Goal: Task Accomplishment & Management: Manage account settings

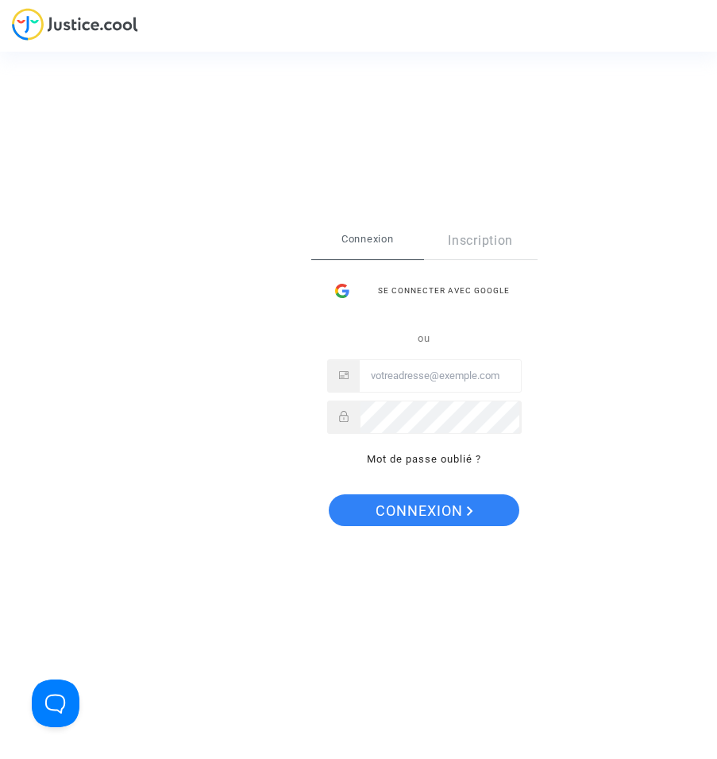
type input "contact@heliofinance.fr"
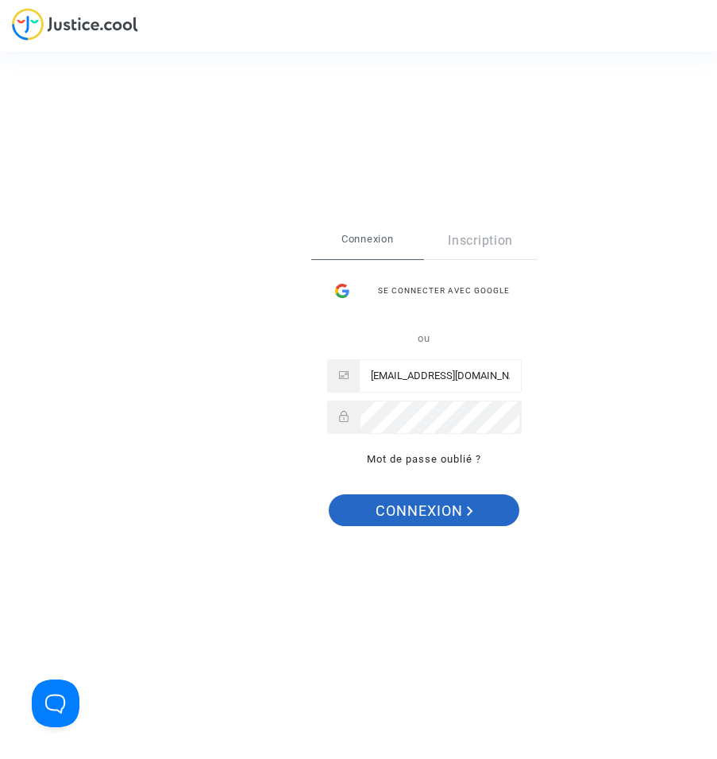
click at [419, 516] on span "Connexion" at bounding box center [425, 510] width 98 height 33
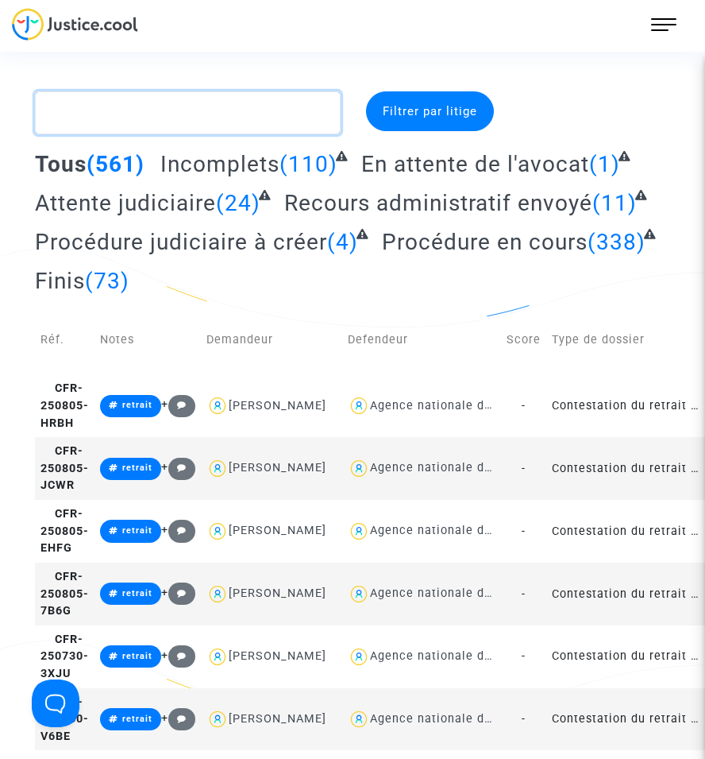
click at [98, 122] on textarea at bounding box center [188, 112] width 306 height 43
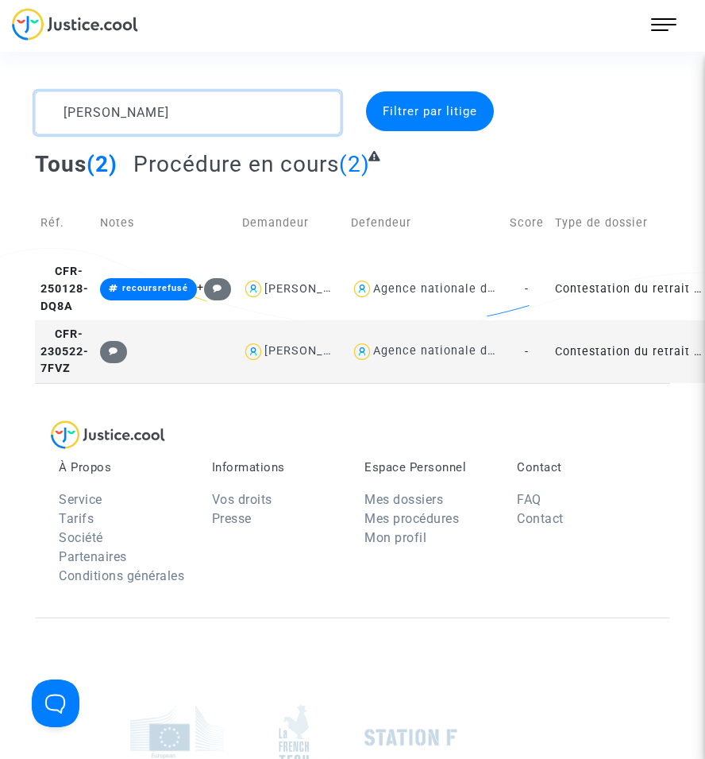
type textarea "[PERSON_NAME]"
click at [643, 382] on td "Contestation du retrait de [PERSON_NAME] par l'ANAH (mandataire)" at bounding box center [629, 351] width 159 height 63
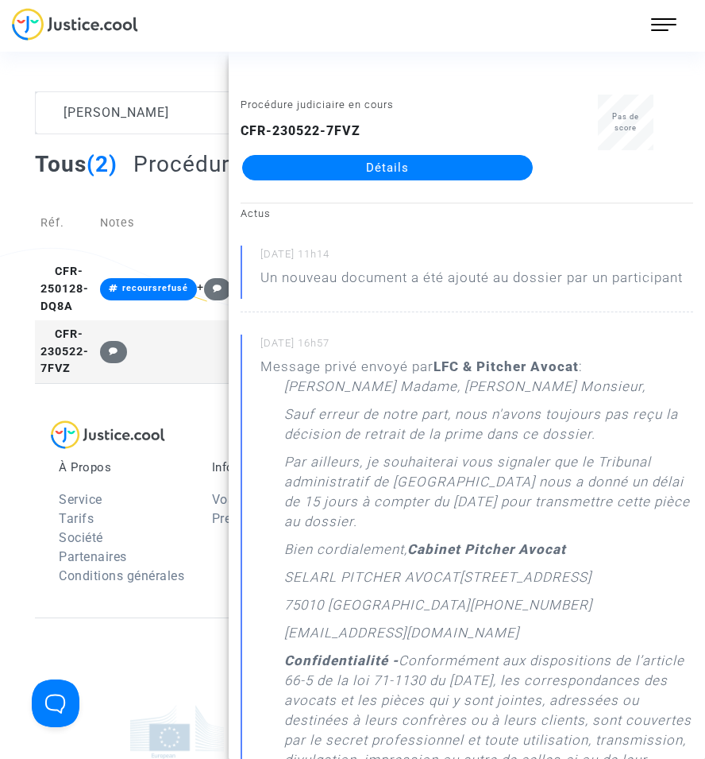
click at [484, 160] on link "Détails" at bounding box center [387, 167] width 291 height 25
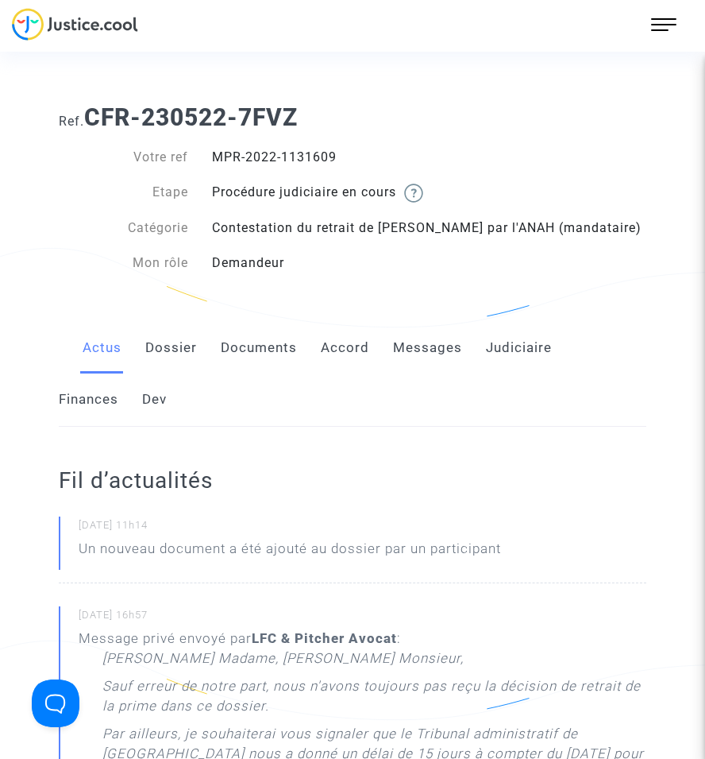
click at [268, 331] on link "Documents" at bounding box center [259, 348] width 76 height 52
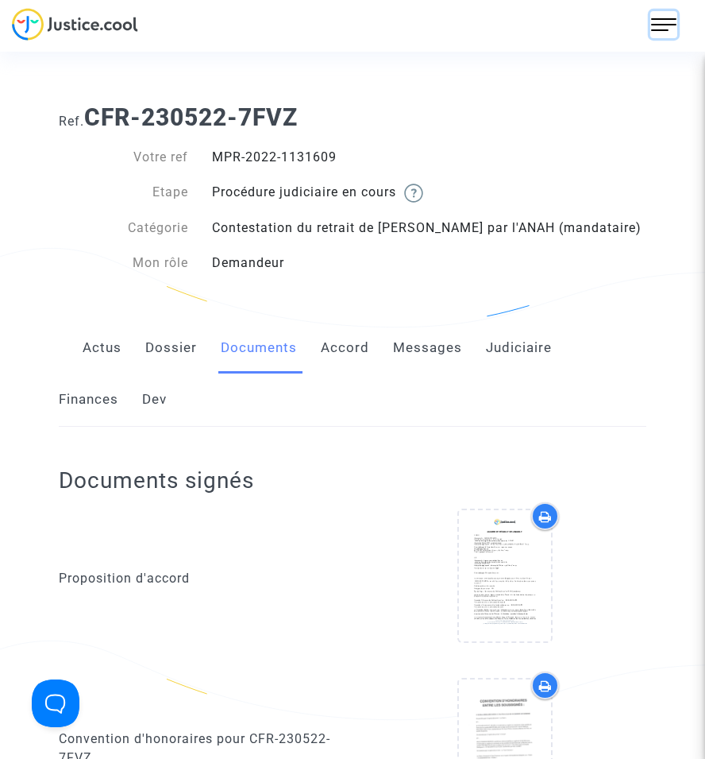
click at [659, 23] on img at bounding box center [663, 24] width 25 height 25
click at [96, 349] on link "Actus" at bounding box center [102, 348] width 39 height 52
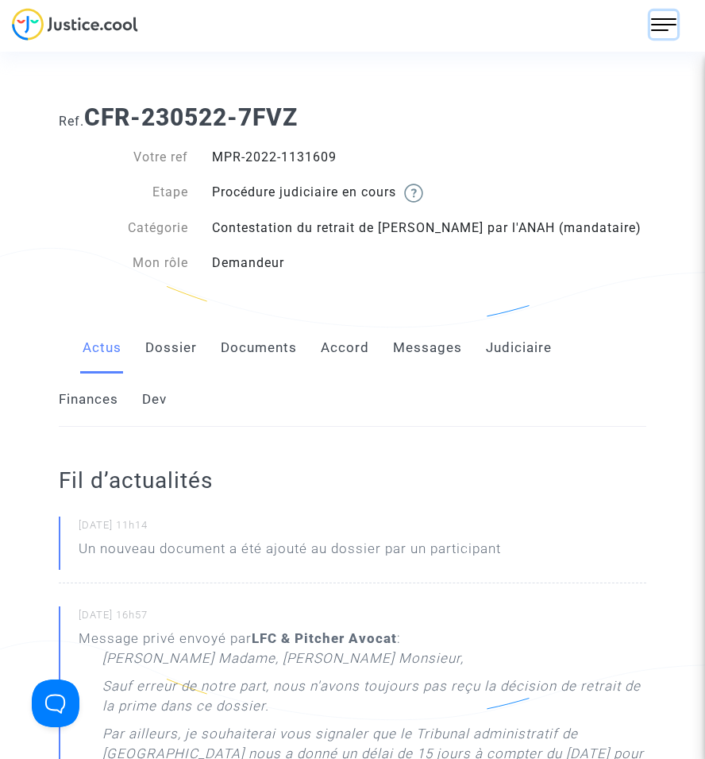
click at [651, 36] on button at bounding box center [664, 24] width 27 height 27
click at [625, 82] on span "Mes dossiers" at bounding box center [611, 84] width 83 height 15
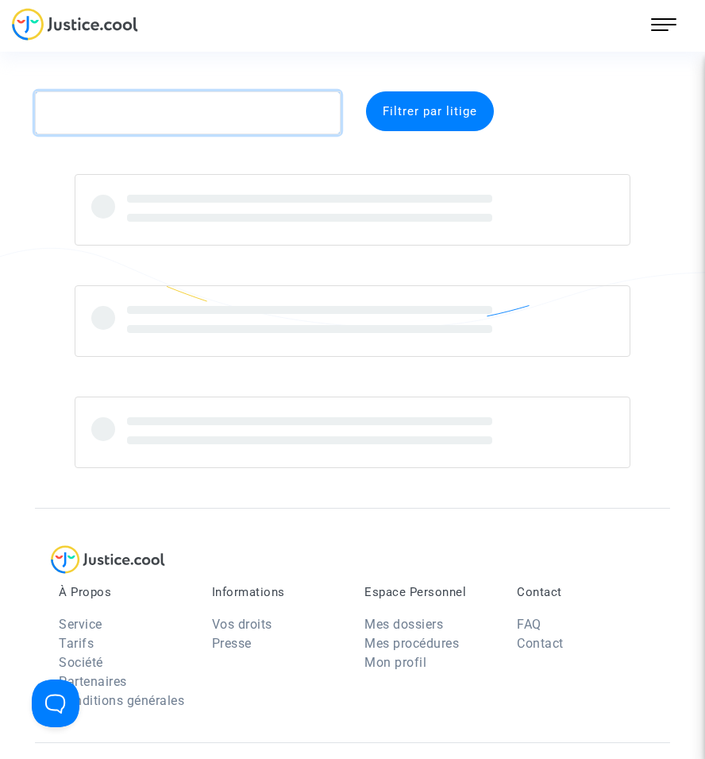
click at [126, 110] on textarea at bounding box center [188, 112] width 306 height 43
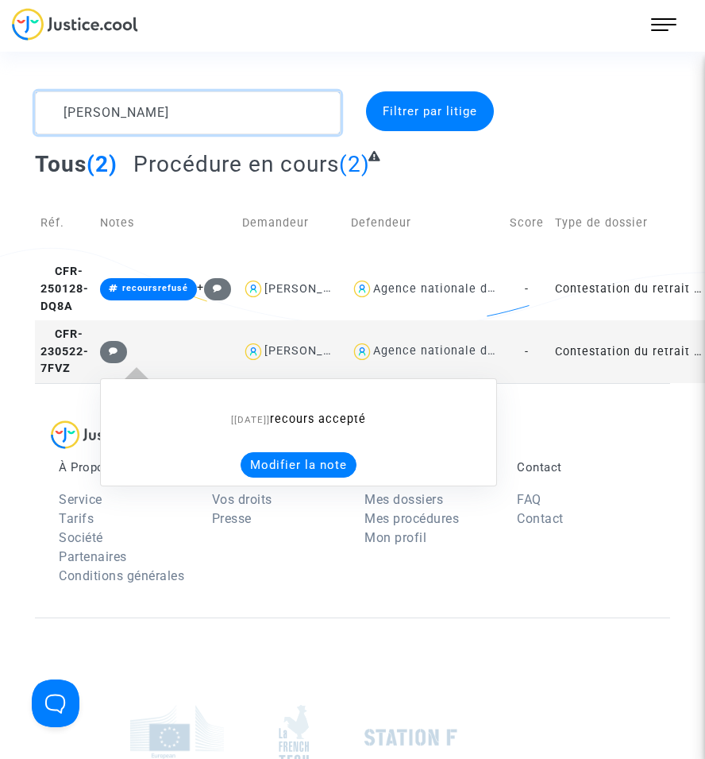
type textarea "[PERSON_NAME]"
click at [109, 363] on span at bounding box center [113, 352] width 27 height 22
click at [278, 477] on button "Modifier la note" at bounding box center [299, 464] width 116 height 25
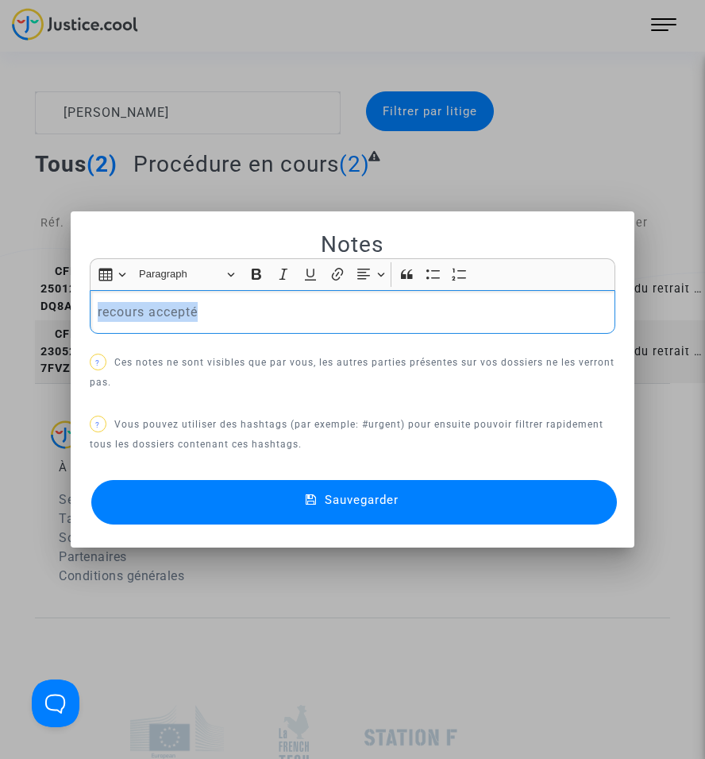
drag, startPoint x: 167, startPoint y: 307, endPoint x: 43, endPoint y: 306, distance: 123.9
click at [43, 306] on div "Notes Rich Text Editor Insert table Insert table Heading Paragraph Paragraph He…" at bounding box center [352, 379] width 705 height 759
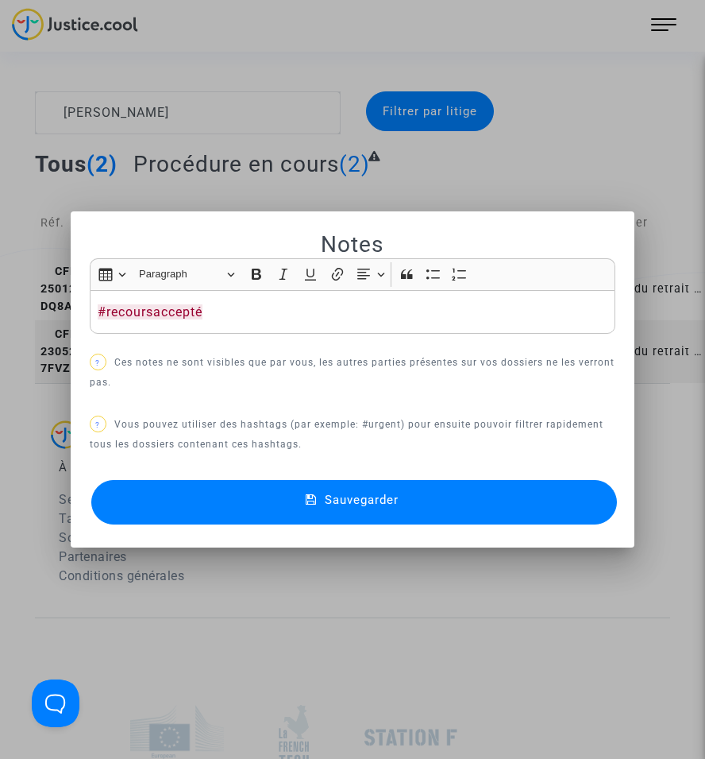
click at [436, 523] on button "Sauvegarder" at bounding box center [354, 502] width 526 height 44
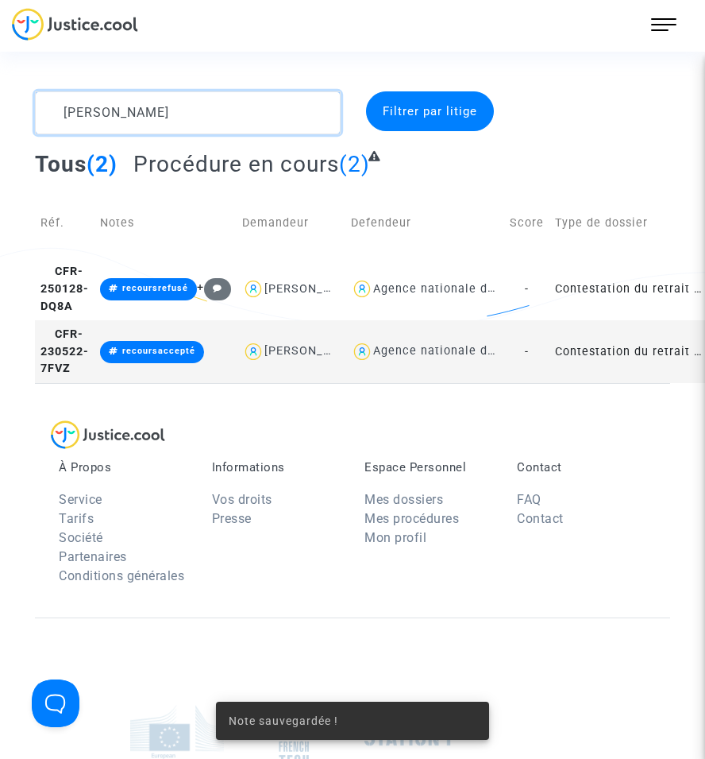
drag, startPoint x: 91, startPoint y: 114, endPoint x: -75, endPoint y: 116, distance: 165.2
click at [0, 116] on html "607 Actus Mes dossiers Mon profil Paramètres Déconnexion [PERSON_NAME] par liti…" at bounding box center [352, 510] width 705 height 1021
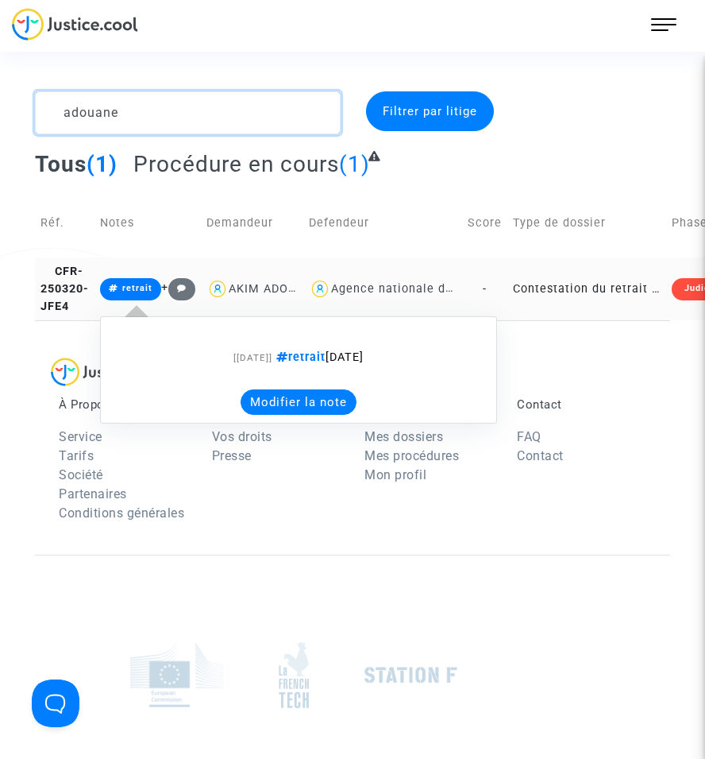
type textarea "adouane"
click at [272, 411] on button "Modifier la note" at bounding box center [299, 401] width 116 height 25
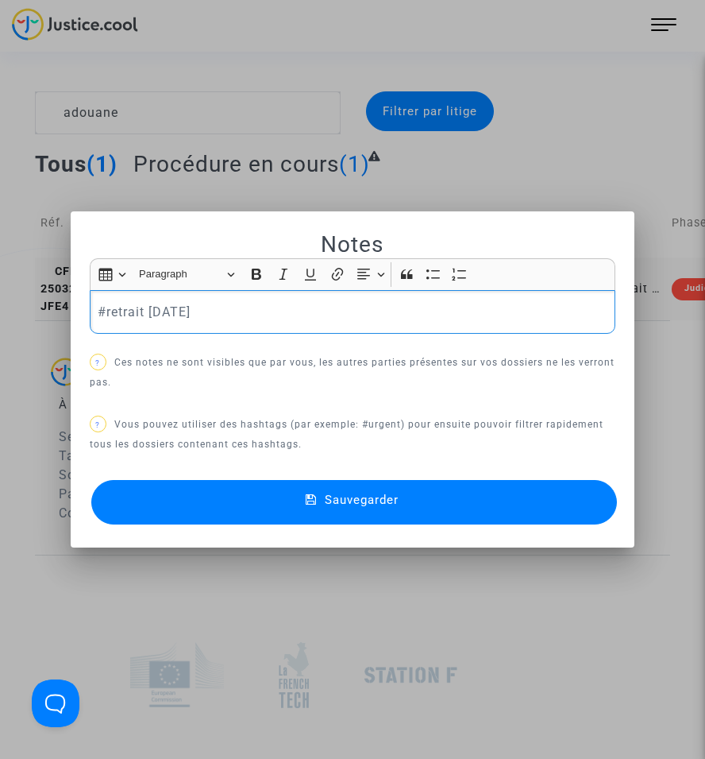
drag, startPoint x: 182, startPoint y: 310, endPoint x: -31, endPoint y: 325, distance: 213.4
click at [0, 325] on html "607 Actus Mes dossiers Mon profil Paramètres Déconnexion adouane Filtrer par li…" at bounding box center [352, 479] width 705 height 959
click at [324, 490] on button "Sauvegarder" at bounding box center [354, 502] width 526 height 44
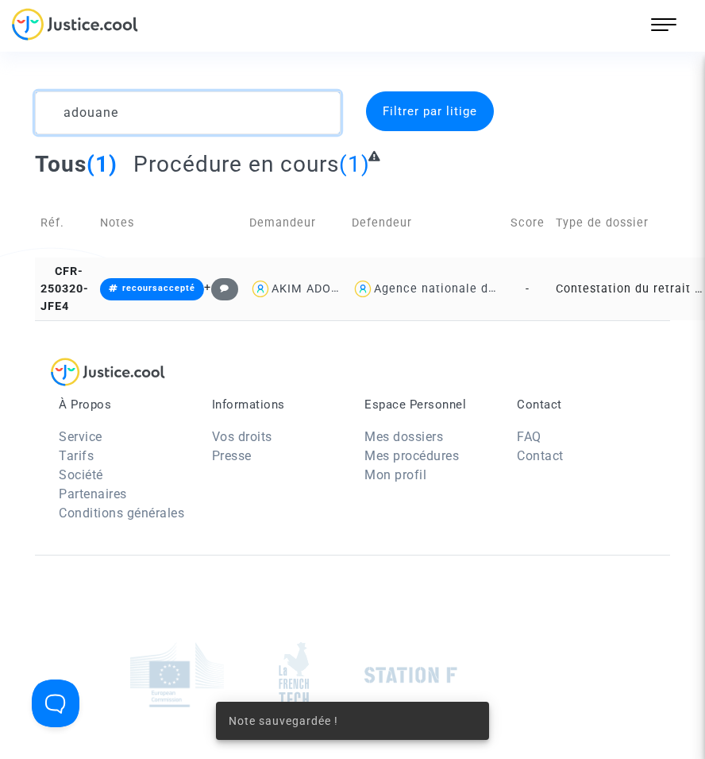
drag, startPoint x: 145, startPoint y: 118, endPoint x: 48, endPoint y: 121, distance: 97.0
click at [48, 121] on textarea at bounding box center [188, 112] width 306 height 43
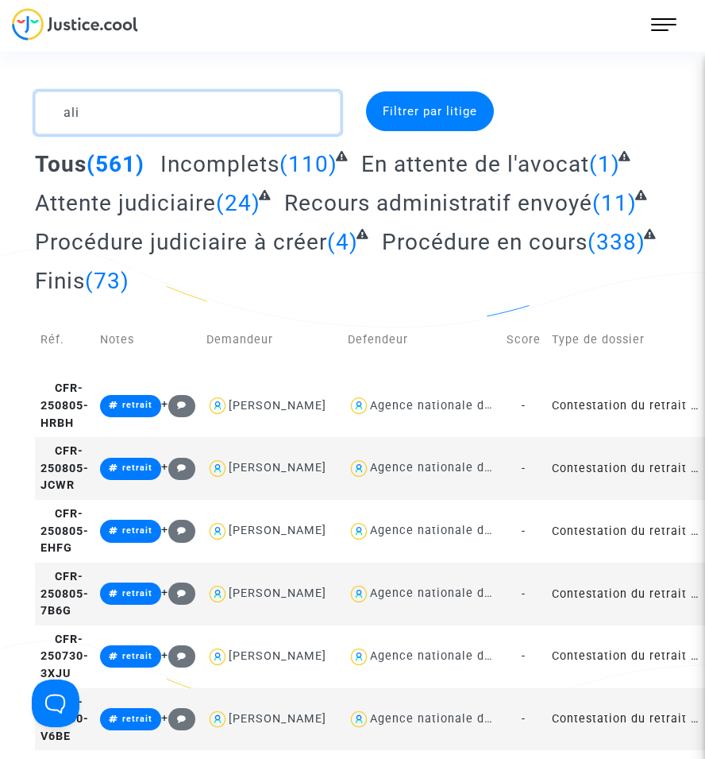
type textarea "alix"
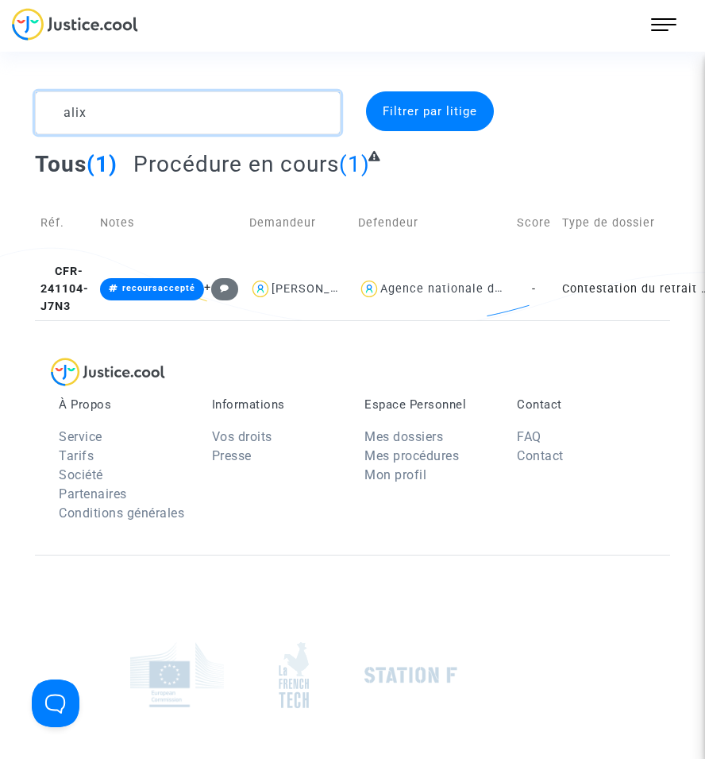
drag, startPoint x: 136, startPoint y: 120, endPoint x: 48, endPoint y: 117, distance: 87.4
click at [48, 117] on textarea at bounding box center [188, 112] width 306 height 43
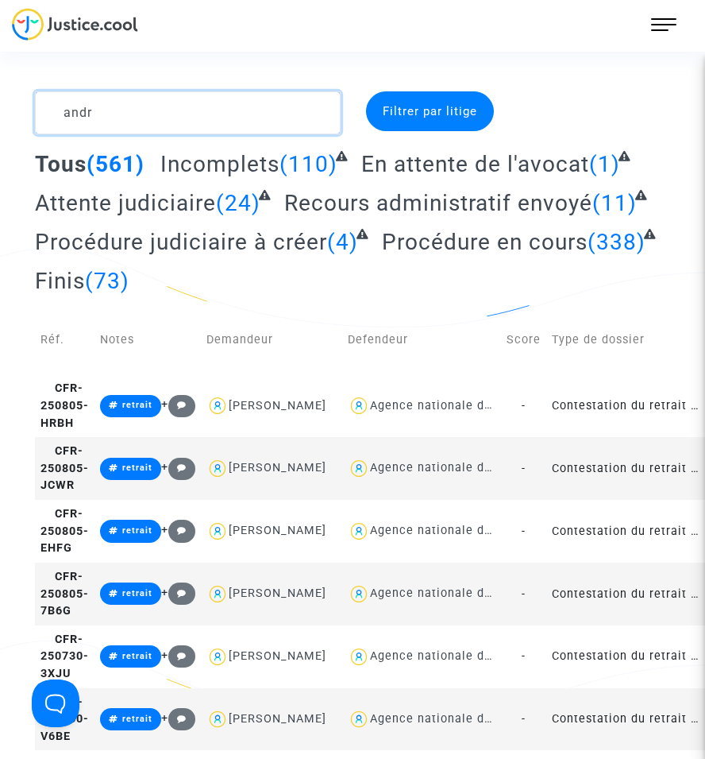
type textarea "andre"
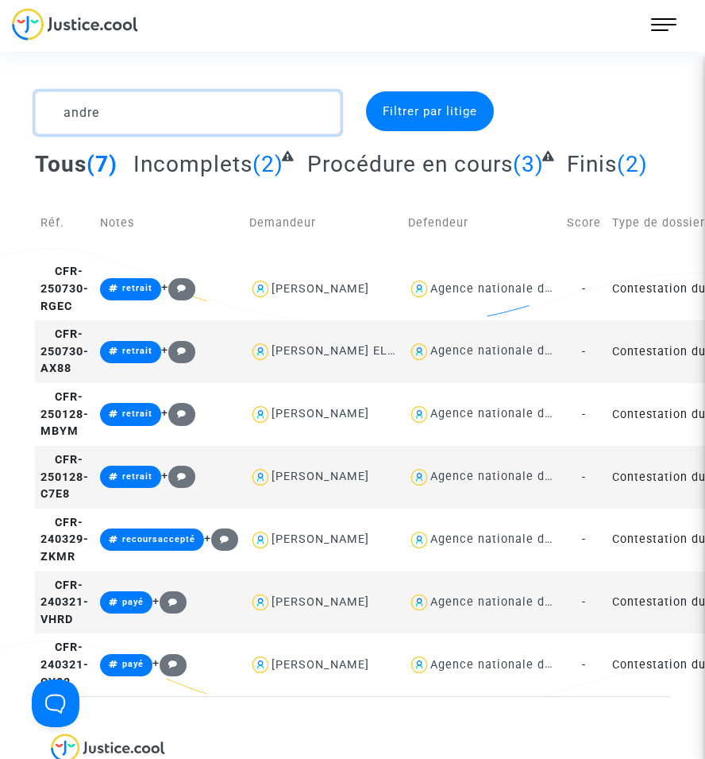
drag, startPoint x: 191, startPoint y: 115, endPoint x: 31, endPoint y: 122, distance: 159.8
click at [31, 122] on div "andre" at bounding box center [188, 112] width 330 height 43
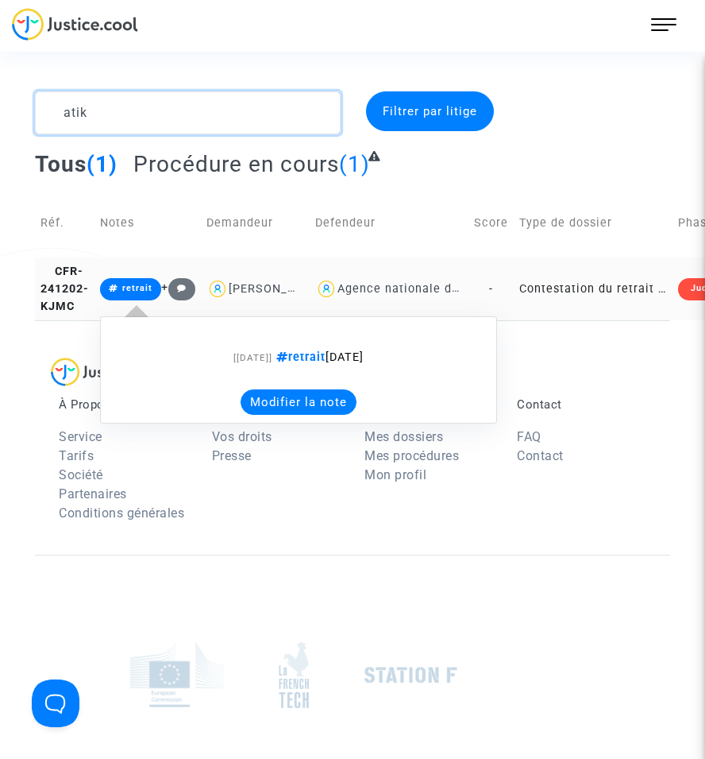
type textarea "atik"
click at [141, 293] on span "retrait" at bounding box center [137, 288] width 30 height 10
click at [277, 412] on button "Modifier la note" at bounding box center [299, 401] width 116 height 25
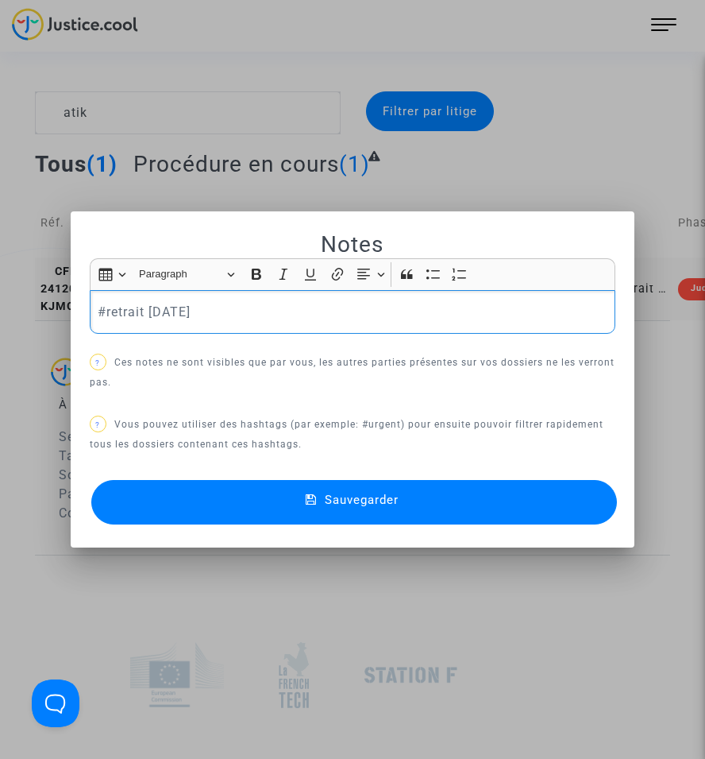
drag, startPoint x: 216, startPoint y: 307, endPoint x: 51, endPoint y: 307, distance: 165.2
click at [51, 307] on div "Notes Rich Text Editor Insert table Insert table Heading Paragraph Paragraph He…" at bounding box center [352, 379] width 705 height 759
click at [289, 501] on button "Sauvegarder" at bounding box center [354, 502] width 526 height 44
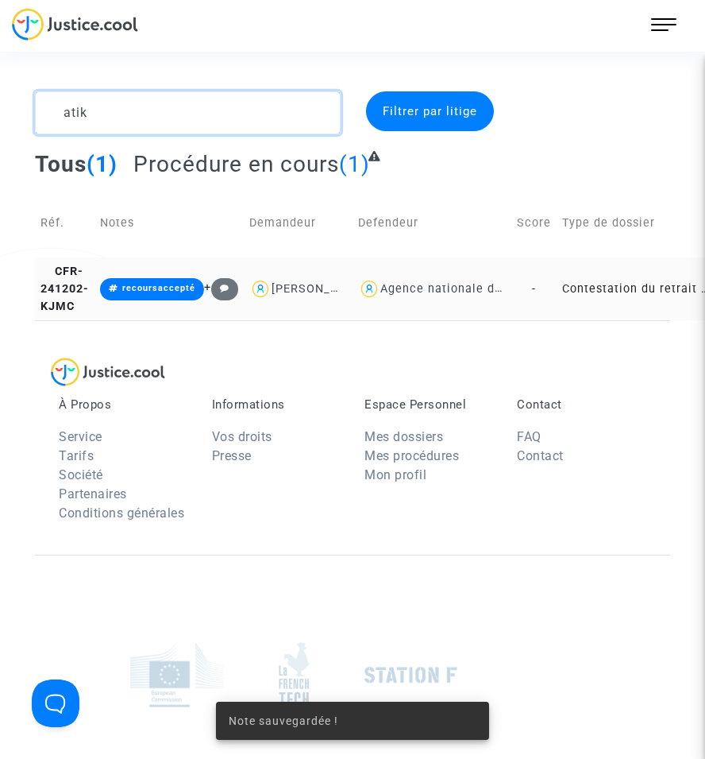
drag, startPoint x: 75, startPoint y: 109, endPoint x: 51, endPoint y: 111, distance: 24.0
click at [51, 111] on textarea at bounding box center [188, 112] width 306 height 43
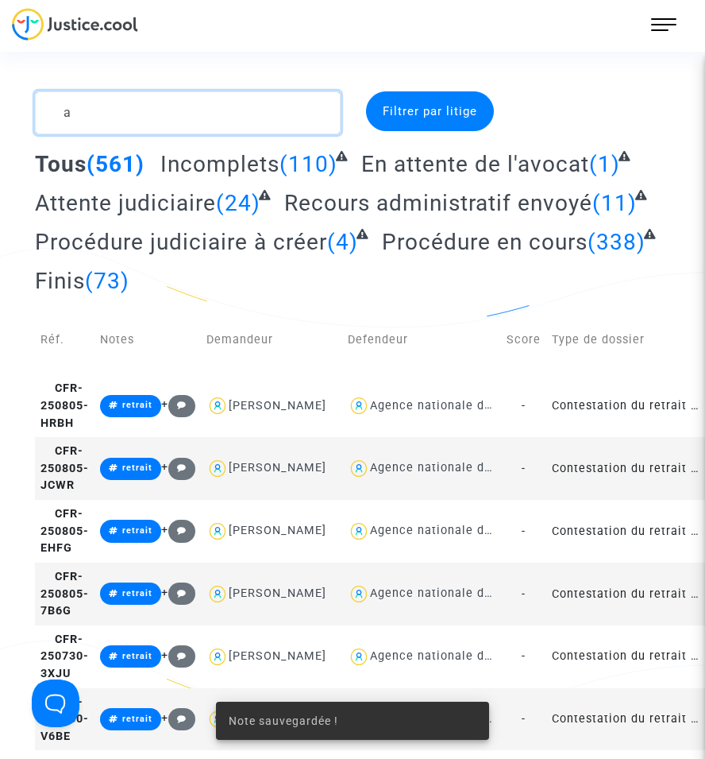
type textarea "ay"
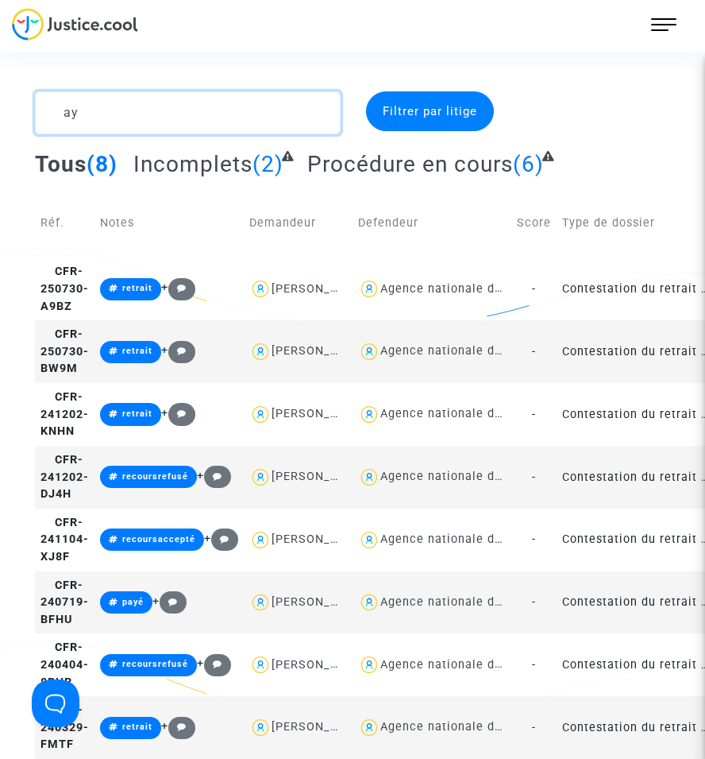
drag, startPoint x: 110, startPoint y: 111, endPoint x: 20, endPoint y: 118, distance: 90.0
click at [20, 118] on div "ay Filtrer par litige Tous (8) Incomplets (2) Procédure en cours (6) Réf. Notes…" at bounding box center [352, 424] width 705 height 667
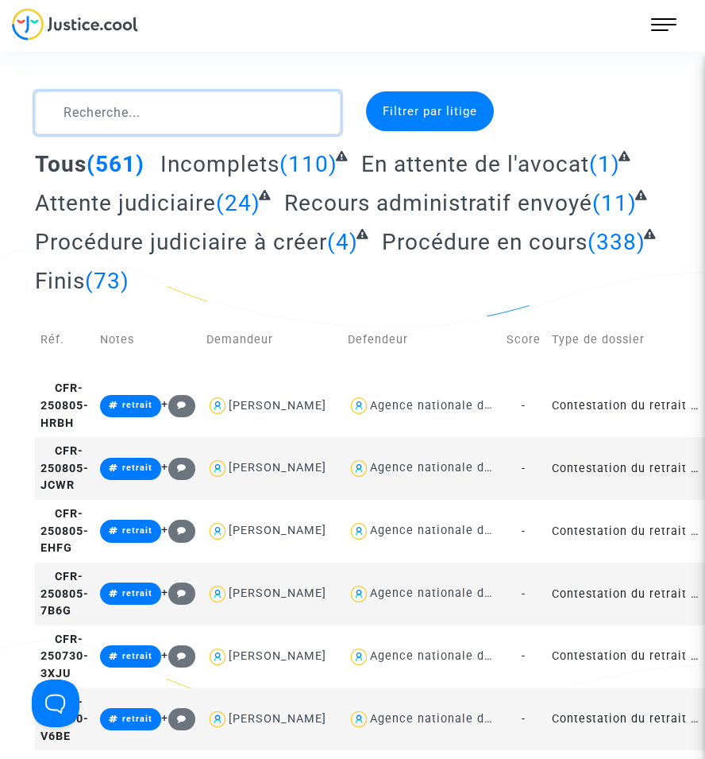
click at [83, 118] on textarea at bounding box center [188, 112] width 306 height 43
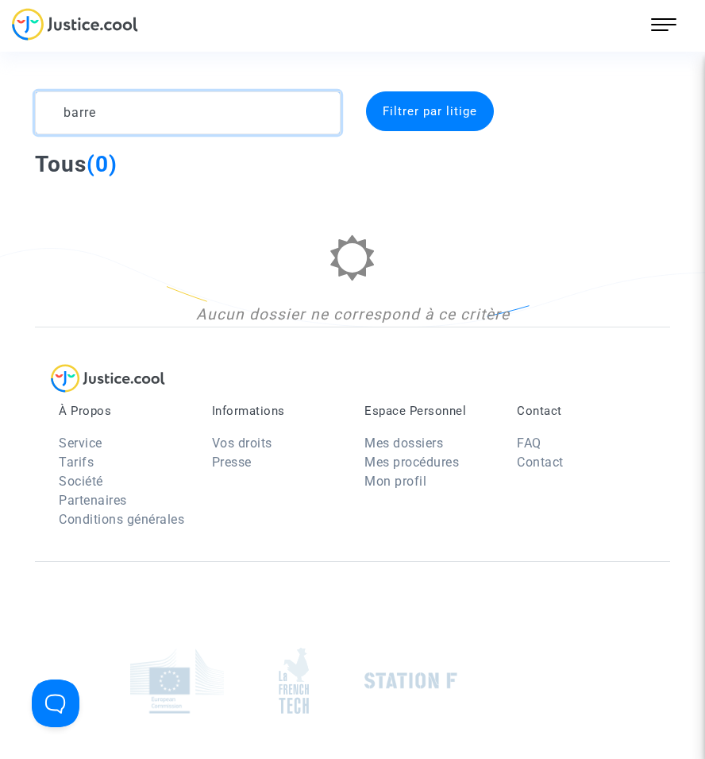
type textarea "barr"
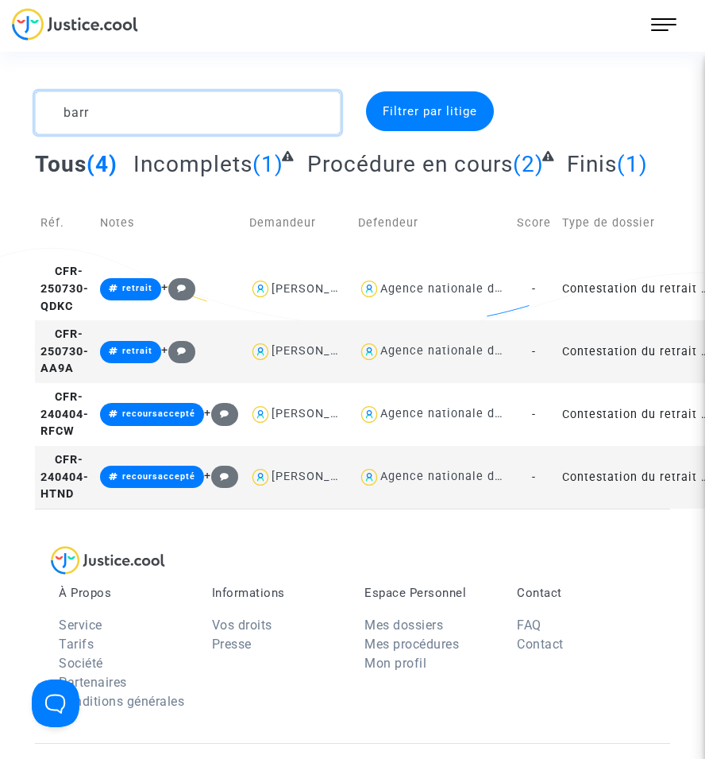
drag, startPoint x: 114, startPoint y: 112, endPoint x: 38, endPoint y: 107, distance: 75.6
click at [38, 107] on textarea at bounding box center [188, 112] width 306 height 43
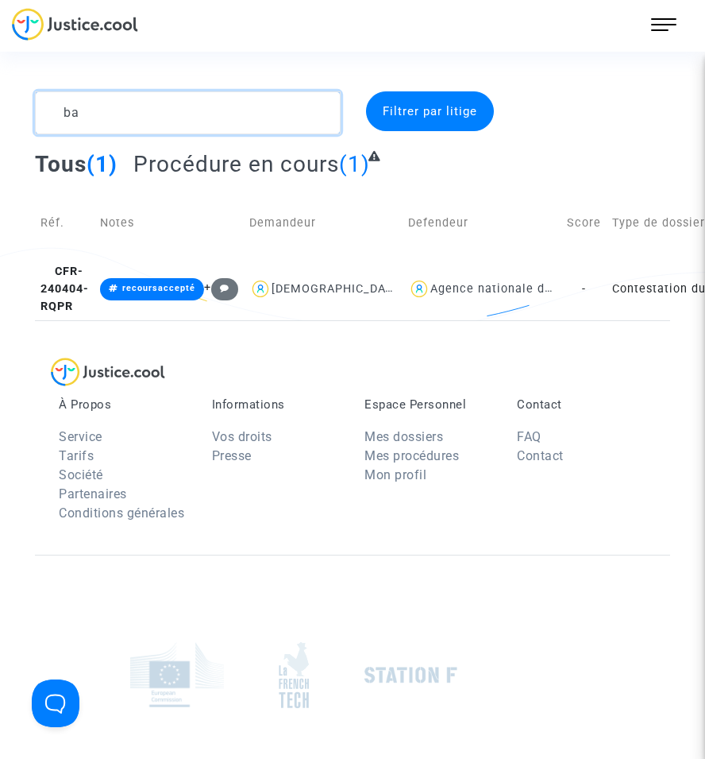
type textarea "b"
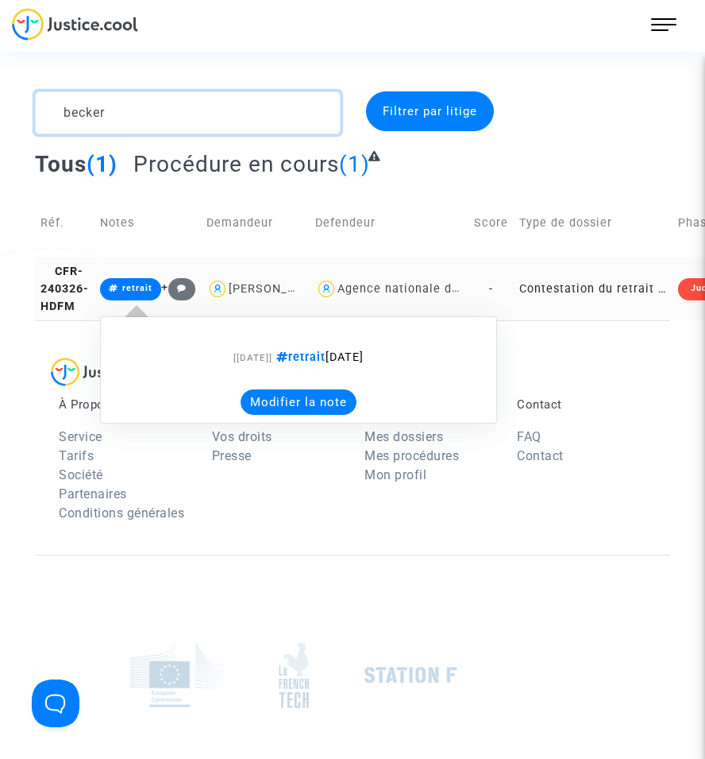
type textarea "becker"
click at [270, 404] on button "Modifier la note" at bounding box center [299, 401] width 116 height 25
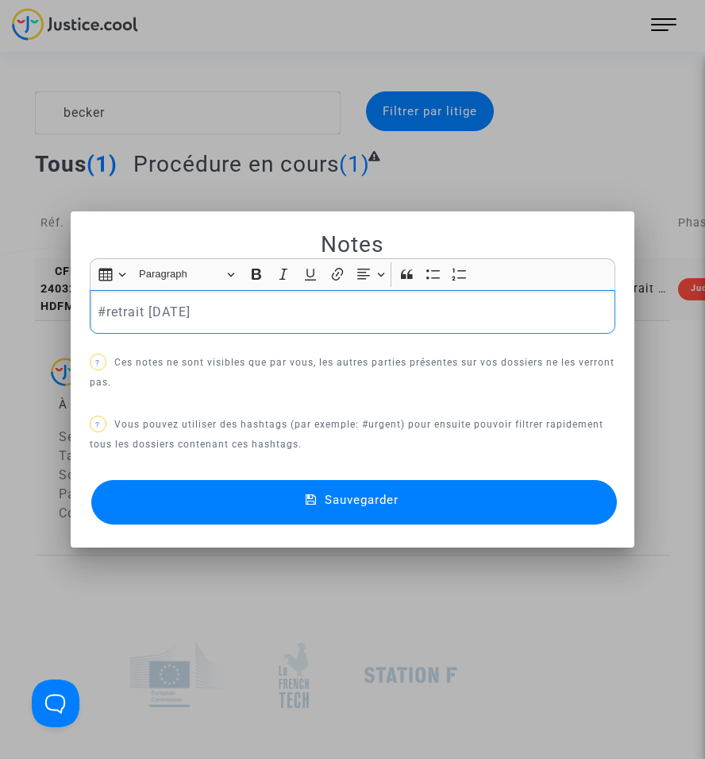
drag, startPoint x: 152, startPoint y: 311, endPoint x: 103, endPoint y: 311, distance: 48.5
click at [103, 311] on p "#retrait [DATE]" at bounding box center [352, 312] width 509 height 20
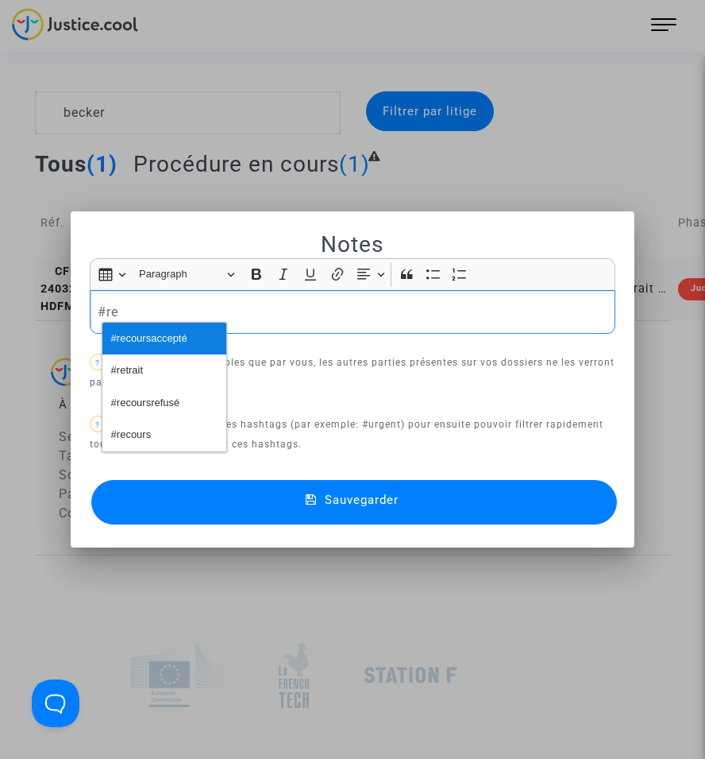
click at [153, 346] on span "#recoursaccepté" at bounding box center [149, 338] width 76 height 23
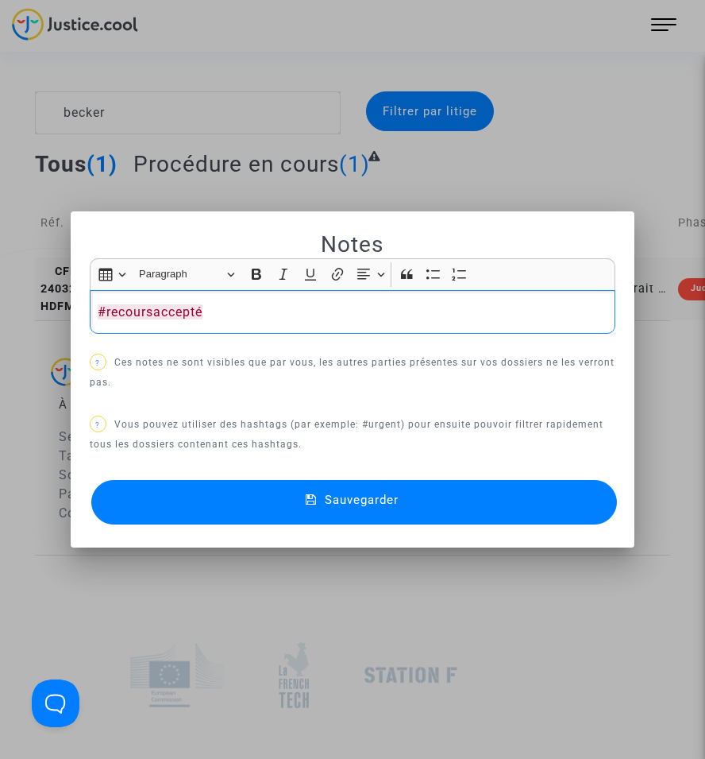
click at [268, 496] on button "Sauvegarder" at bounding box center [354, 502] width 526 height 44
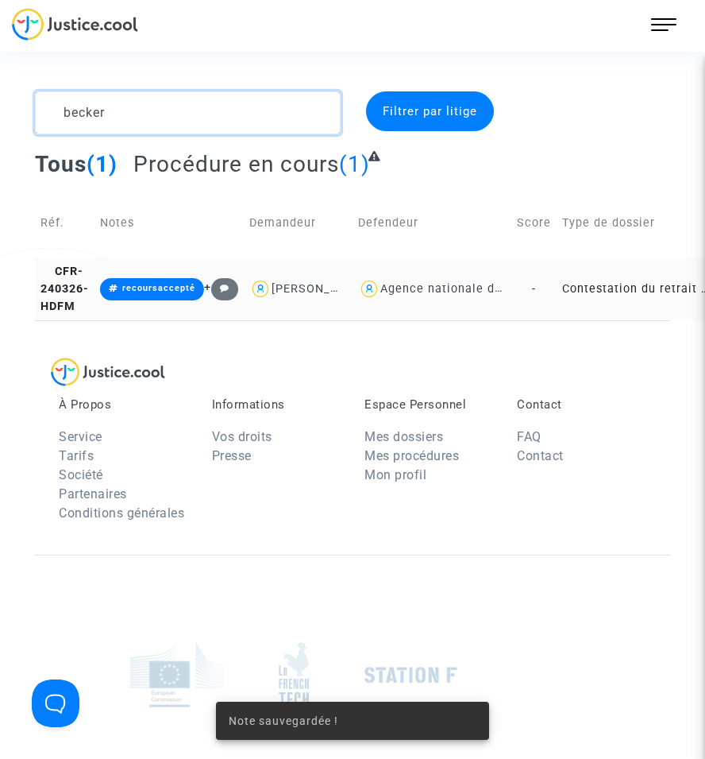
drag, startPoint x: 117, startPoint y: 110, endPoint x: 59, endPoint y: 109, distance: 58.0
click at [59, 109] on textarea at bounding box center [188, 112] width 306 height 43
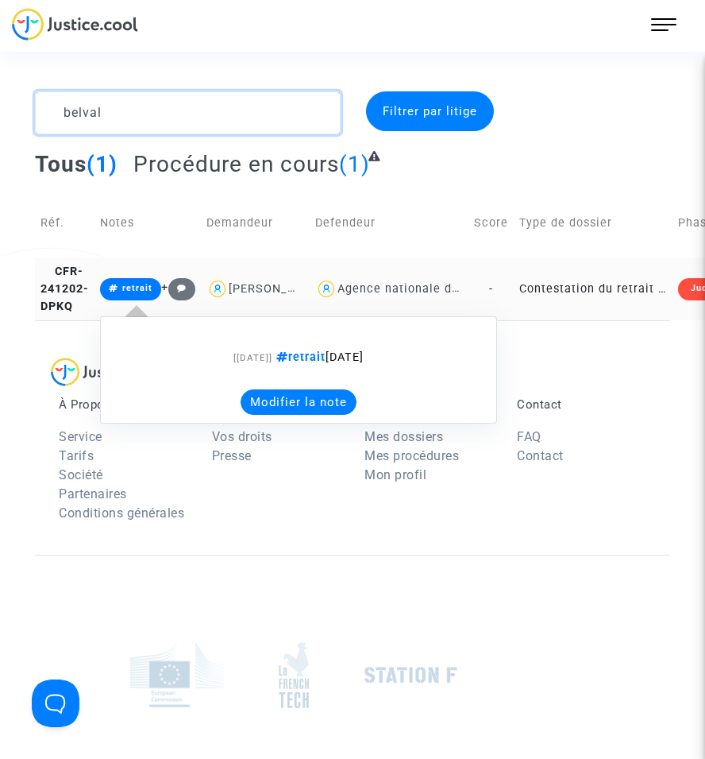
type textarea "belval"
click at [268, 415] on button "Modifier la note" at bounding box center [299, 401] width 116 height 25
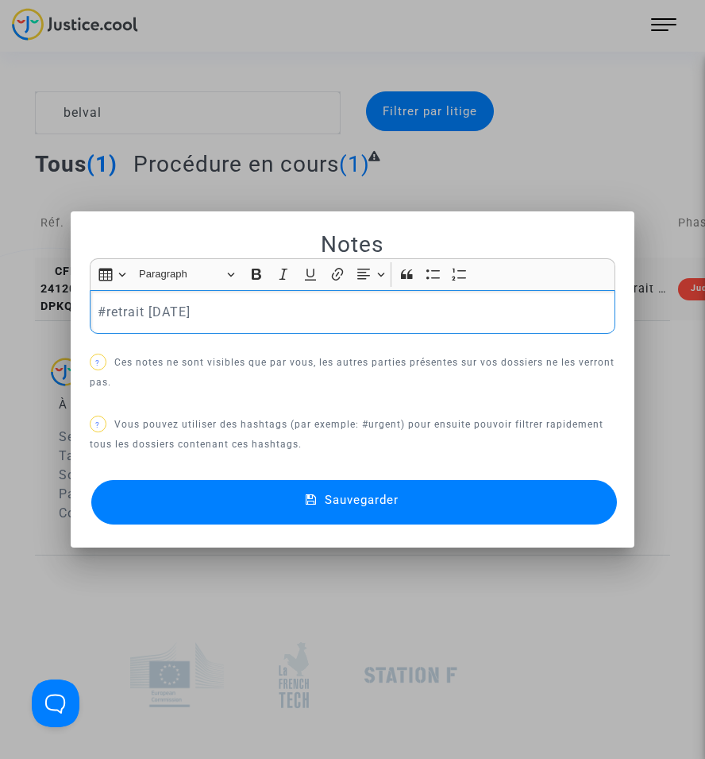
drag, startPoint x: 199, startPoint y: 312, endPoint x: 105, endPoint y: 306, distance: 94.7
click at [105, 306] on p "#retrait [DATE]" at bounding box center [352, 312] width 509 height 20
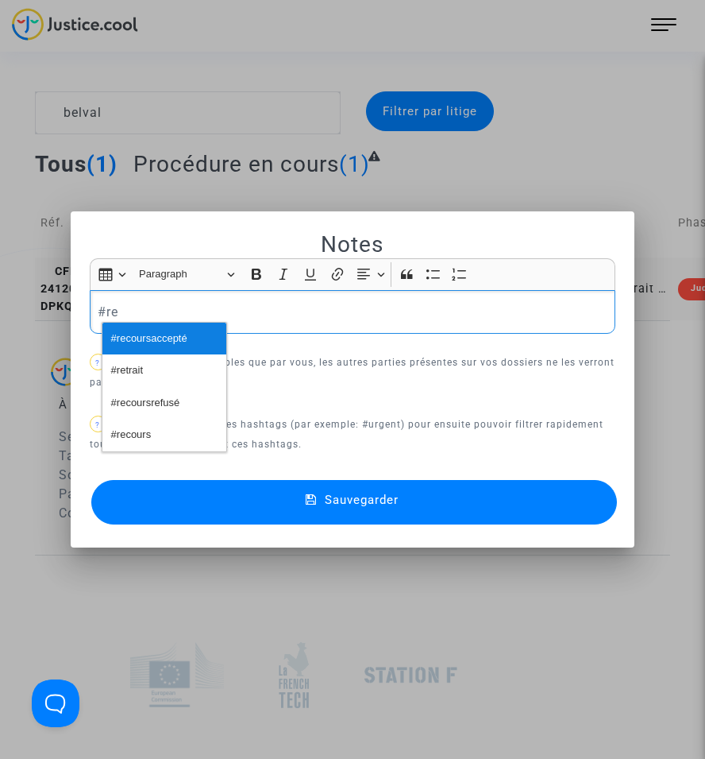
click at [184, 334] on span "#recoursaccepté" at bounding box center [149, 338] width 76 height 23
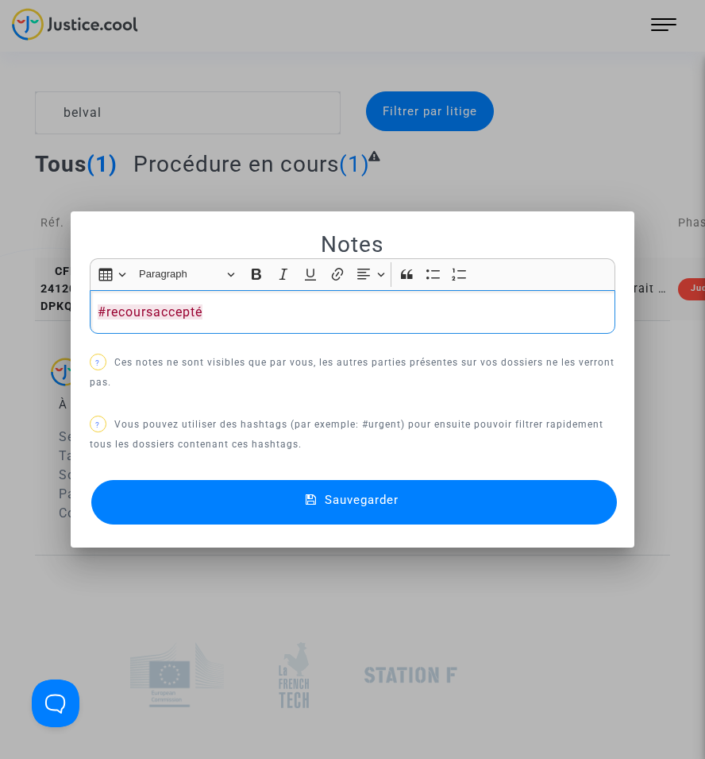
click at [311, 503] on icon at bounding box center [311, 500] width 11 height 14
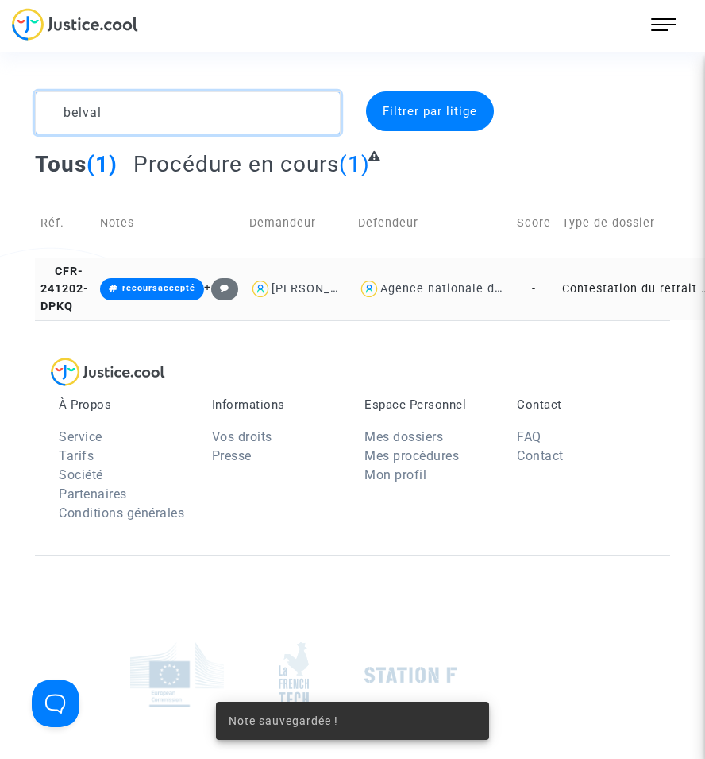
drag, startPoint x: 126, startPoint y: 115, endPoint x: 48, endPoint y: 108, distance: 77.4
click at [48, 108] on textarea at bounding box center [188, 112] width 306 height 43
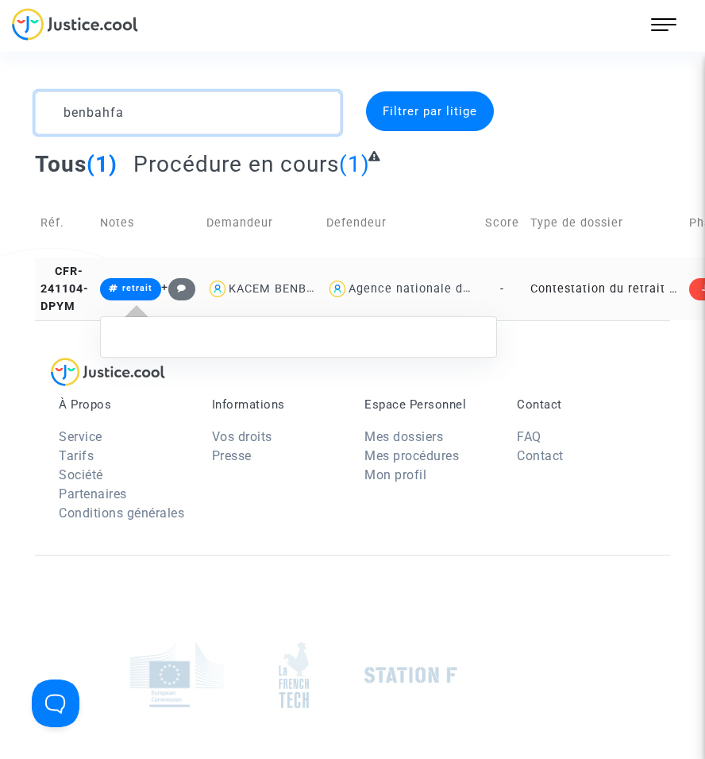
type textarea "benbahfa"
click at [140, 293] on span "retrait" at bounding box center [137, 288] width 30 height 10
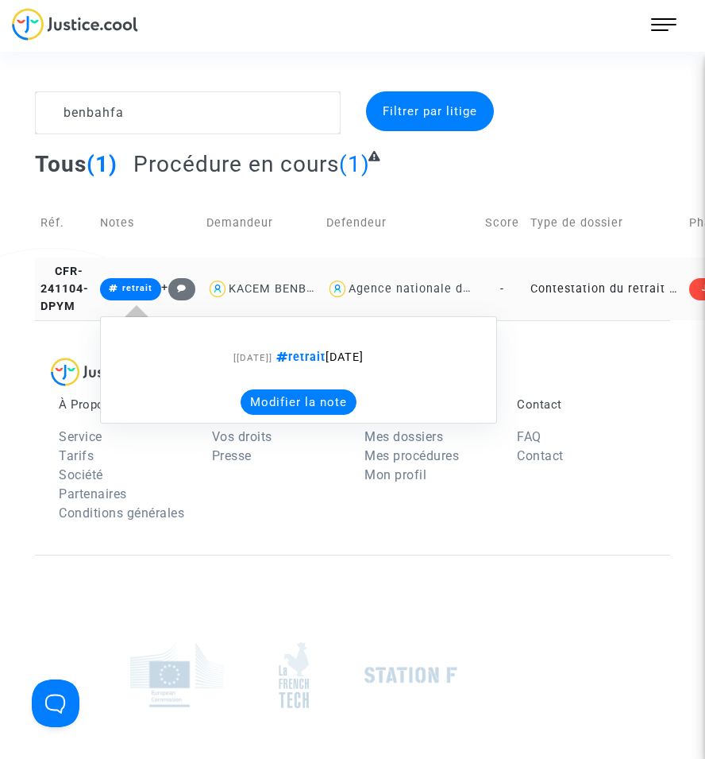
click at [270, 415] on button "Modifier la note" at bounding box center [299, 401] width 116 height 25
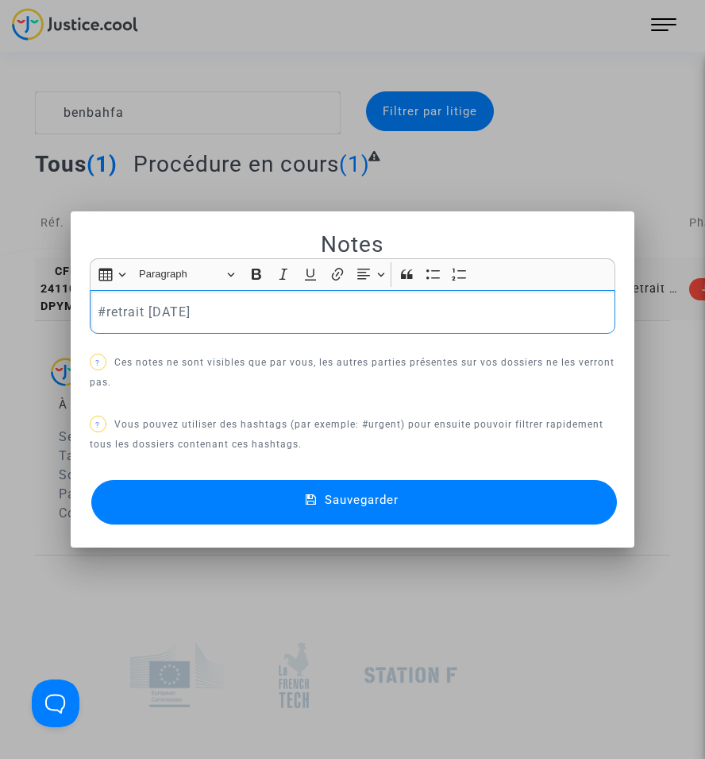
drag, startPoint x: 207, startPoint y: 311, endPoint x: 87, endPoint y: 307, distance: 120.8
click at [90, 307] on div "#retrait [DATE]" at bounding box center [353, 312] width 526 height 44
click at [295, 523] on div "Sauvegarder" at bounding box center [353, 502] width 526 height 52
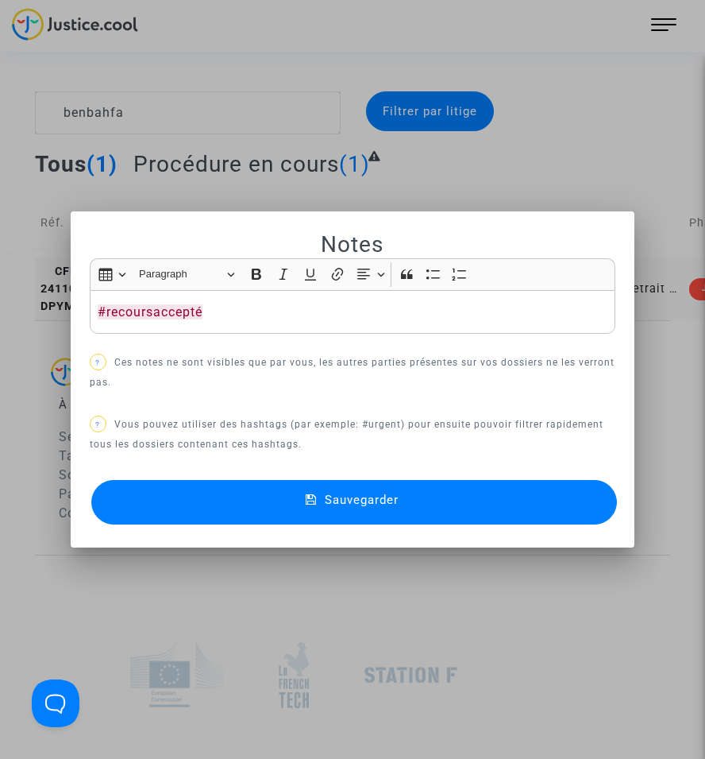
click at [297, 523] on button "Sauvegarder" at bounding box center [354, 502] width 526 height 44
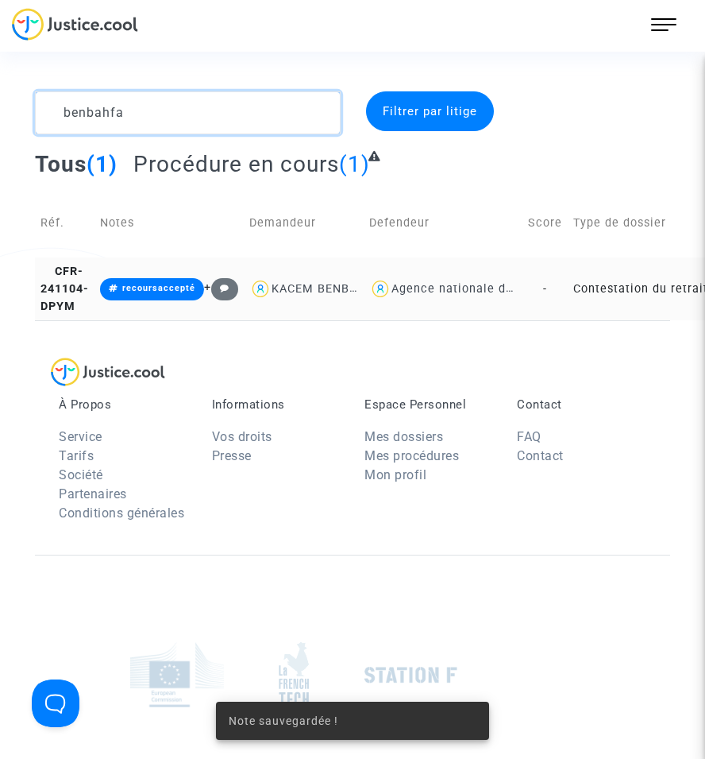
drag, startPoint x: 87, startPoint y: 106, endPoint x: 16, endPoint y: 107, distance: 70.7
click at [16, 107] on div "benbahfa Filtrer par litige Tous (1) Procédure en cours (1) Réf. Notes Demandeu…" at bounding box center [352, 205] width 705 height 229
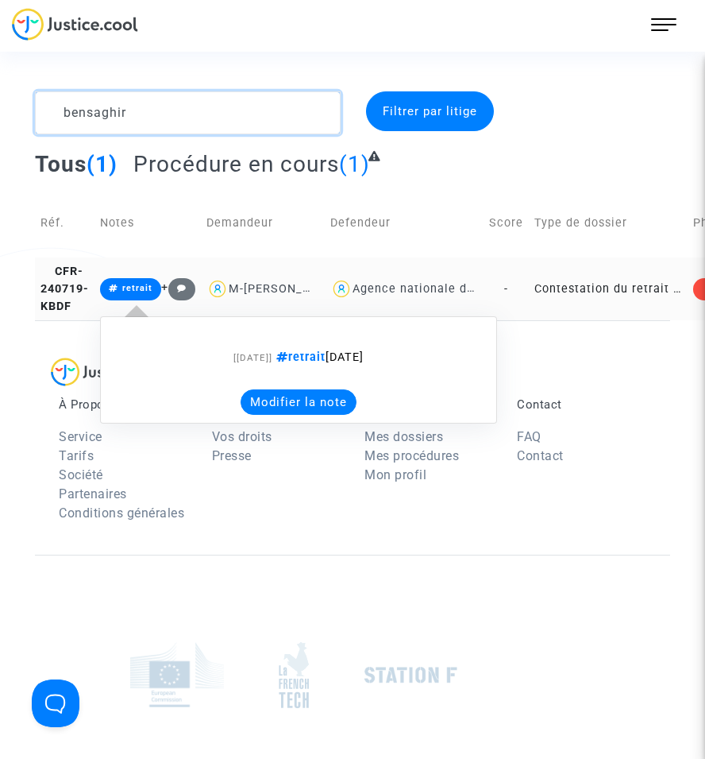
type textarea "bensaghir"
click at [287, 408] on button "Modifier la note" at bounding box center [299, 401] width 116 height 25
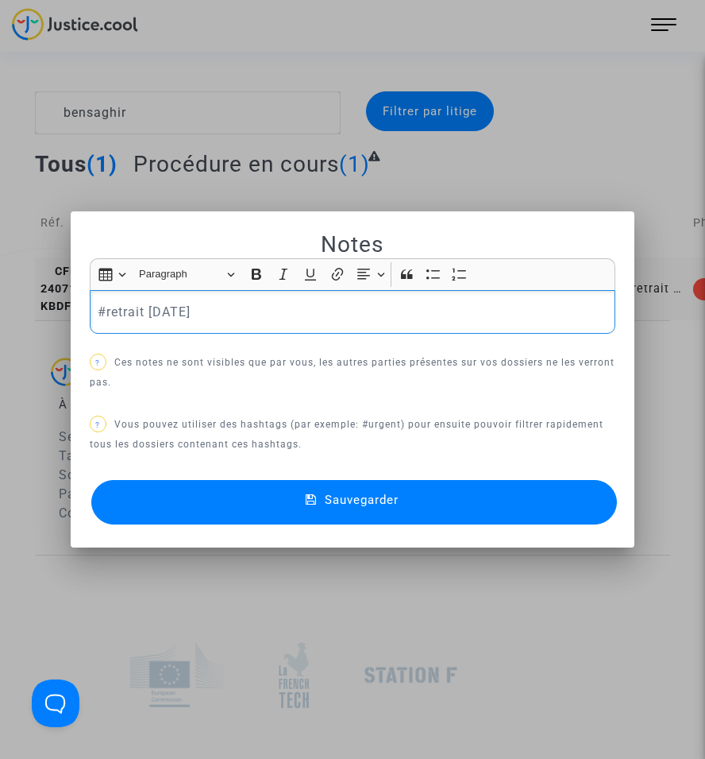
drag, startPoint x: 182, startPoint y: 312, endPoint x: 7, endPoint y: 326, distance: 175.3
click at [7, 326] on div "Notes Rich Text Editor Insert table Insert table Heading Paragraph Paragraph He…" at bounding box center [352, 379] width 705 height 759
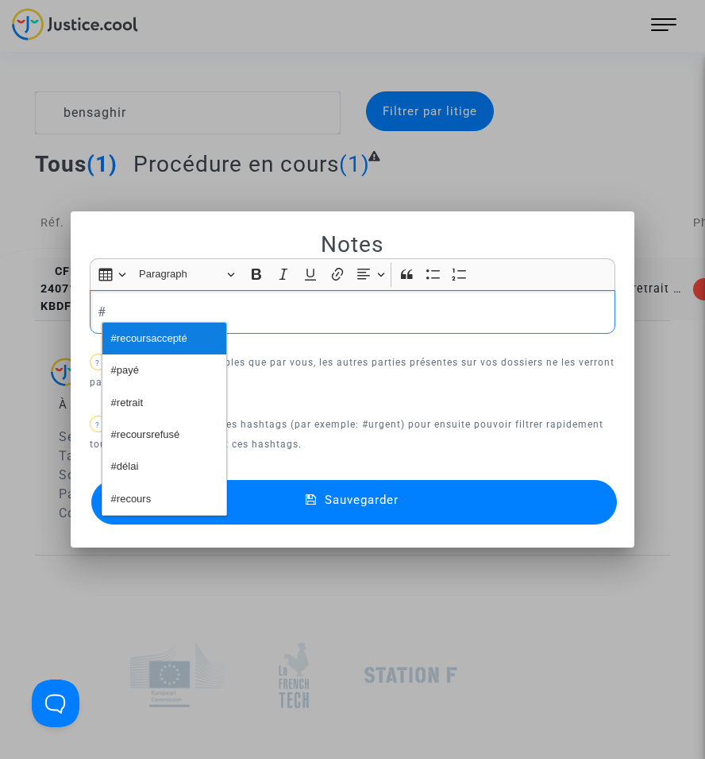
click at [160, 342] on span "#recoursaccepté" at bounding box center [149, 338] width 76 height 23
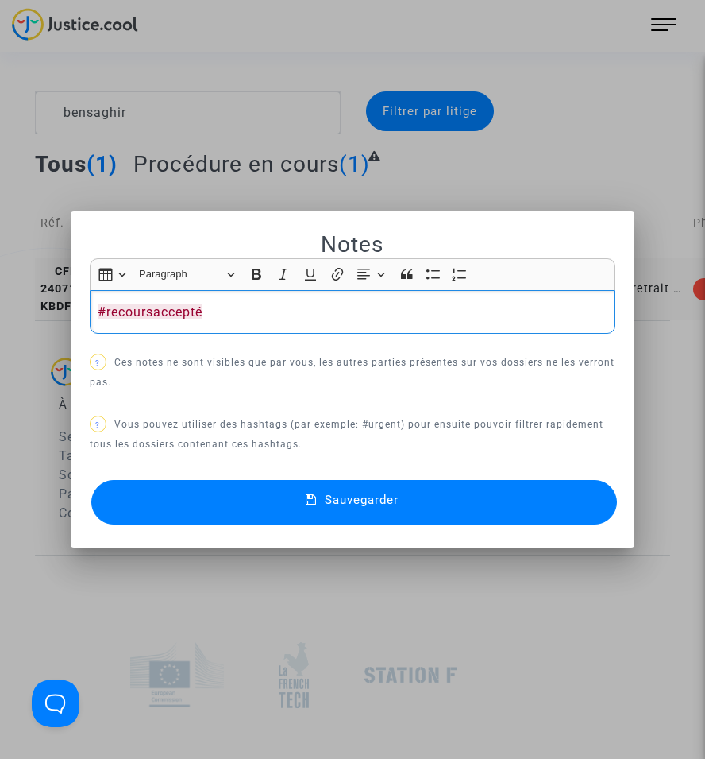
click at [369, 533] on mat-dialog-container "Notes Rich Text Editor Insert table Insert table Heading Paragraph Paragraph He…" at bounding box center [353, 379] width 564 height 336
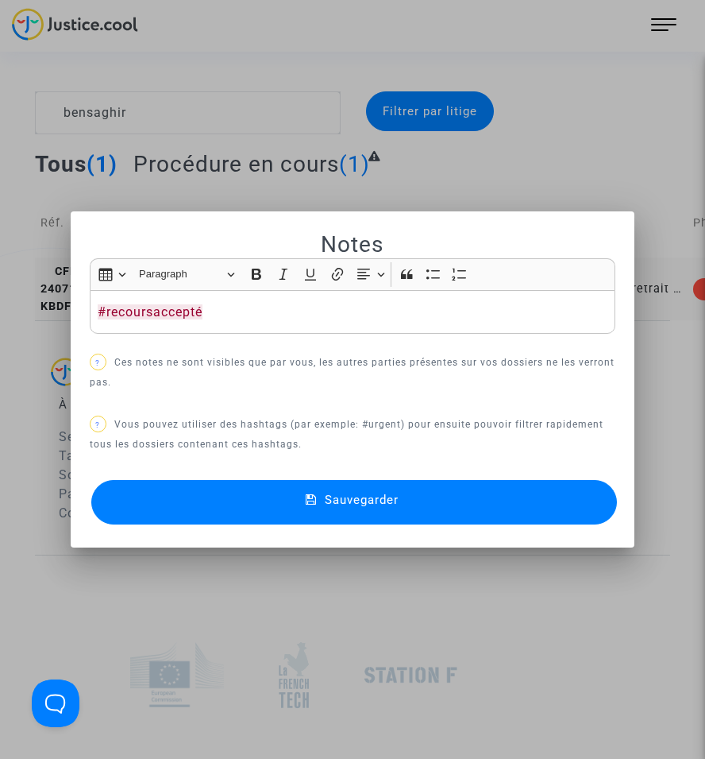
click at [366, 511] on button "Sauvegarder" at bounding box center [354, 502] width 526 height 44
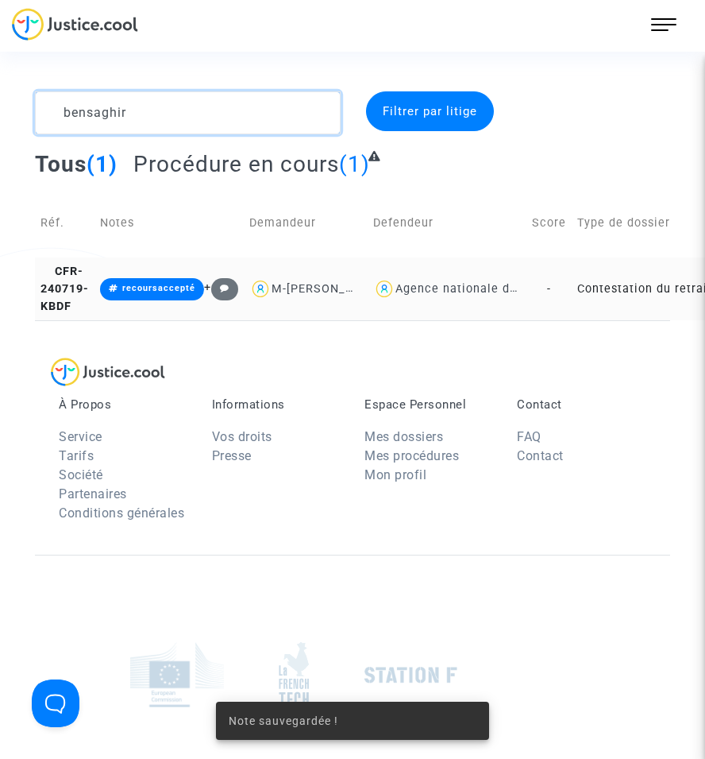
drag, startPoint x: 102, startPoint y: 114, endPoint x: -16, endPoint y: 127, distance: 118.3
click at [0, 127] on html "607 Actus Mes dossiers Mon profil Paramètres Déconnexion bensaghir Filtrer par …" at bounding box center [352, 479] width 705 height 959
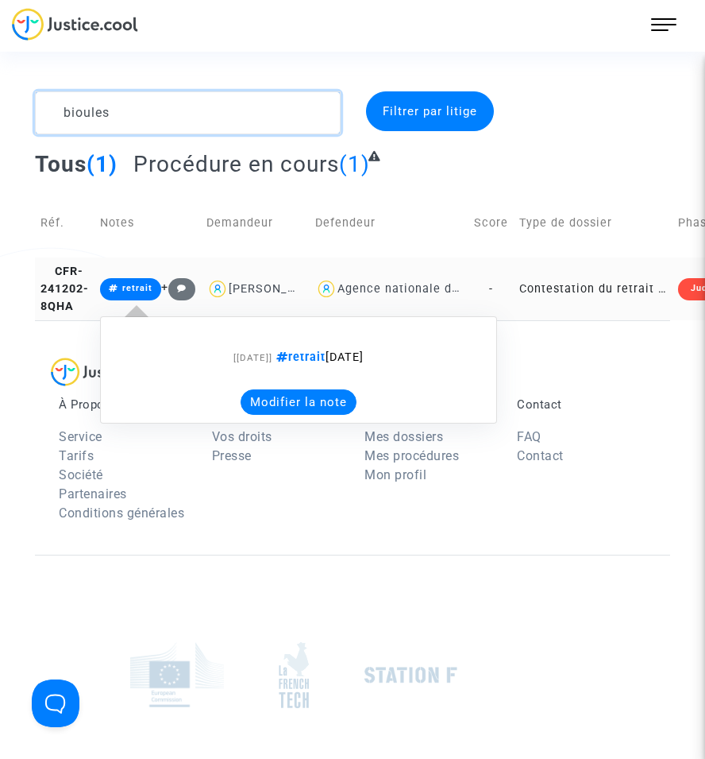
type textarea "bioules"
click at [276, 415] on button "Modifier la note" at bounding box center [299, 401] width 116 height 25
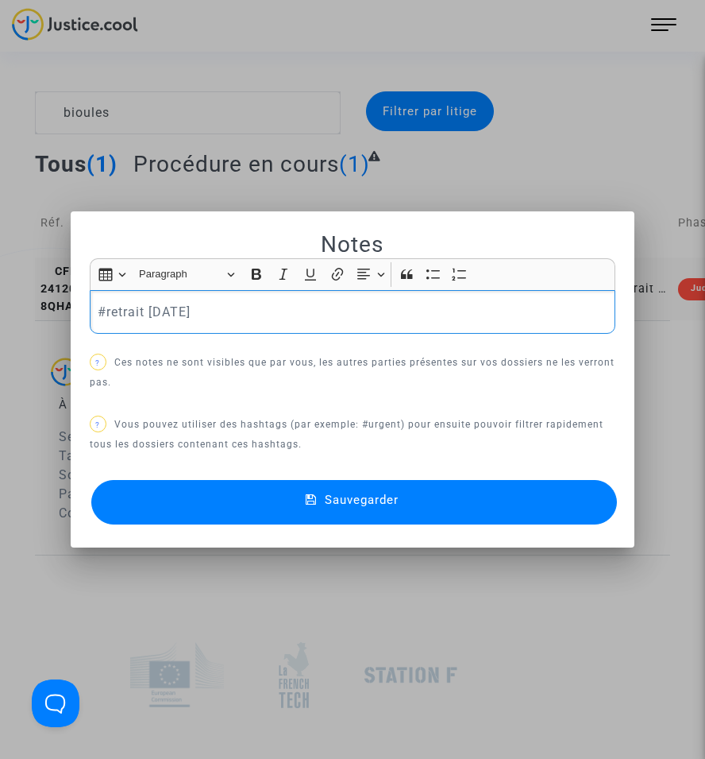
drag, startPoint x: 216, startPoint y: 305, endPoint x: -23, endPoint y: 316, distance: 239.4
click at [0, 316] on html "607 Actus Mes dossiers Mon profil Paramètres Déconnexion bioules Filtrer par li…" at bounding box center [352, 479] width 705 height 959
click at [490, 527] on div "Sauvegarder" at bounding box center [353, 502] width 526 height 52
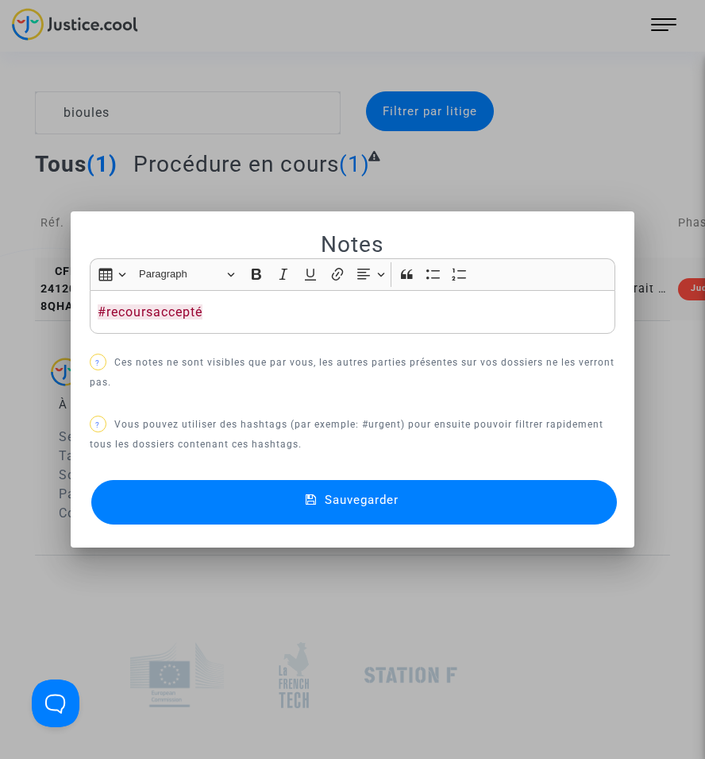
click at [466, 512] on button "Sauvegarder" at bounding box center [354, 502] width 526 height 44
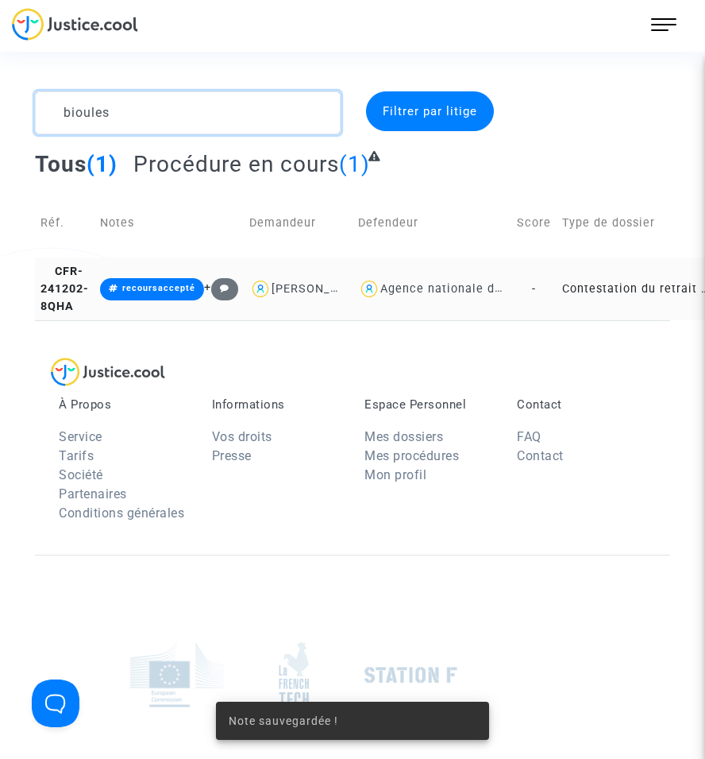
drag, startPoint x: 98, startPoint y: 108, endPoint x: 10, endPoint y: 122, distance: 89.3
click at [10, 122] on div "bioules Filtrer par litige Tous (1) Procédure en cours (1) Réf. Notes Demandeur…" at bounding box center [352, 205] width 705 height 229
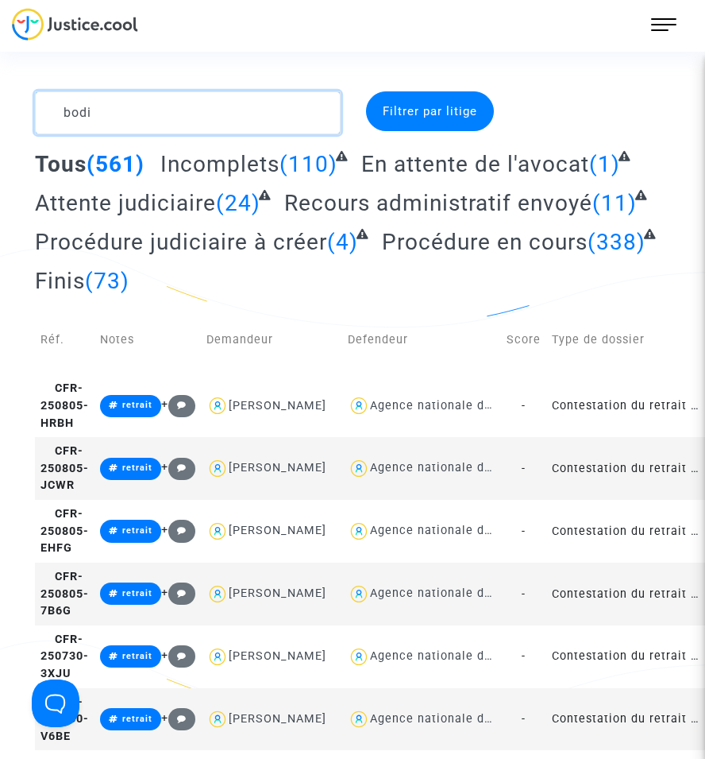
type textarea "bodin"
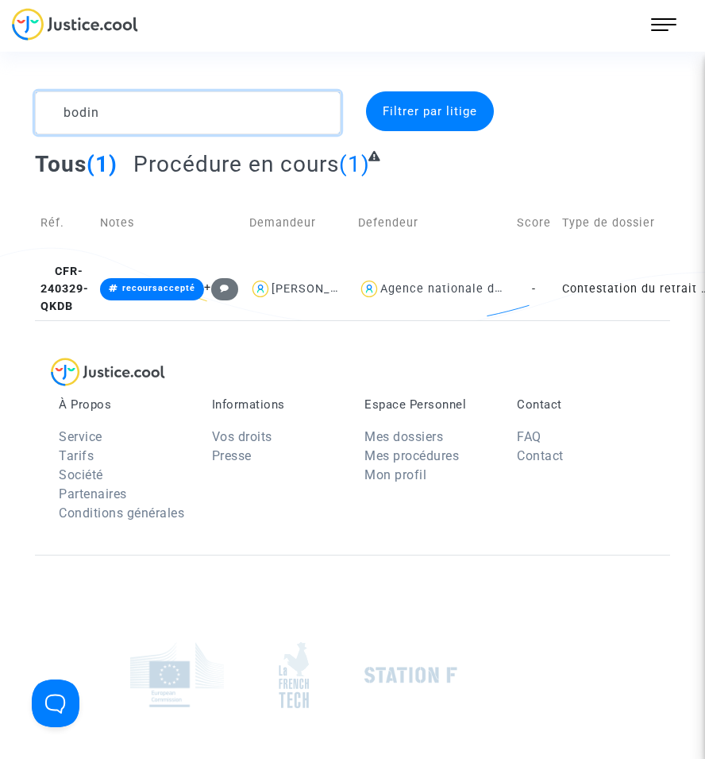
drag, startPoint x: 107, startPoint y: 115, endPoint x: 34, endPoint y: 114, distance: 73.1
click at [34, 114] on div "bodin" at bounding box center [188, 112] width 330 height 43
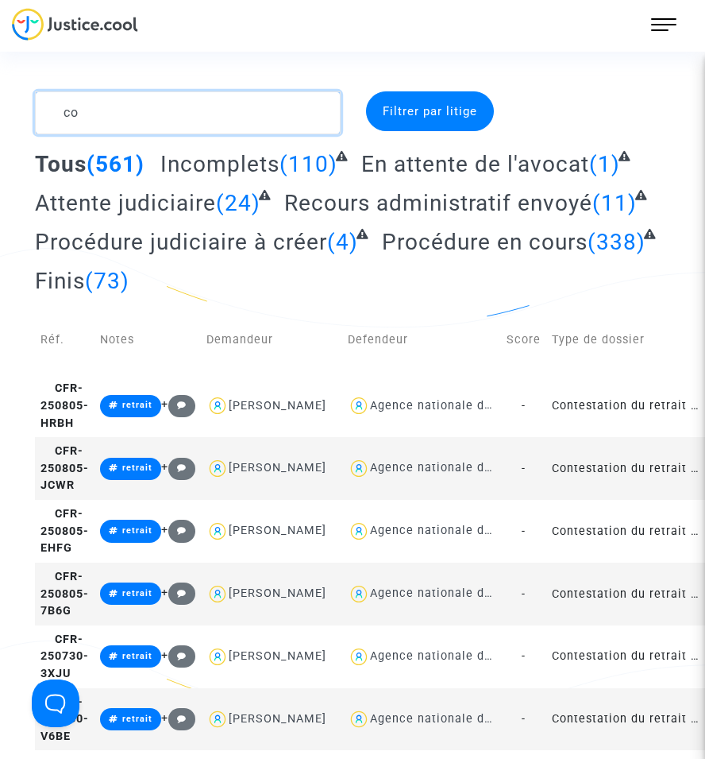
type textarea "c"
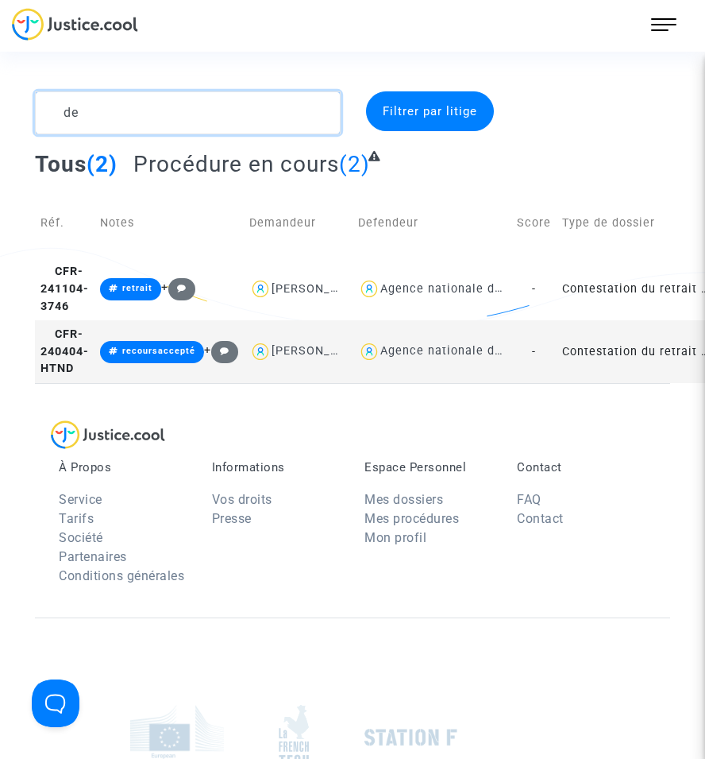
type textarea "d"
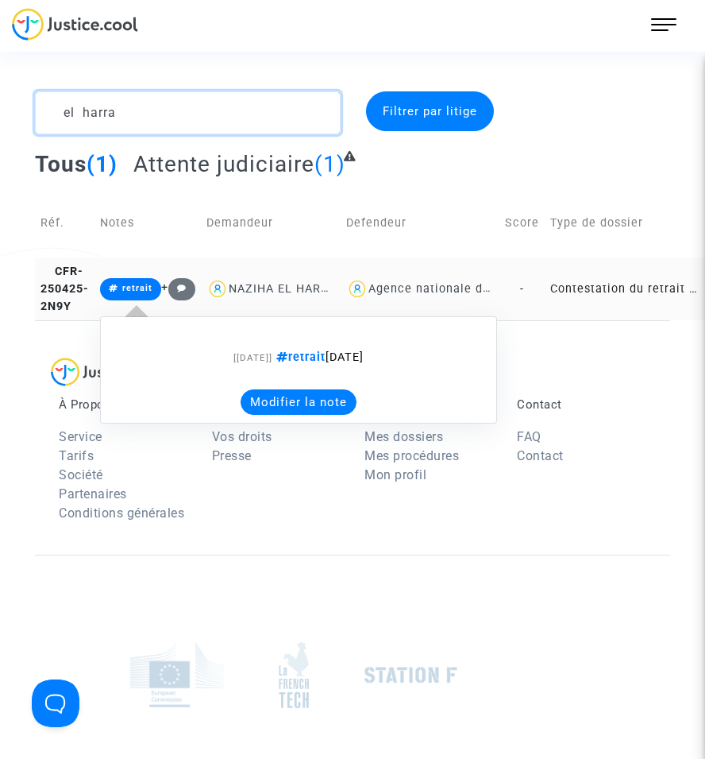
type textarea "el harra"
click at [295, 415] on button "Modifier la note" at bounding box center [299, 401] width 116 height 25
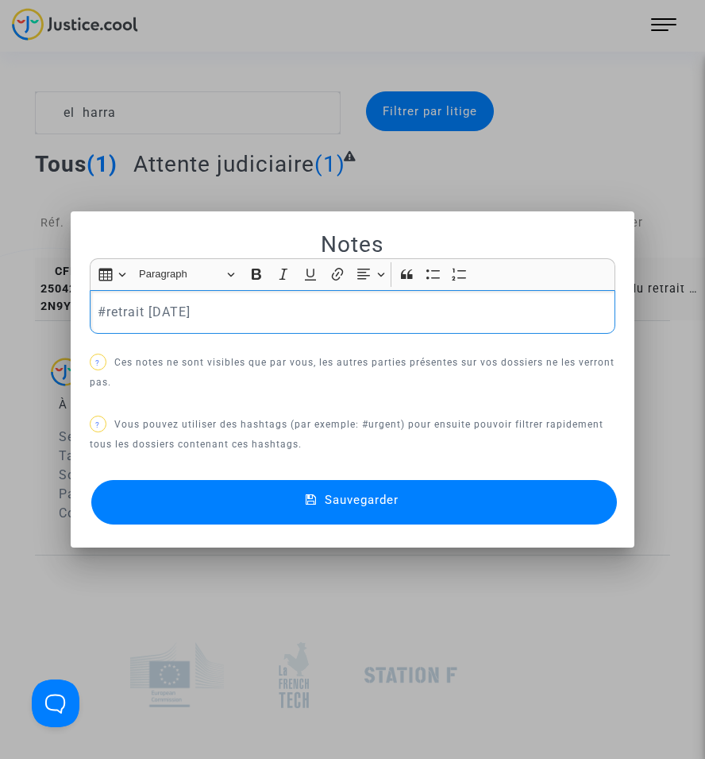
drag, startPoint x: 139, startPoint y: 315, endPoint x: -16, endPoint y: 315, distance: 154.9
click at [0, 315] on html "607 Actus Mes dossiers Mon profil Paramètres Déconnexion el harra Filtrer par l…" at bounding box center [352, 479] width 705 height 959
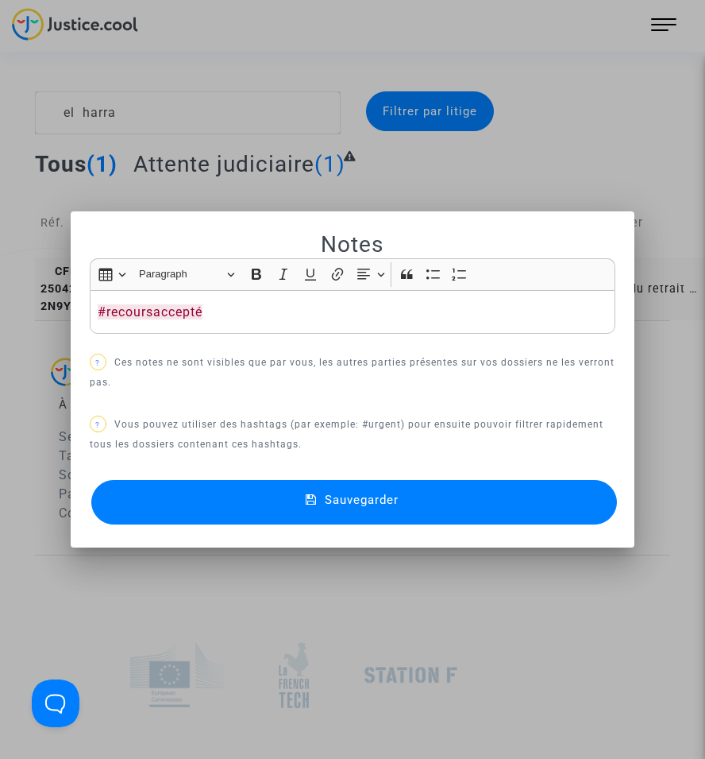
click at [212, 510] on button "Sauvegarder" at bounding box center [354, 502] width 526 height 44
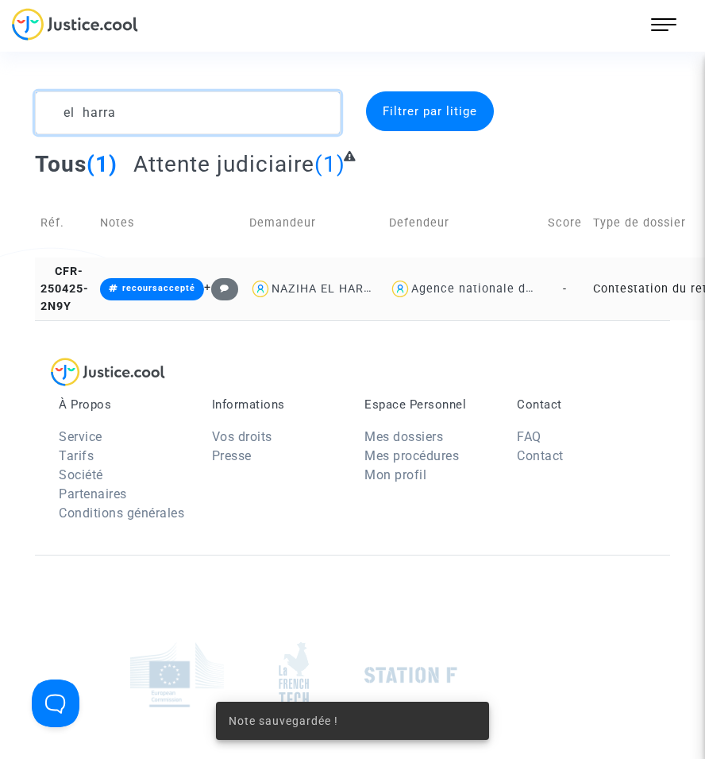
drag, startPoint x: 141, startPoint y: 110, endPoint x: 21, endPoint y: 113, distance: 119.2
click at [21, 113] on div "el harra Filtrer par litige Tous (1) Attente judiciaire (1) Réf. Notes Demandeu…" at bounding box center [352, 205] width 705 height 229
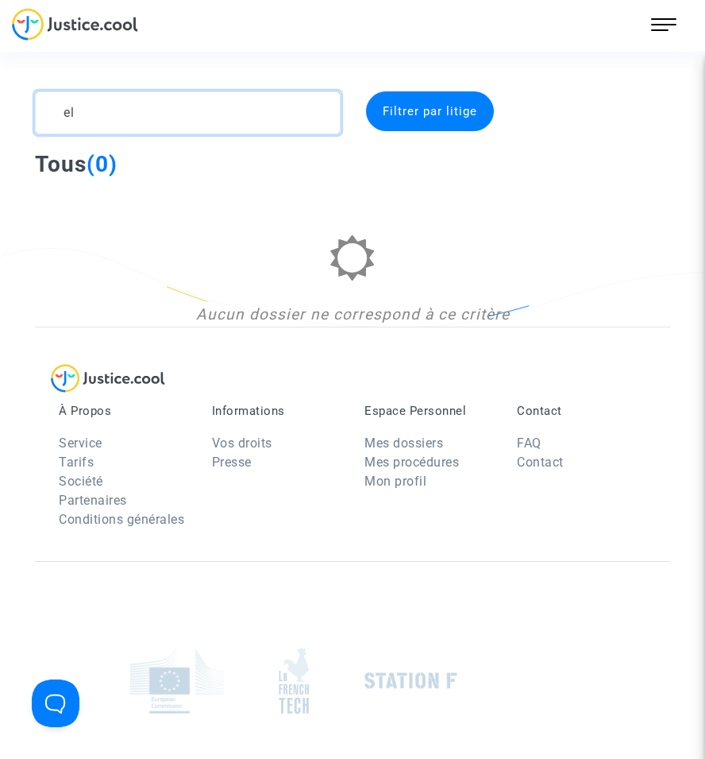
type textarea "e"
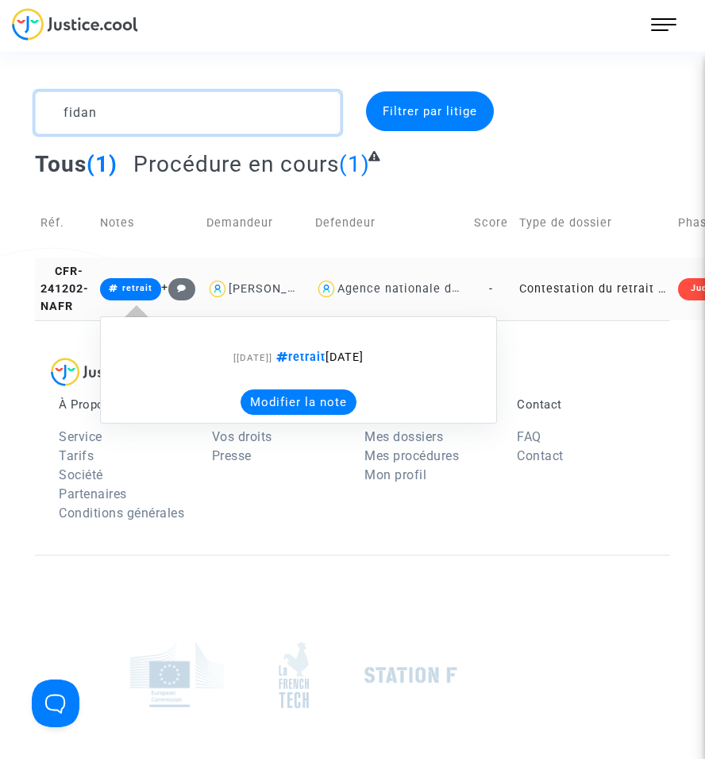
type textarea "fidan"
click at [280, 407] on button "Modifier la note" at bounding box center [299, 401] width 116 height 25
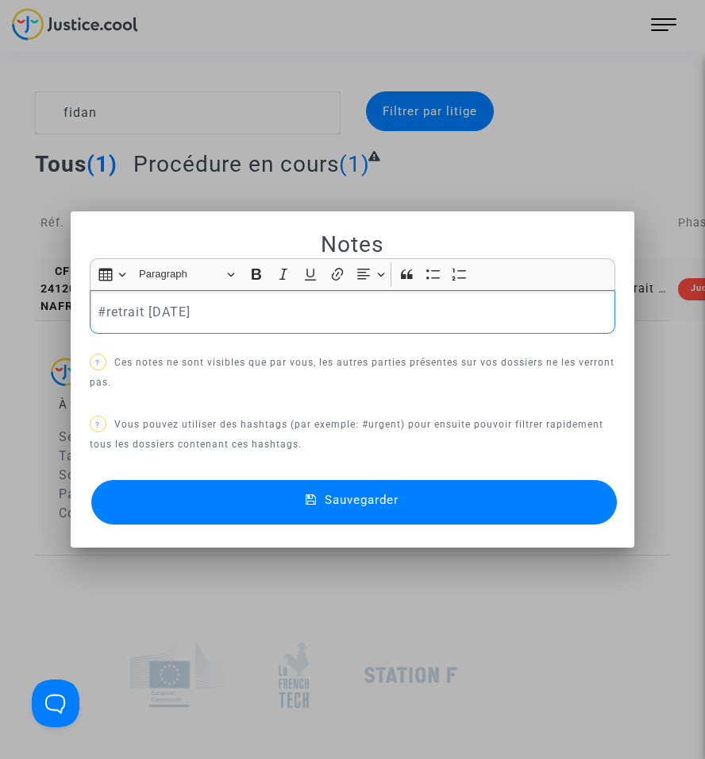
drag, startPoint x: 230, startPoint y: 311, endPoint x: 30, endPoint y: 295, distance: 200.1
click at [30, 295] on div "Notes Rich Text Editor Insert table Insert table Heading Paragraph Paragraph He…" at bounding box center [352, 379] width 705 height 759
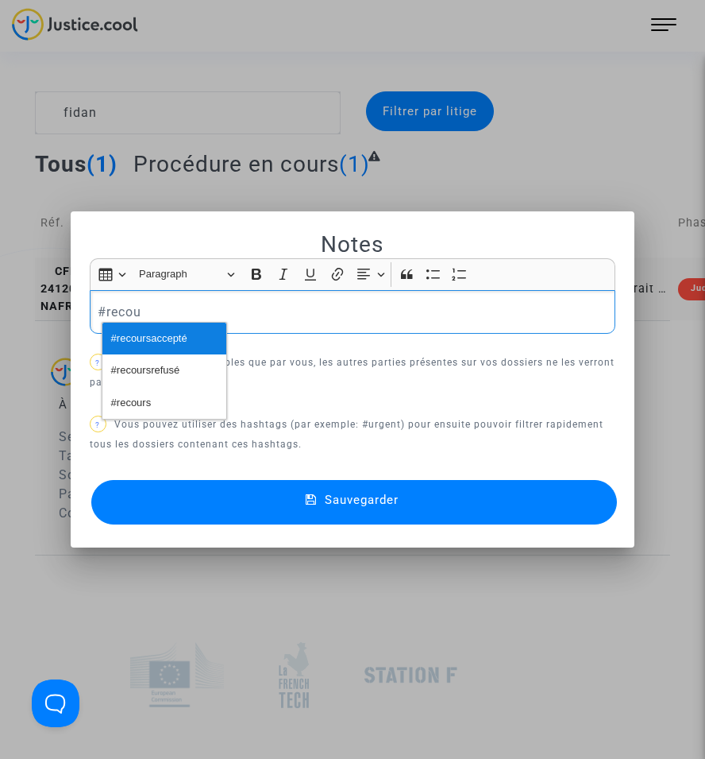
click at [126, 336] on span "#recoursaccepté" at bounding box center [149, 338] width 76 height 23
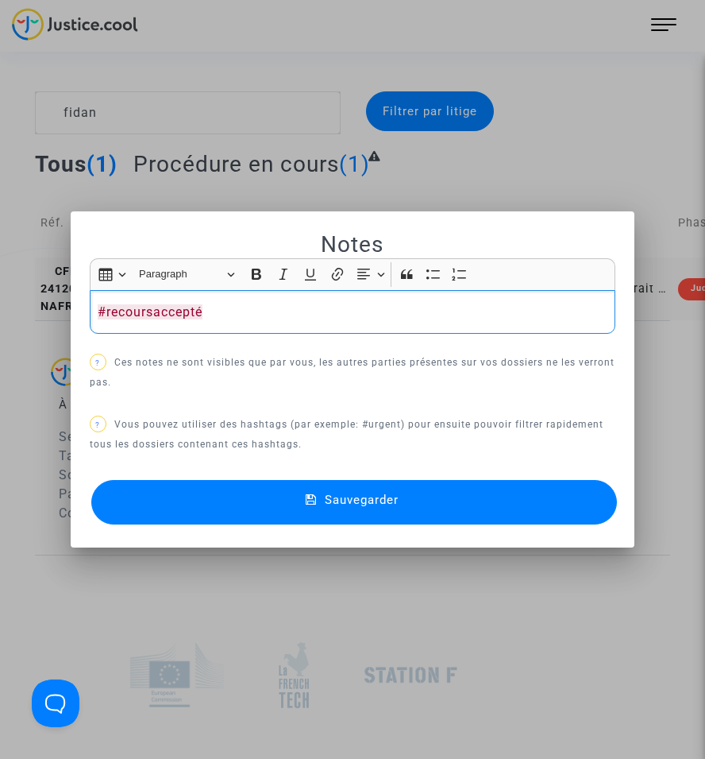
click at [235, 513] on button "Sauvegarder" at bounding box center [354, 502] width 526 height 44
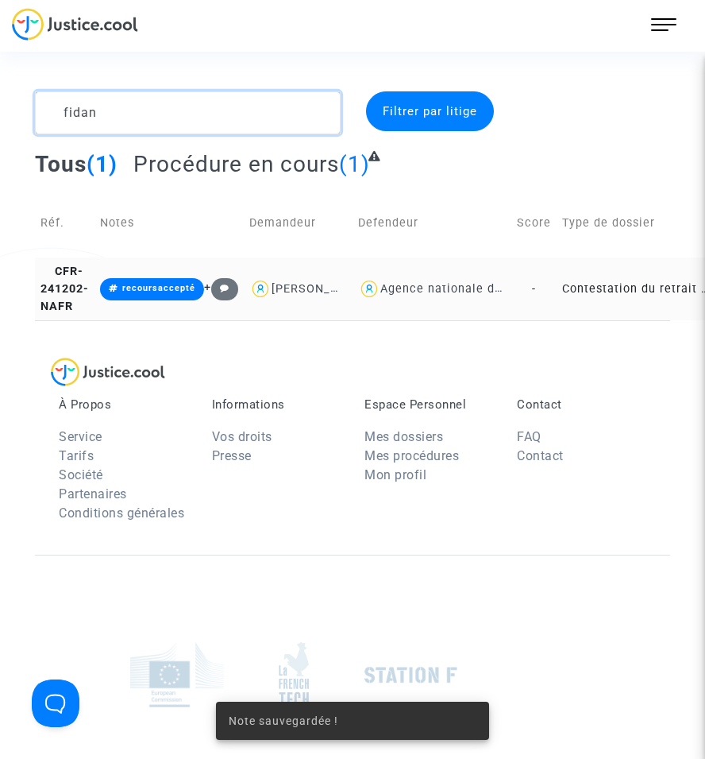
drag, startPoint x: 28, startPoint y: 105, endPoint x: 5, endPoint y: 104, distance: 23.1
click at [5, 104] on div "fidan Filtrer par litige Tous (1) Procédure en cours (1) Réf. Notes Demandeur D…" at bounding box center [352, 205] width 705 height 229
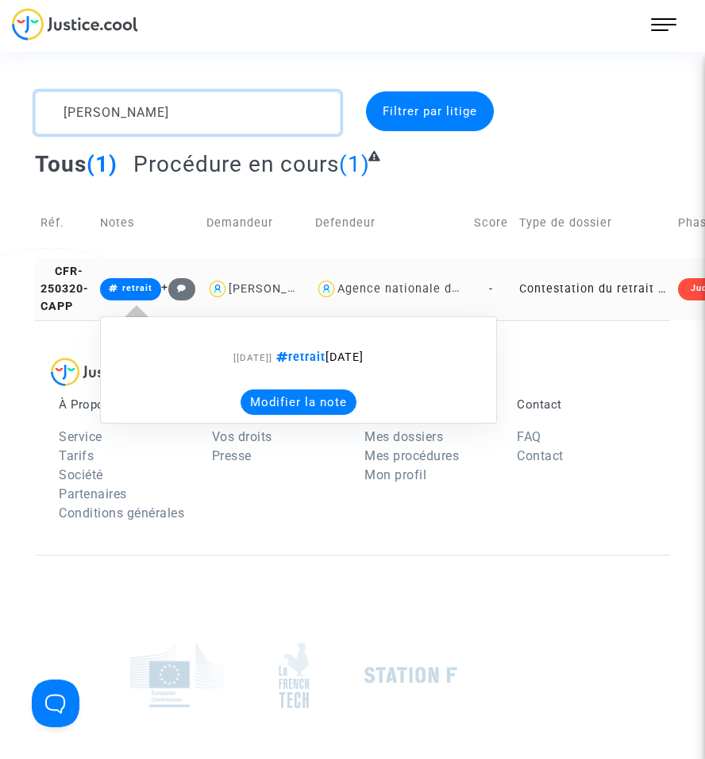
type textarea "[PERSON_NAME]"
click at [284, 409] on button "Modifier la note" at bounding box center [299, 401] width 116 height 25
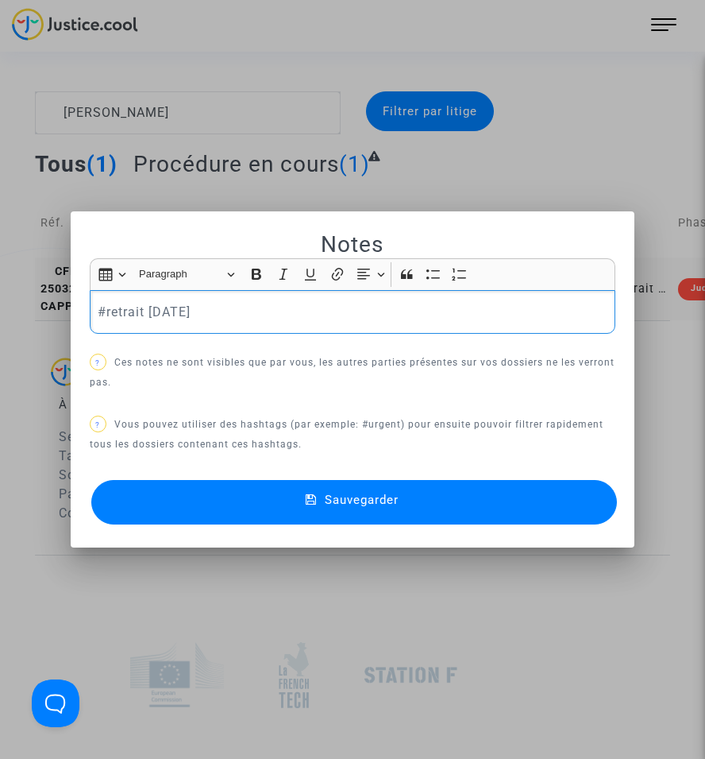
drag, startPoint x: 182, startPoint y: 315, endPoint x: -2, endPoint y: 303, distance: 183.8
click at [0, 303] on html "607 Actus Mes dossiers Mon profil Paramètres Déconnexion [PERSON_NAME] Filtrer …" at bounding box center [352, 479] width 705 height 959
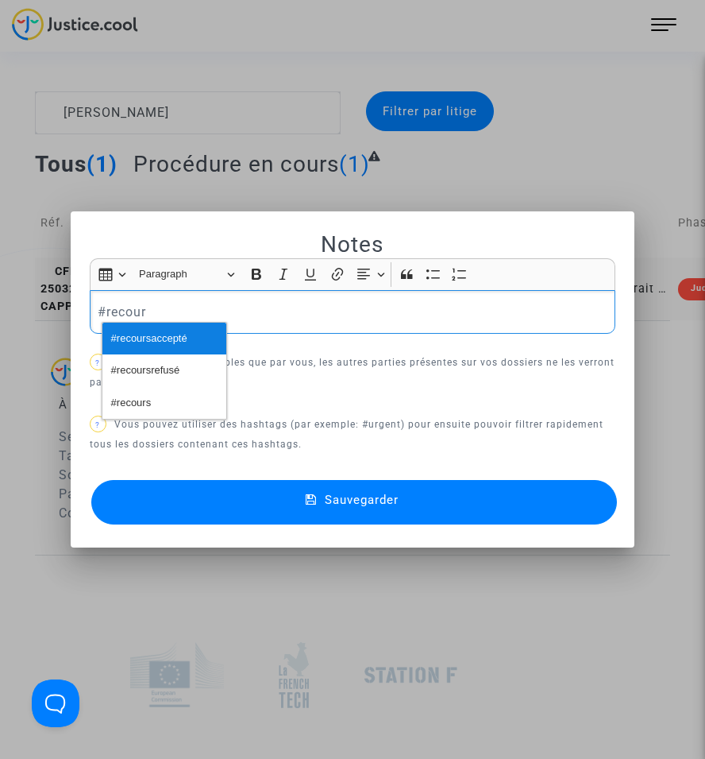
click at [205, 339] on button "#recoursaccepté" at bounding box center [164, 339] width 124 height 32
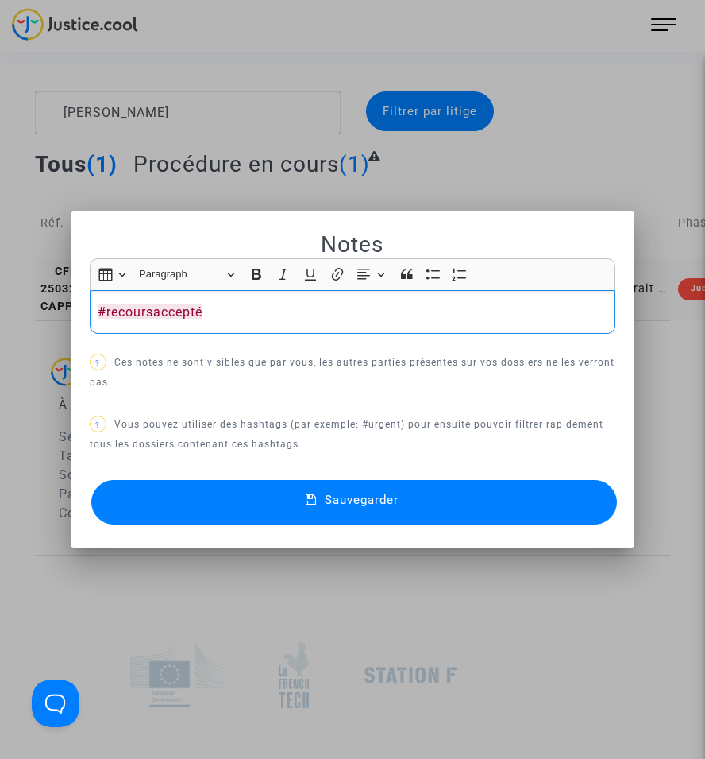
click at [276, 480] on button "Sauvegarder" at bounding box center [354, 502] width 526 height 44
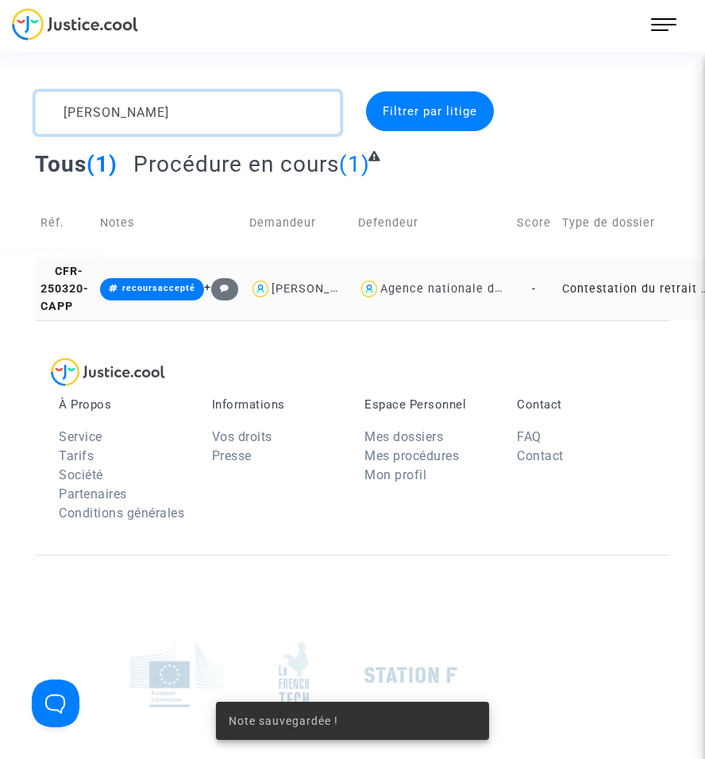
drag, startPoint x: 102, startPoint y: 117, endPoint x: 16, endPoint y: 115, distance: 86.6
click at [16, 115] on div "[PERSON_NAME] Filtrer par litige Tous (1) Procédure en cours (1) Réf. Notes Dem…" at bounding box center [352, 205] width 705 height 229
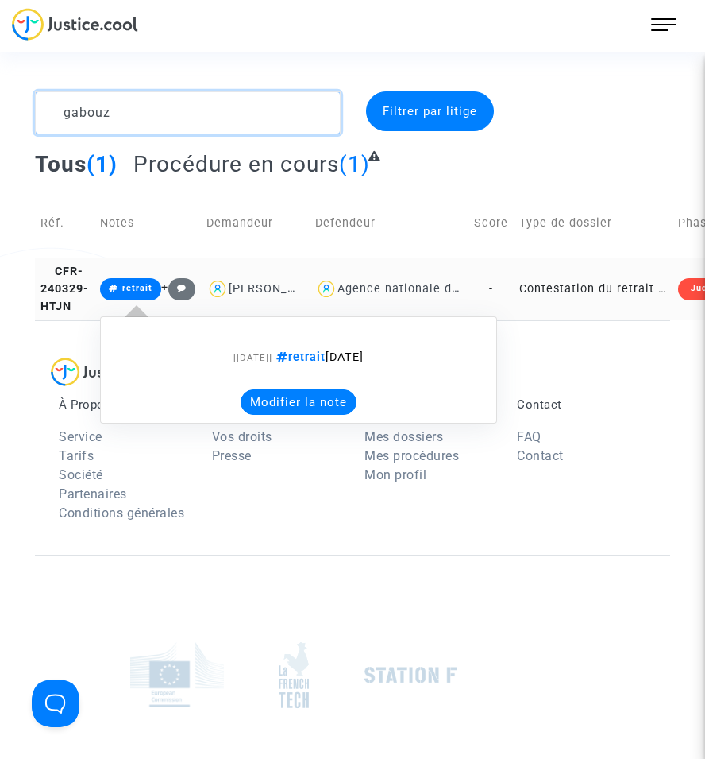
type textarea "gabouz"
click at [320, 408] on button "Modifier la note" at bounding box center [299, 401] width 116 height 25
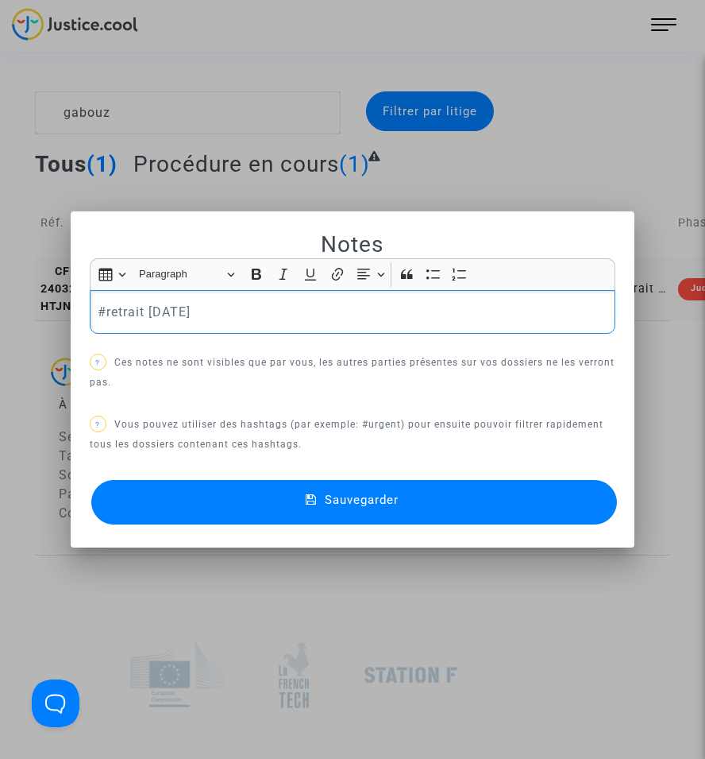
drag, startPoint x: 74, startPoint y: 311, endPoint x: 0, endPoint y: 311, distance: 73.9
click at [0, 311] on div "Notes Rich Text Editor Insert table Insert table Heading Paragraph Paragraph He…" at bounding box center [352, 379] width 705 height 759
click at [315, 532] on mat-dialog-container "Notes Rich Text Editor Insert table Insert table Heading Paragraph Paragraph He…" at bounding box center [353, 379] width 564 height 336
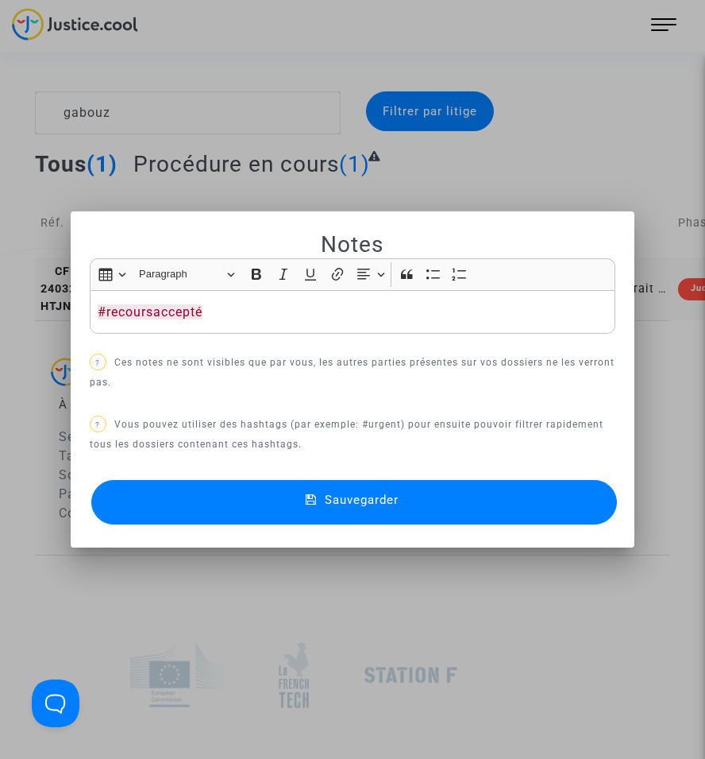
click at [316, 523] on button "Sauvegarder" at bounding box center [354, 502] width 526 height 44
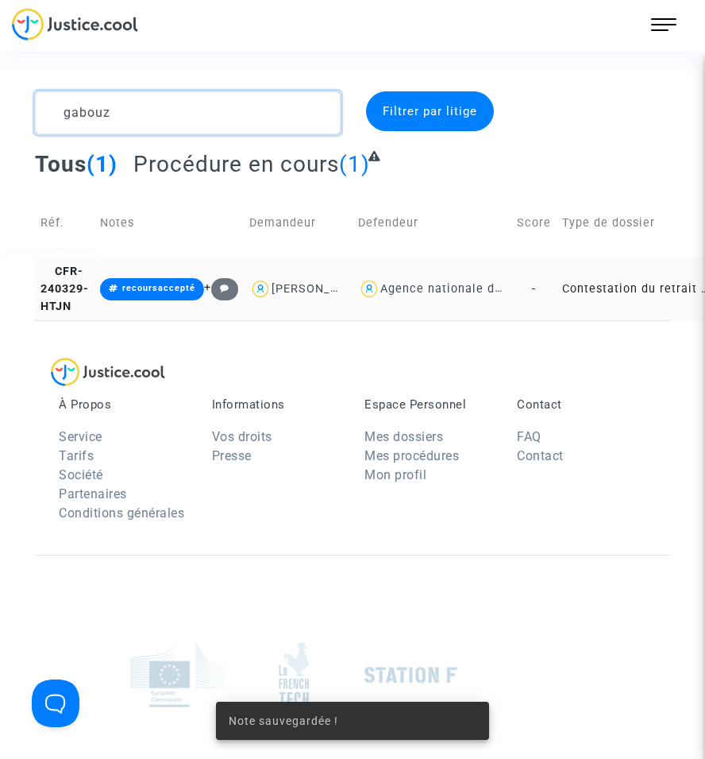
drag, startPoint x: 89, startPoint y: 113, endPoint x: -2, endPoint y: 122, distance: 91.8
click at [0, 122] on html "607 Actus Mes dossiers Mon profil Paramètres Déconnexion gabouz Filtrer par lit…" at bounding box center [352, 479] width 705 height 959
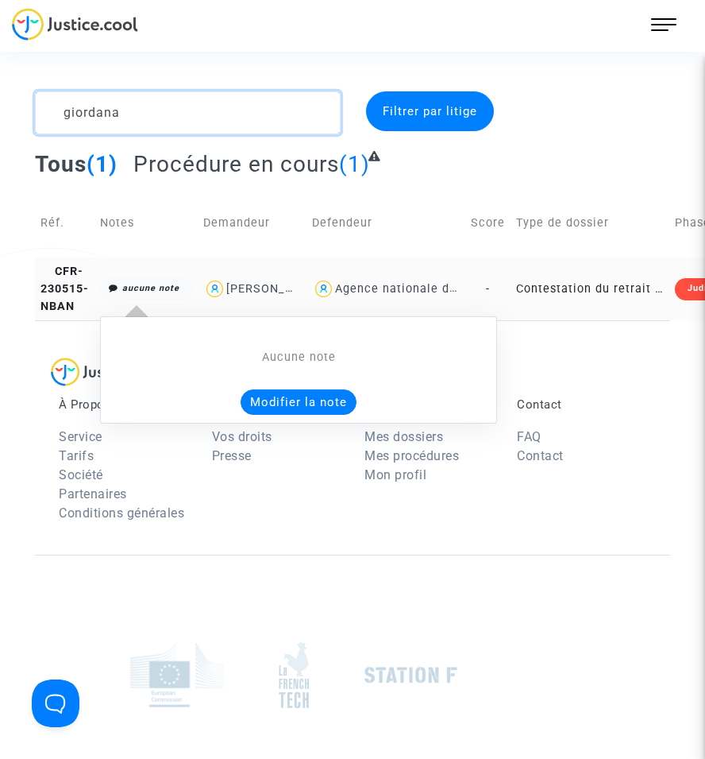
type textarea "giordana"
click at [265, 411] on button "Modifier la note" at bounding box center [299, 401] width 116 height 25
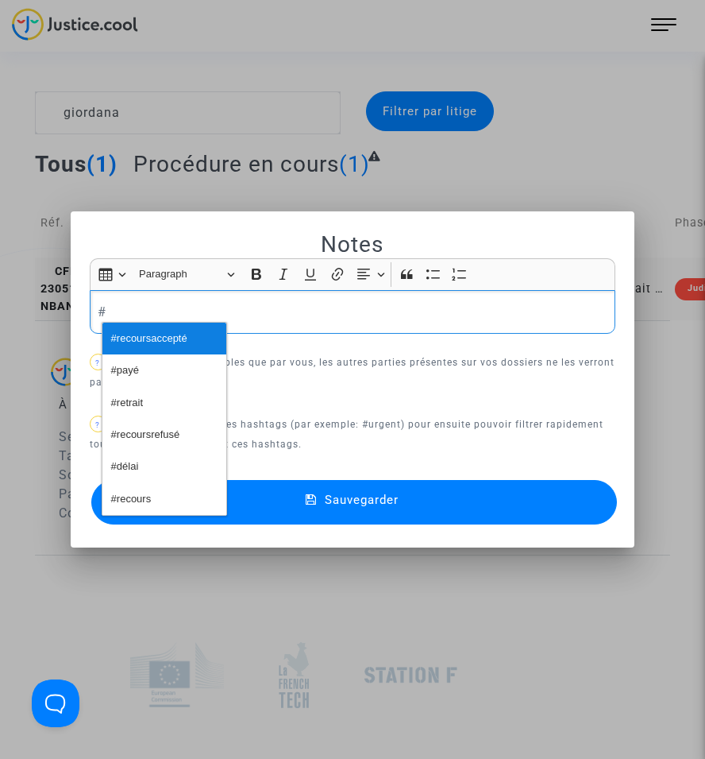
click at [176, 346] on span "#recoursaccepté" at bounding box center [149, 338] width 76 height 23
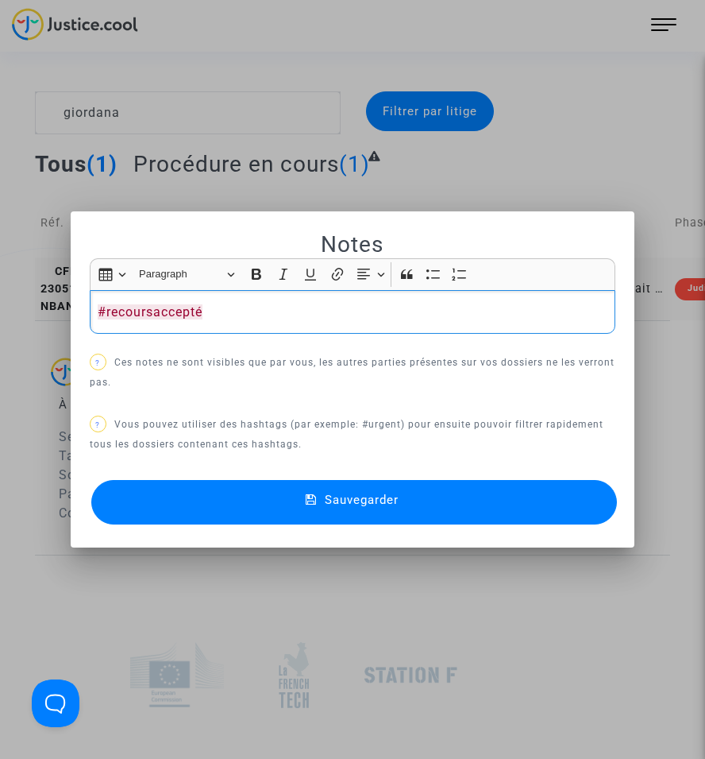
click at [355, 518] on button "Sauvegarder" at bounding box center [354, 502] width 526 height 44
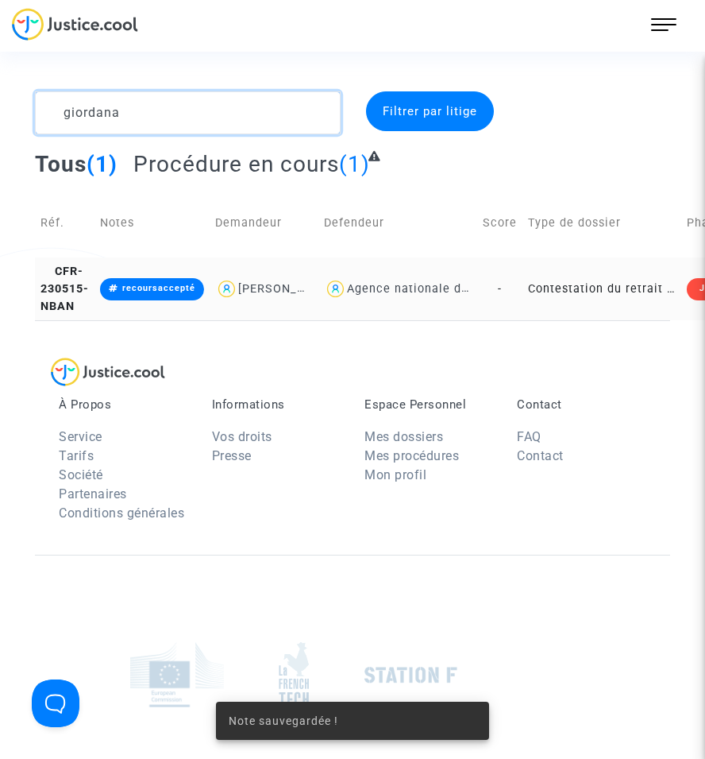
drag, startPoint x: 102, startPoint y: 114, endPoint x: -7, endPoint y: 110, distance: 109.7
click at [0, 110] on html "607 Actus Mes dossiers Mon profil Paramètres Déconnexion giordana Filtrer par l…" at bounding box center [352, 479] width 705 height 959
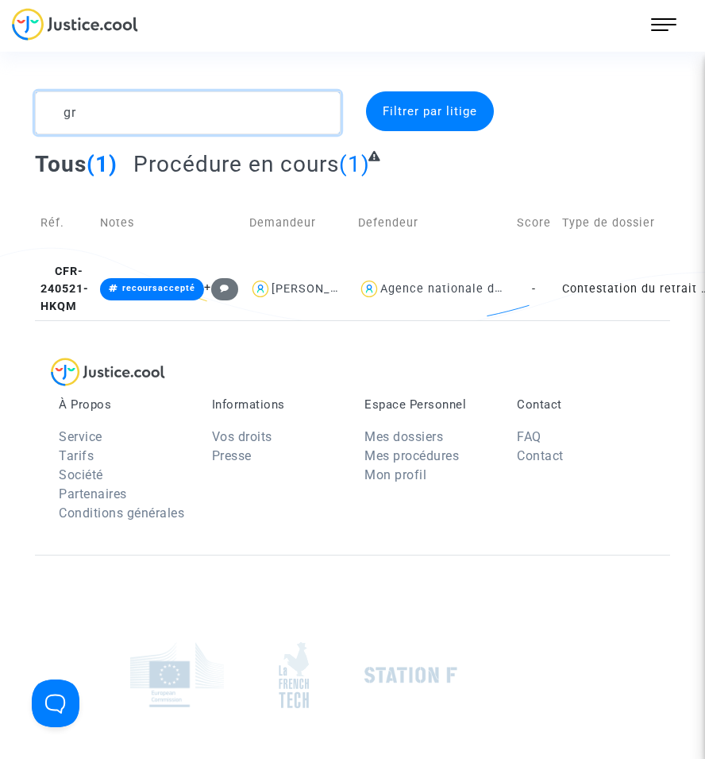
type textarea "g"
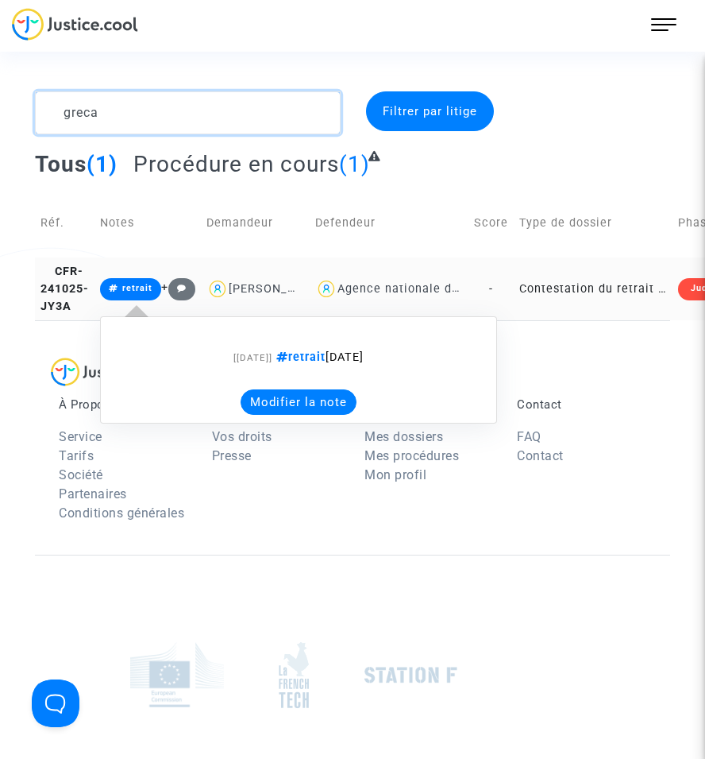
type textarea "greca"
click at [279, 415] on button "Modifier la note" at bounding box center [299, 401] width 116 height 25
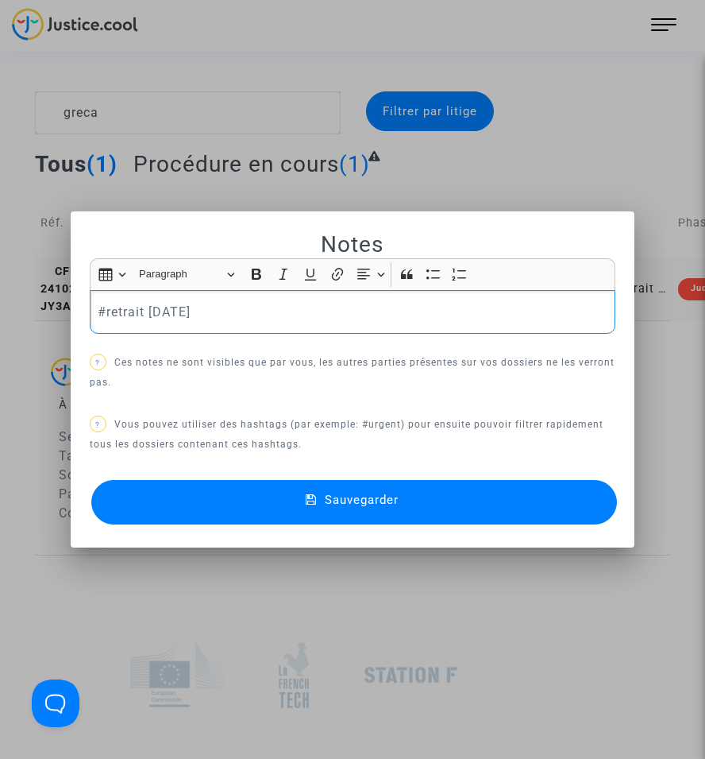
drag, startPoint x: 226, startPoint y: 317, endPoint x: -20, endPoint y: 310, distance: 246.4
click at [0, 310] on html "607 Actus Mes dossiers Mon profil Paramètres Déconnexion greca Filtrer par liti…" at bounding box center [352, 479] width 705 height 959
click at [263, 516] on button "Sauvegarder" at bounding box center [354, 502] width 526 height 44
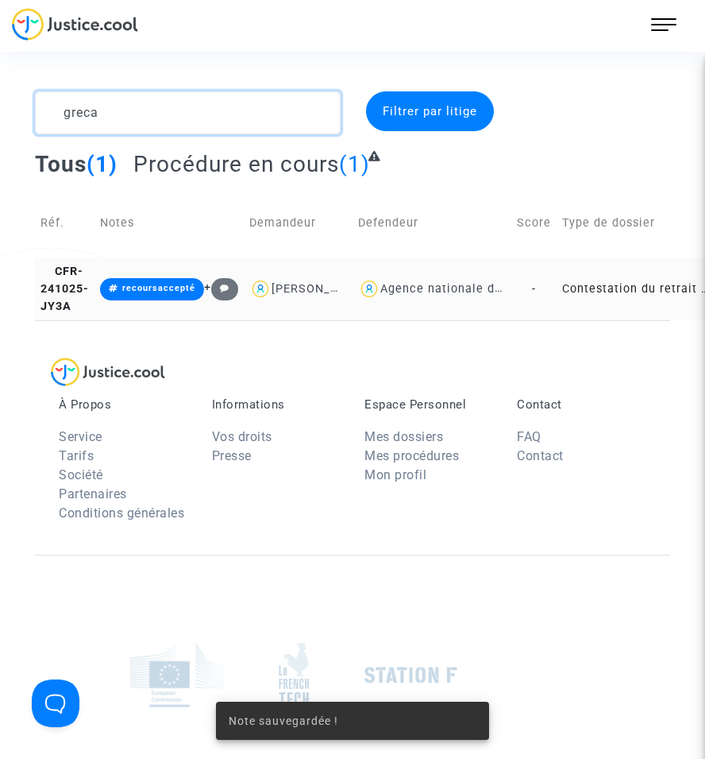
drag, startPoint x: 142, startPoint y: 101, endPoint x: -14, endPoint y: 108, distance: 155.9
click at [0, 108] on html "607 Actus Mes dossiers Mon profil Paramètres Déconnexion greca Filtrer par liti…" at bounding box center [352, 479] width 705 height 959
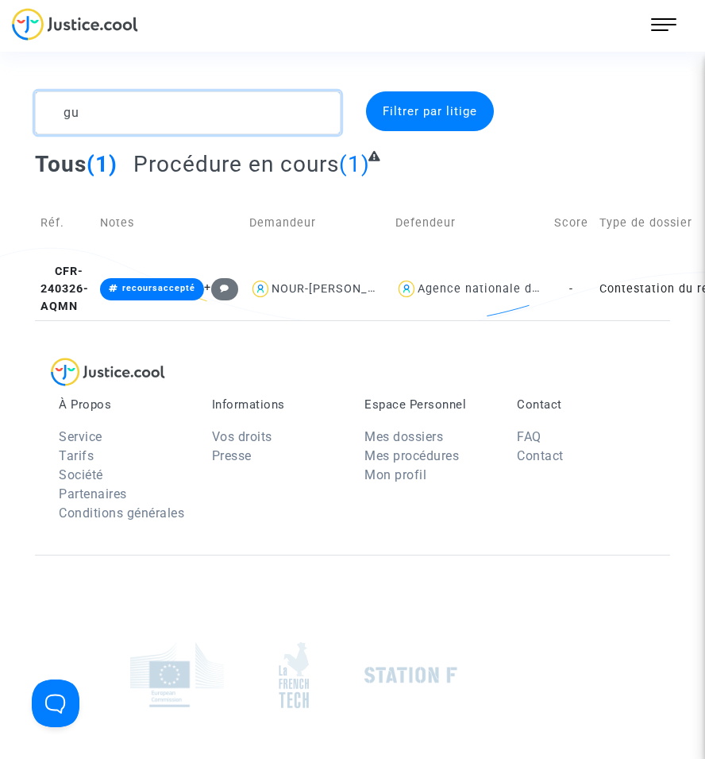
type textarea "g"
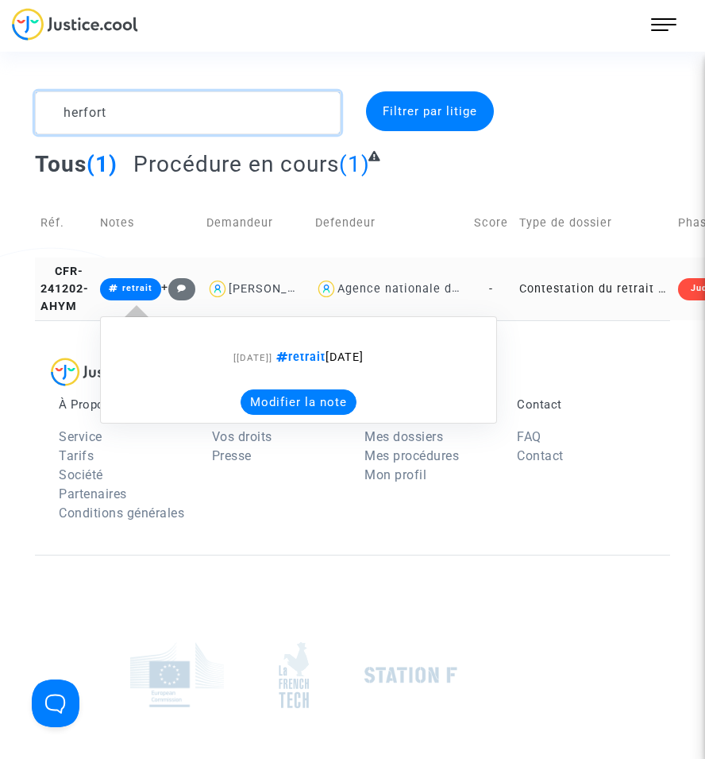
type textarea "herfort"
click at [287, 411] on button "Modifier la note" at bounding box center [299, 401] width 116 height 25
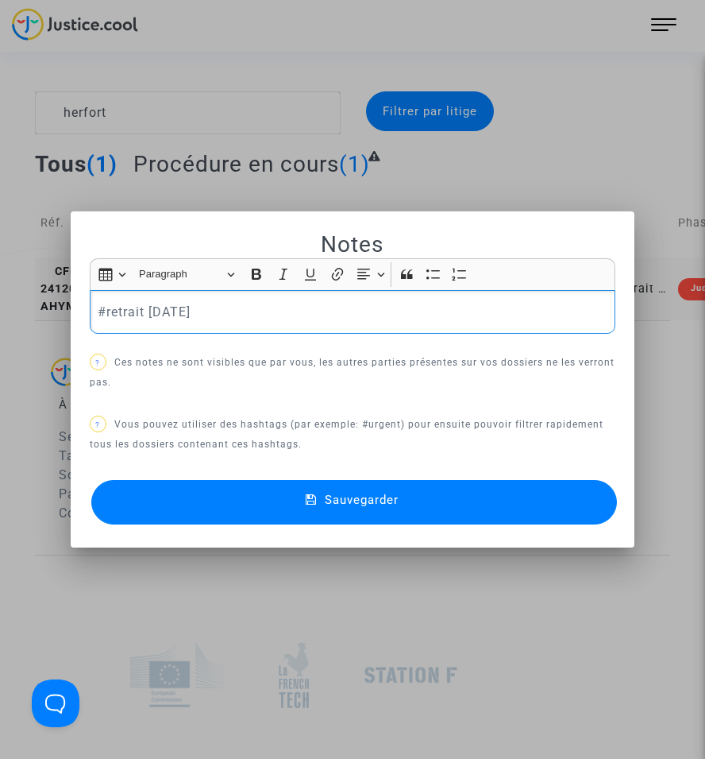
drag, startPoint x: 222, startPoint y: 314, endPoint x: 12, endPoint y: 306, distance: 210.7
click at [12, 306] on div "Notes Rich Text Editor Insert table Insert table Heading Paragraph Paragraph He…" at bounding box center [352, 379] width 705 height 759
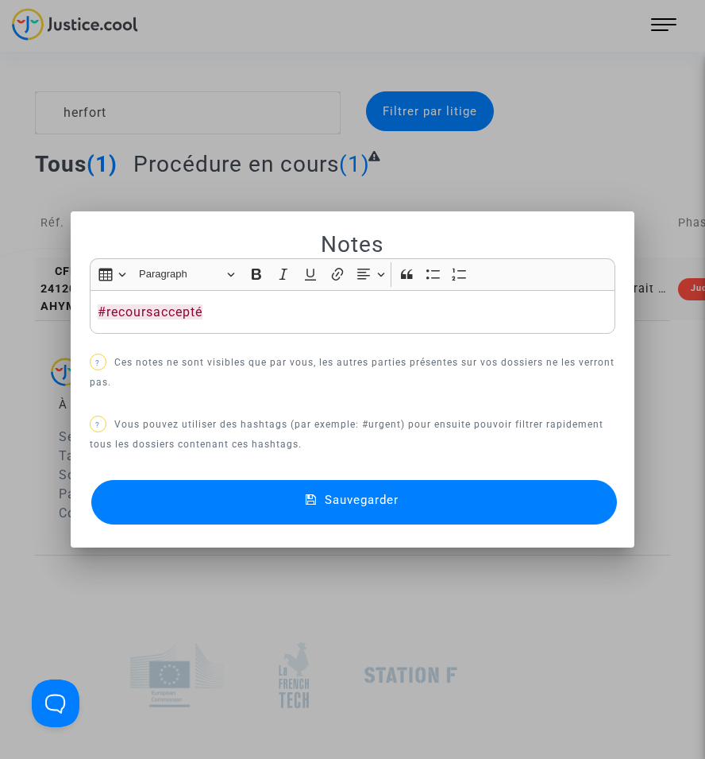
click at [377, 504] on span "Sauvegarder" at bounding box center [362, 500] width 74 height 14
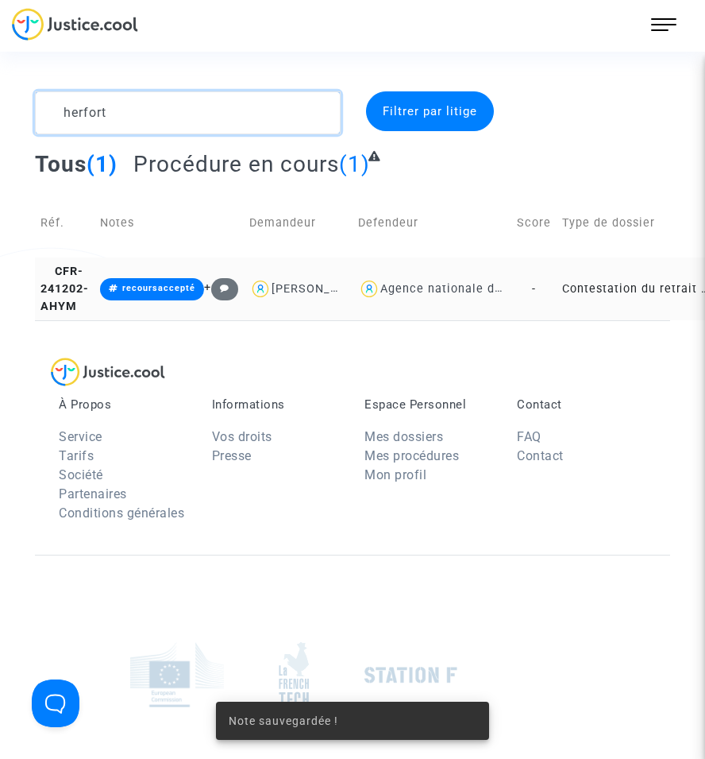
drag, startPoint x: 123, startPoint y: 113, endPoint x: -22, endPoint y: 113, distance: 145.4
click at [0, 113] on html "607 Actus Mes dossiers Mon profil Paramètres Déconnexion herfort Filtrer par li…" at bounding box center [352, 479] width 705 height 959
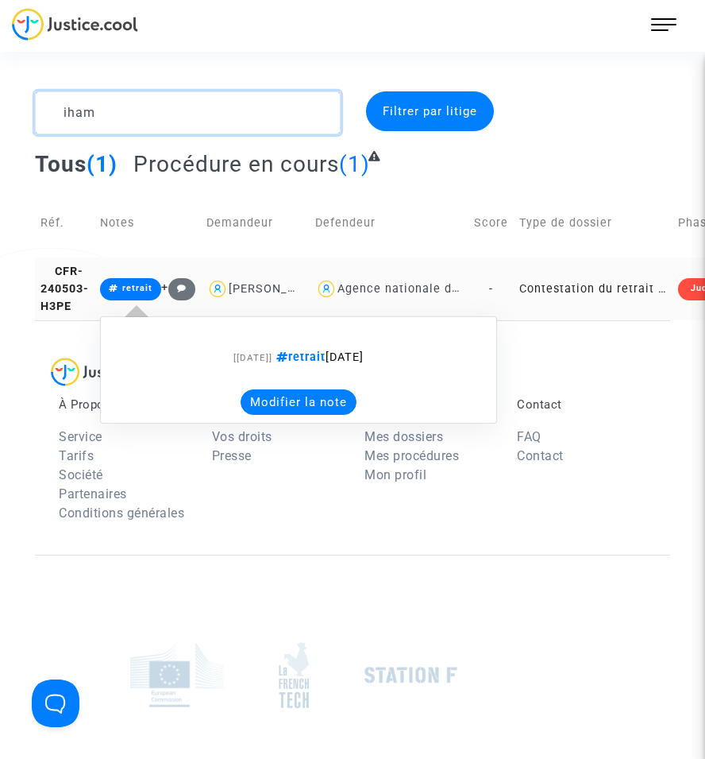
type textarea "iham"
click at [273, 404] on button "Modifier la note" at bounding box center [299, 401] width 116 height 25
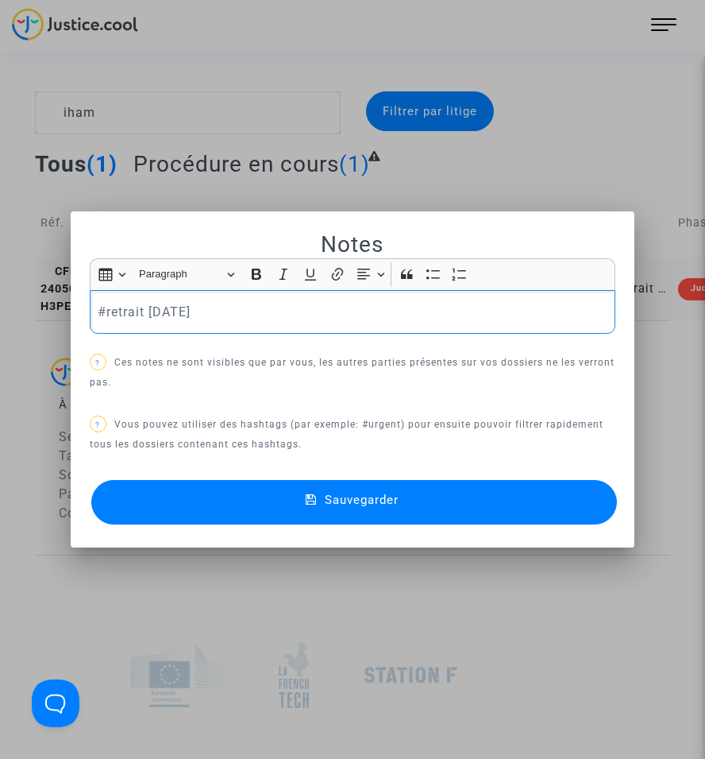
drag, startPoint x: 235, startPoint y: 315, endPoint x: -21, endPoint y: 306, distance: 256.7
click at [0, 306] on html "607 Actus Mes dossiers Mon profil Paramètres Déconnexion iham Filtrer par litig…" at bounding box center [352, 479] width 705 height 959
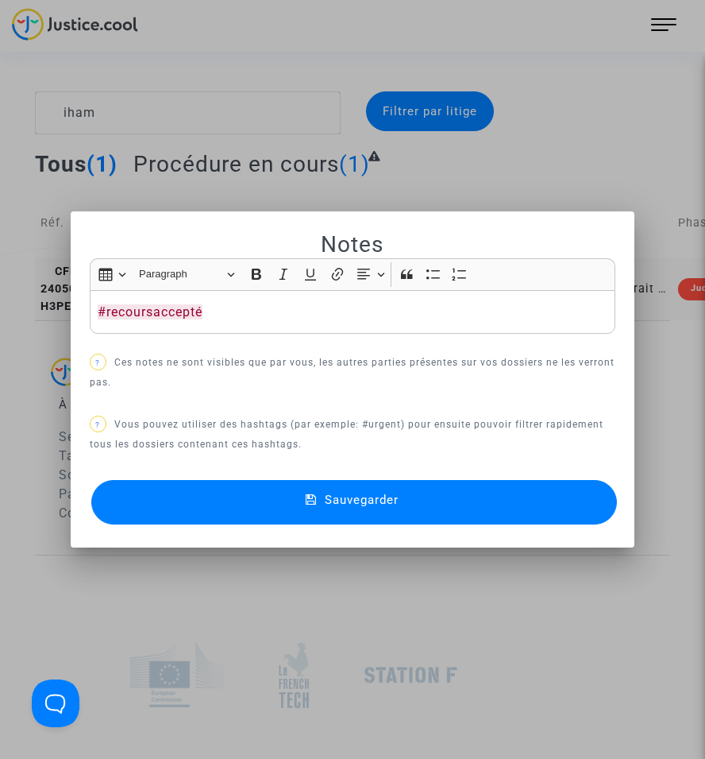
click at [318, 515] on button "Sauvegarder" at bounding box center [354, 502] width 526 height 44
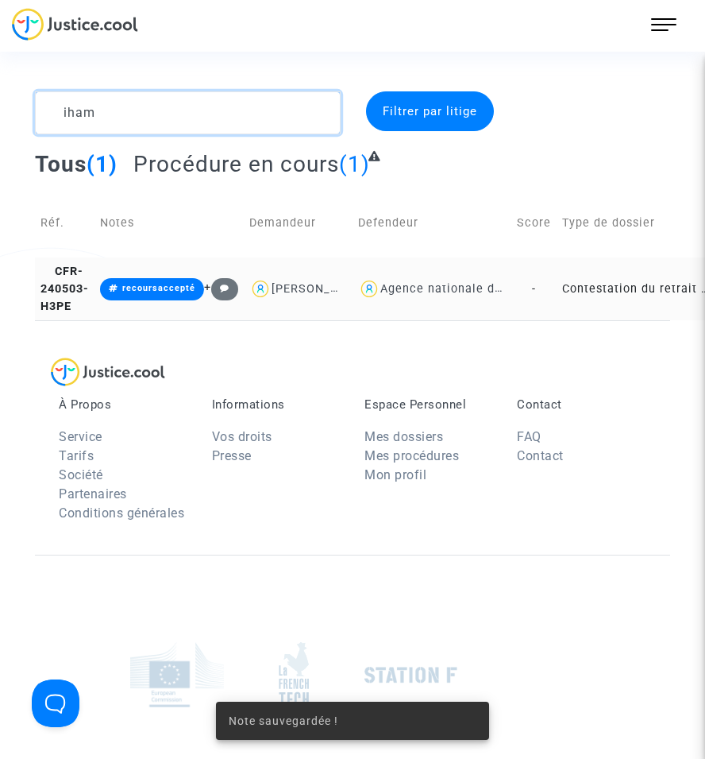
drag, startPoint x: 64, startPoint y: 122, endPoint x: -25, endPoint y: 132, distance: 88.8
click at [0, 132] on html "607 Actus Mes dossiers Mon profil Paramètres Déconnexion iham Filtrer par litig…" at bounding box center [352, 479] width 705 height 959
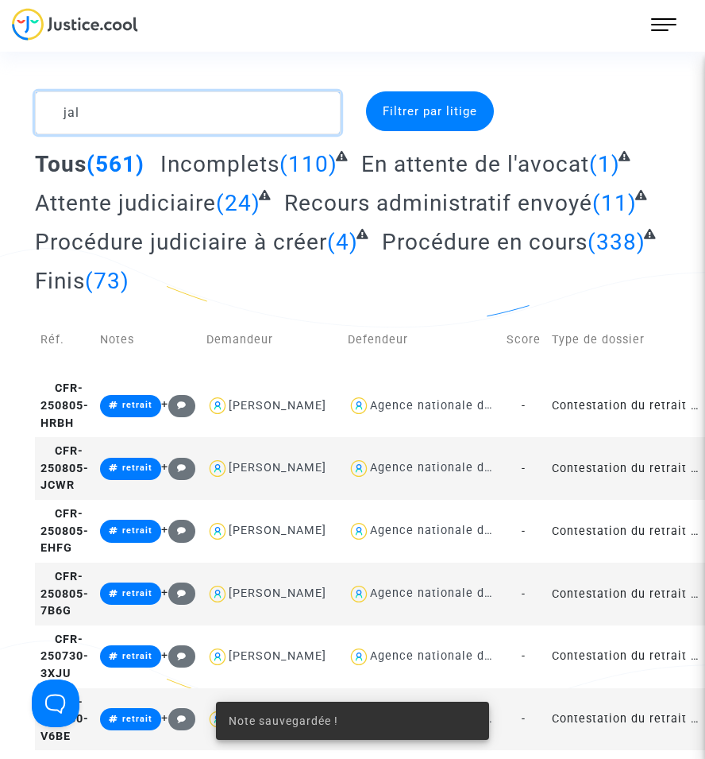
type textarea "jala"
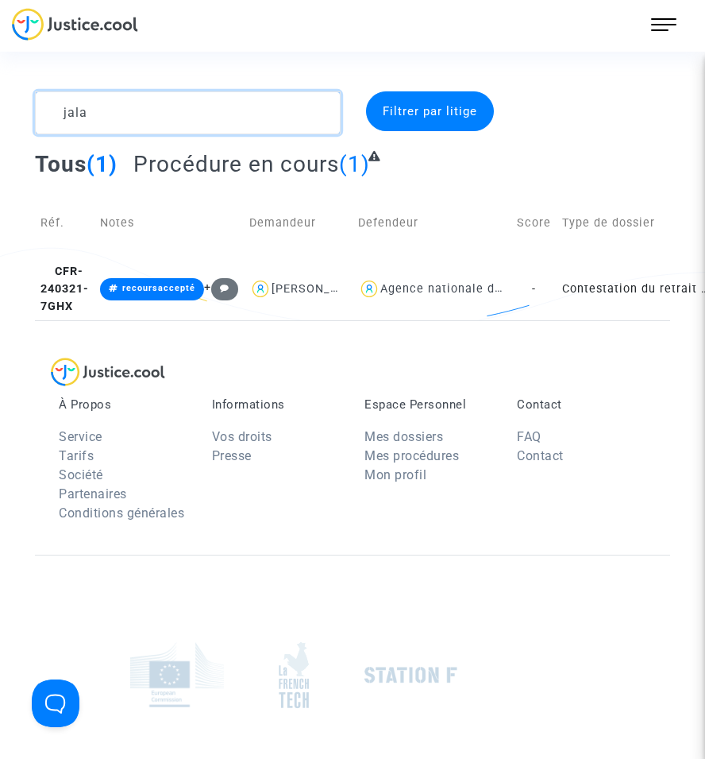
click at [25, 122] on div "jala" at bounding box center [188, 112] width 330 height 43
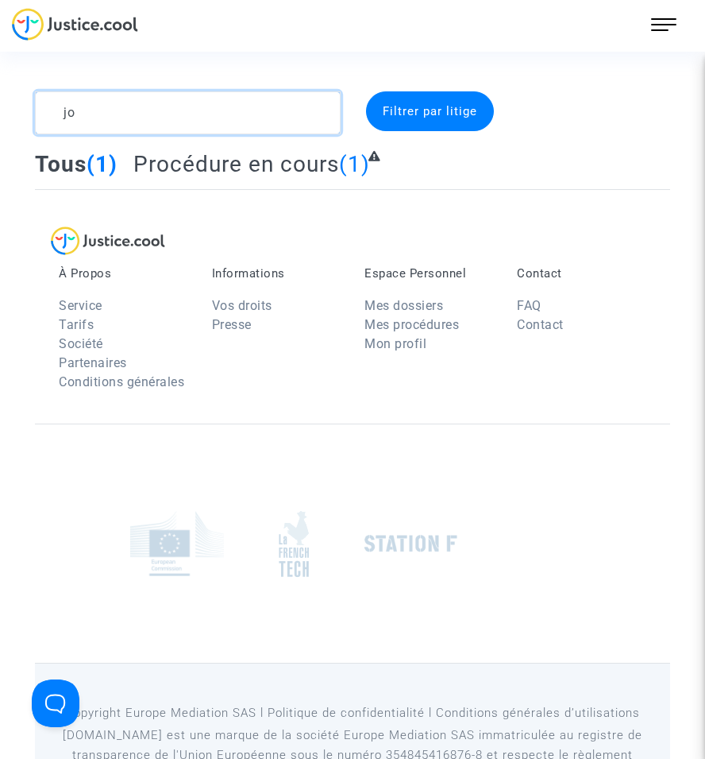
type textarea "j"
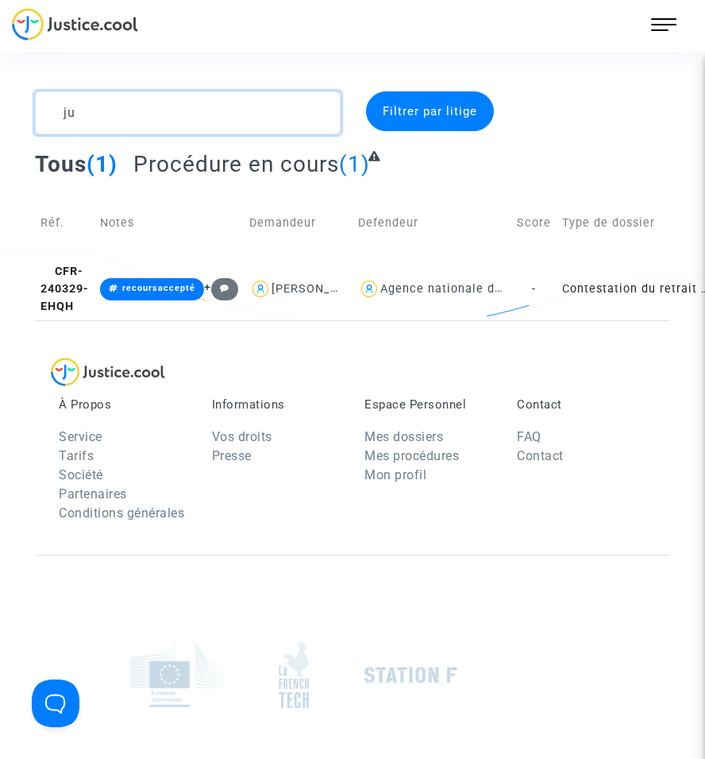
type textarea "j"
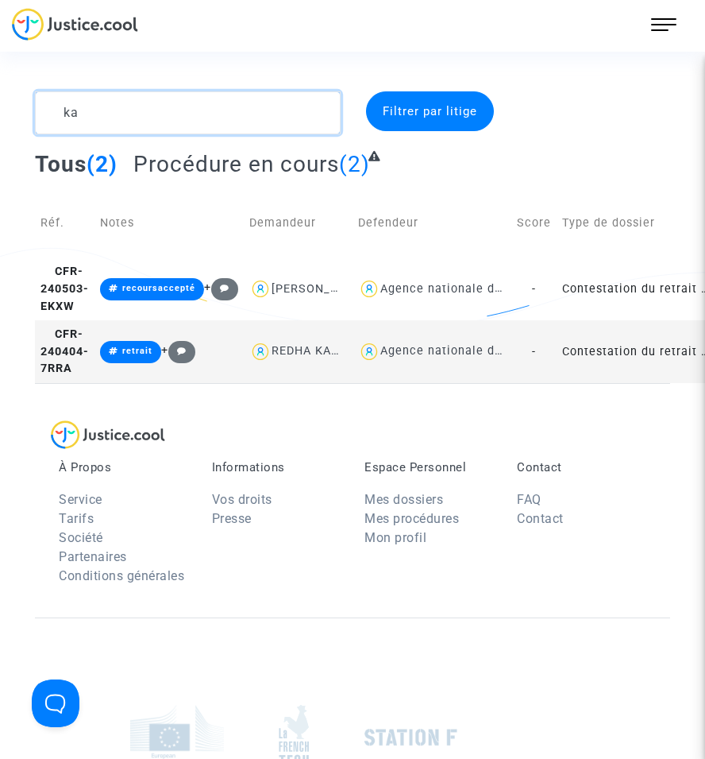
type textarea "k"
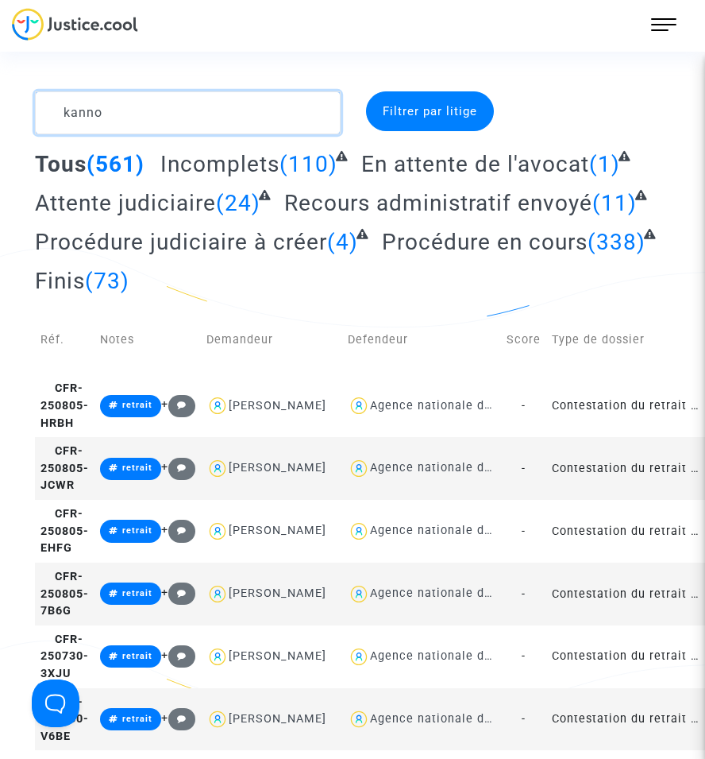
type textarea "kannou"
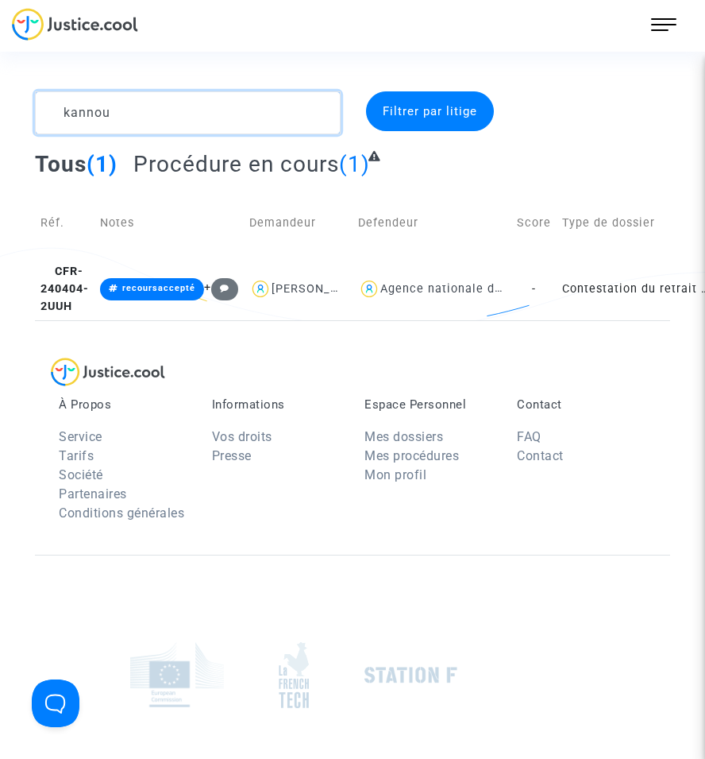
drag, startPoint x: 115, startPoint y: 123, endPoint x: 6, endPoint y: 119, distance: 108.9
click at [6, 119] on div "kannou Filtrer par litige Tous (1) Procédure en cours (1) Réf. Notes Demandeur …" at bounding box center [352, 205] width 705 height 229
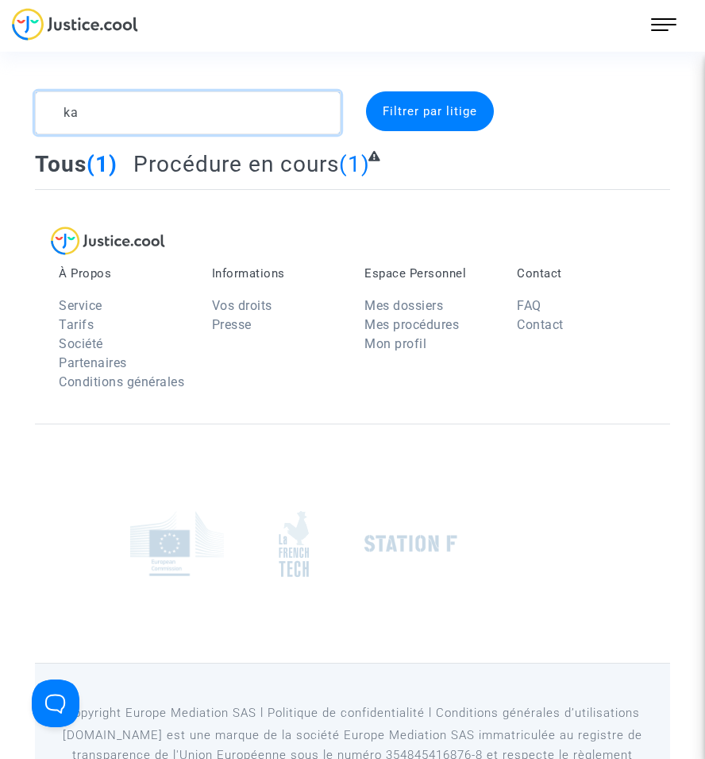
type textarea "k"
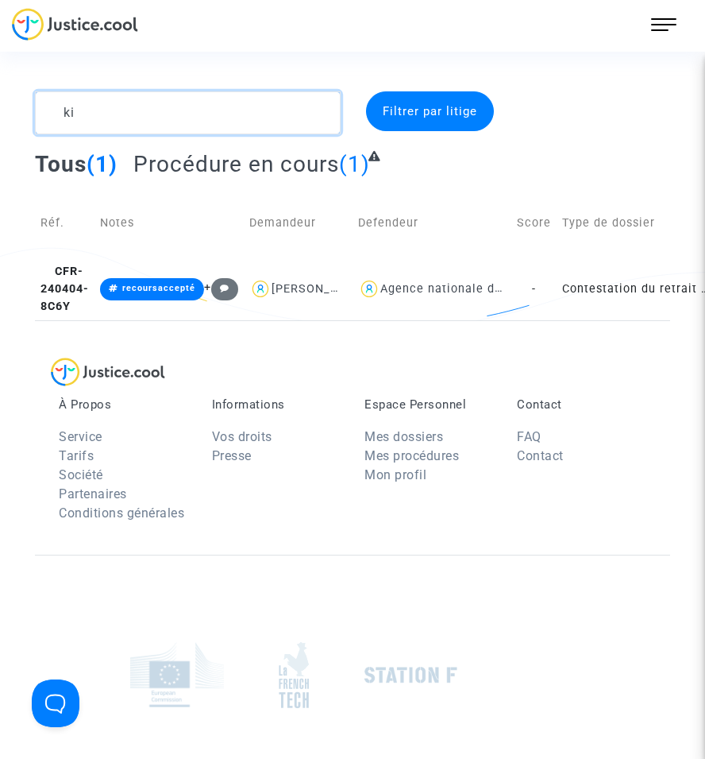
type textarea "k"
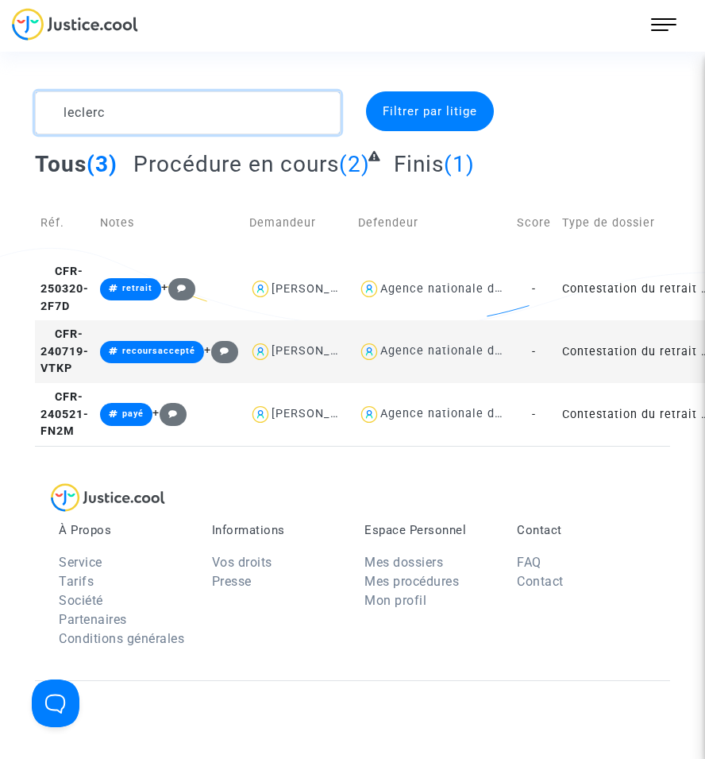
drag, startPoint x: 95, startPoint y: 125, endPoint x: 2, endPoint y: 129, distance: 93.0
click at [2, 129] on div "leclerc Filtrer par litige Tous (3) Procédure en cours (2) Finis (1) Réf. Notes…" at bounding box center [352, 268] width 705 height 354
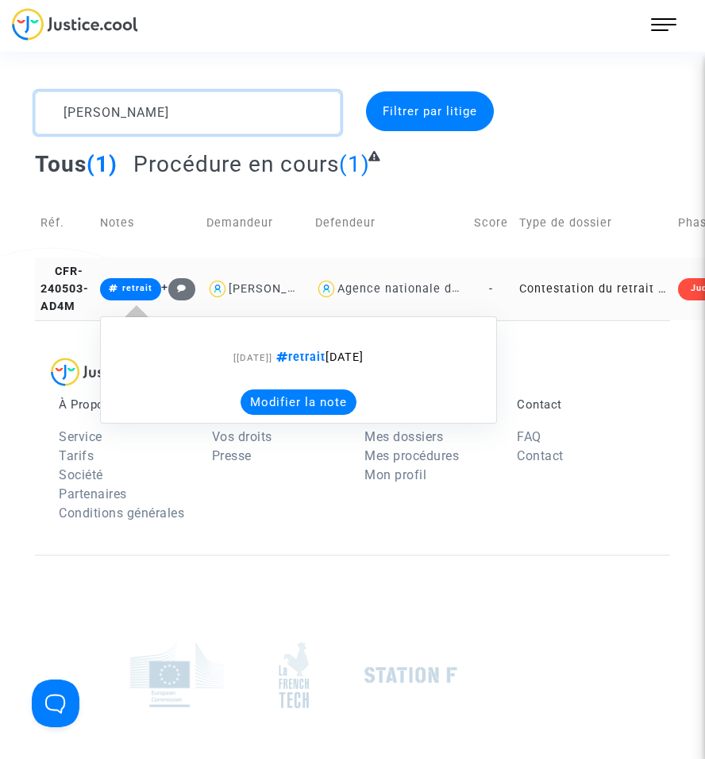
type textarea "[PERSON_NAME]"
click at [307, 415] on button "Modifier la note" at bounding box center [299, 401] width 116 height 25
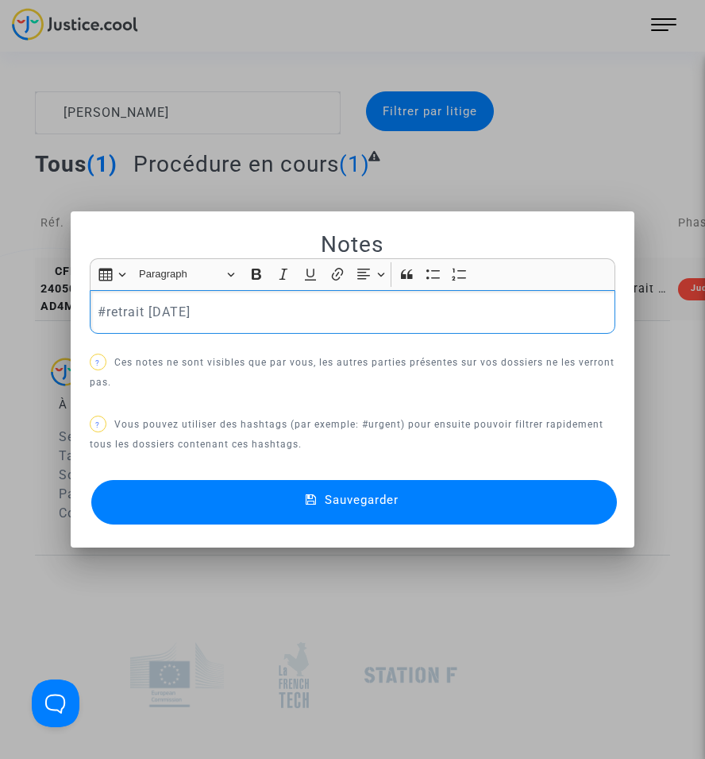
drag, startPoint x: 205, startPoint y: 320, endPoint x: 17, endPoint y: 323, distance: 187.5
click at [17, 323] on div "Notes Rich Text Editor Insert table Insert table Heading Paragraph Paragraph He…" at bounding box center [352, 379] width 705 height 759
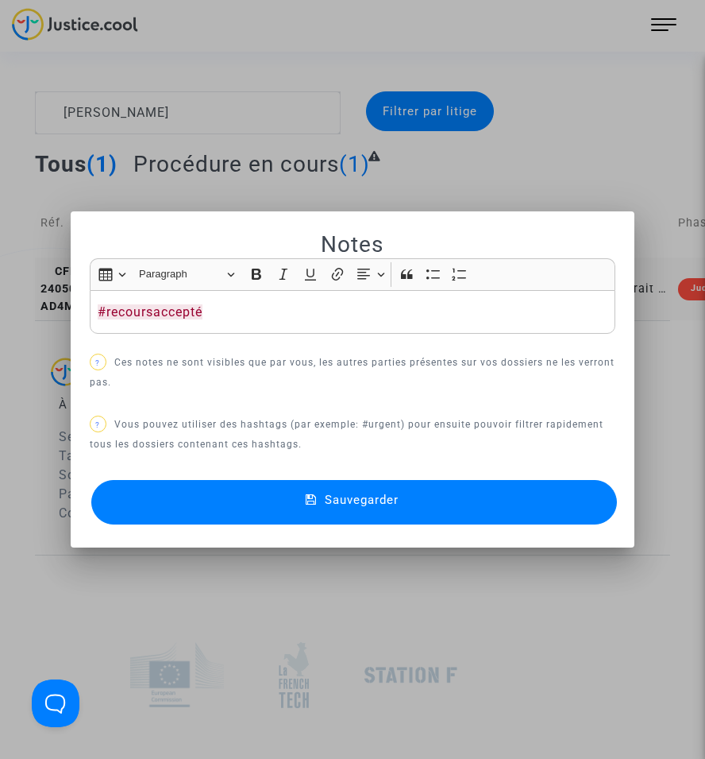
click at [268, 502] on button "Sauvegarder" at bounding box center [354, 502] width 526 height 44
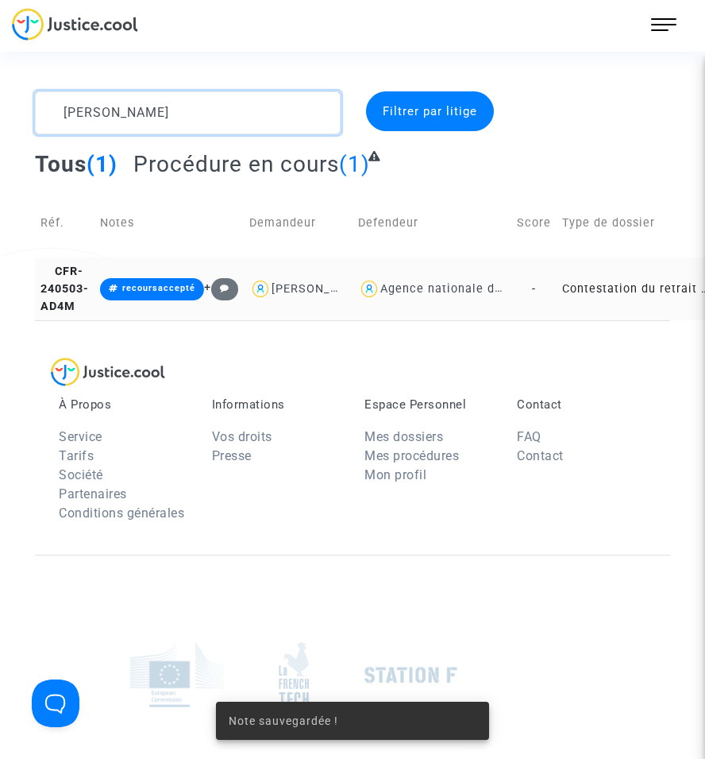
drag, startPoint x: 115, startPoint y: 107, endPoint x: 38, endPoint y: 121, distance: 78.2
click at [38, 121] on textarea at bounding box center [188, 112] width 306 height 43
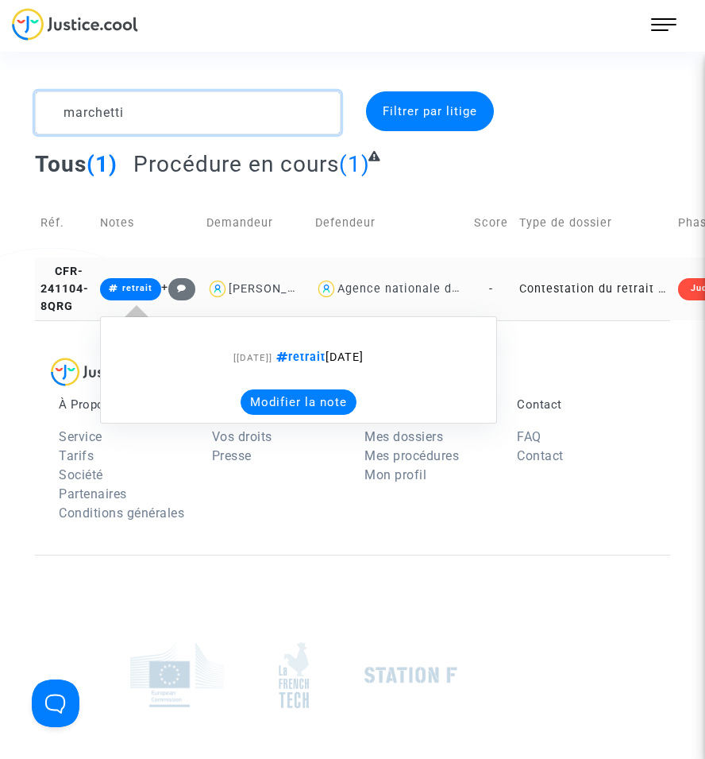
type textarea "marchetti"
click at [336, 415] on button "Modifier la note" at bounding box center [299, 401] width 116 height 25
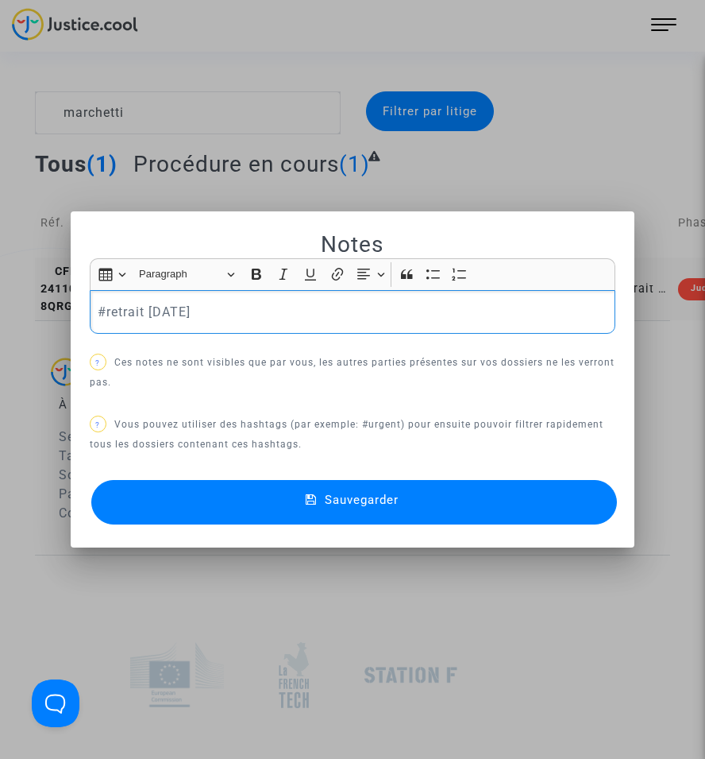
drag, startPoint x: 221, startPoint y: 304, endPoint x: -13, endPoint y: 301, distance: 233.6
click at [0, 301] on html "607 Actus Mes dossiers Mon profil Paramètres Déconnexion marchetti Filtrer par …" at bounding box center [352, 479] width 705 height 959
click at [401, 516] on button "Sauvegarder" at bounding box center [354, 502] width 526 height 44
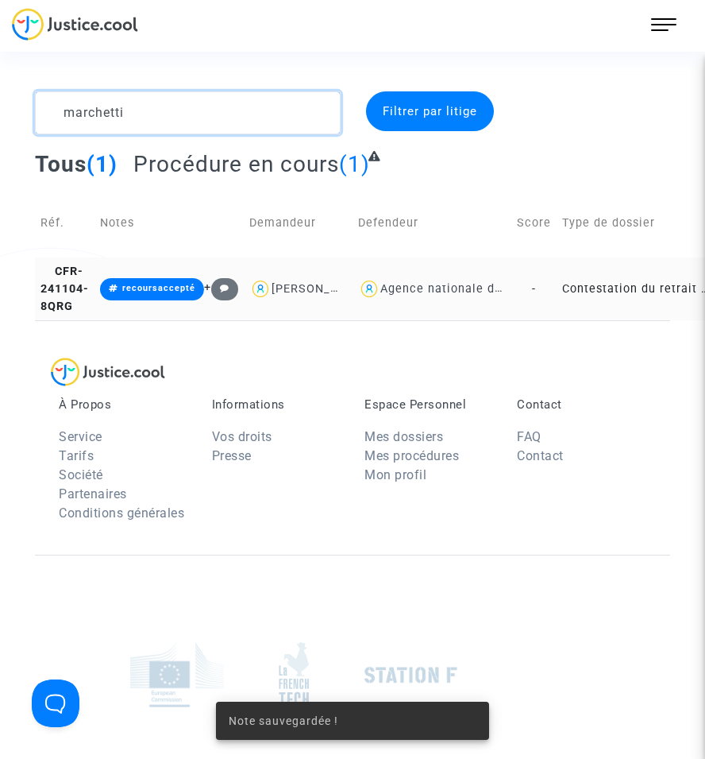
drag, startPoint x: 118, startPoint y: 102, endPoint x: -64, endPoint y: 91, distance: 182.3
click at [0, 91] on html "607 Actus Mes dossiers Mon profil Paramètres Déconnexion marchetti Filtrer par …" at bounding box center [352, 479] width 705 height 959
drag, startPoint x: 83, startPoint y: 102, endPoint x: 21, endPoint y: 105, distance: 62.0
click at [21, 105] on div "marchetti Filtrer par litige Tous (1) Procédure en cours (1) Réf. Notes Demande…" at bounding box center [352, 205] width 705 height 229
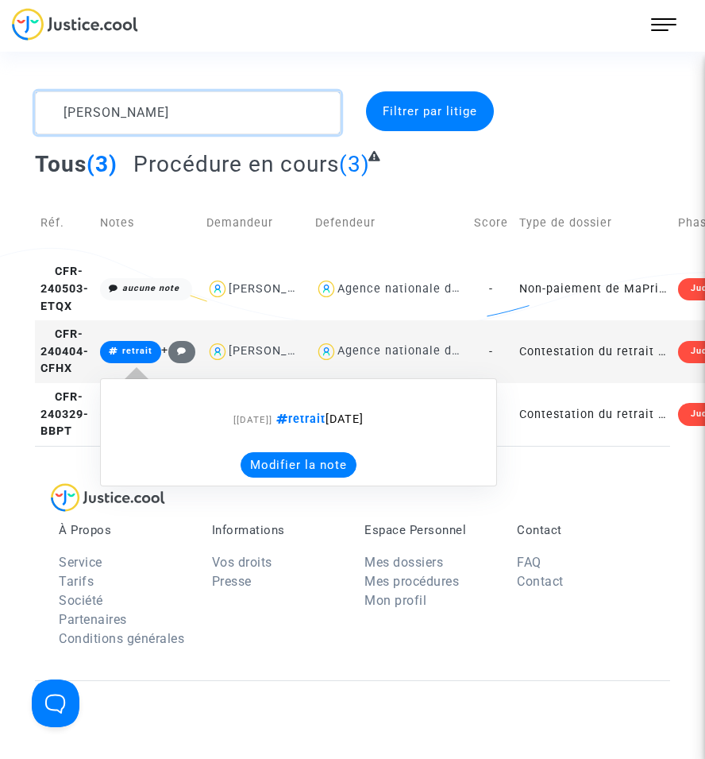
type textarea "[PERSON_NAME]"
click at [292, 476] on button "Modifier la note" at bounding box center [299, 464] width 116 height 25
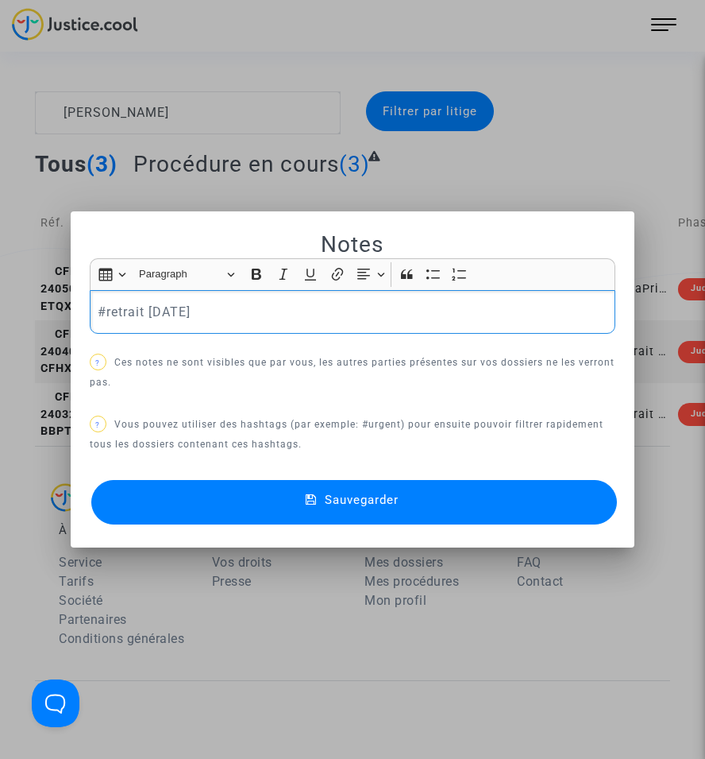
drag, startPoint x: 230, startPoint y: 313, endPoint x: 10, endPoint y: 309, distance: 220.1
click at [10, 309] on div "Notes Rich Text Editor Insert table Insert table Heading Paragraph Paragraph He…" at bounding box center [352, 379] width 705 height 759
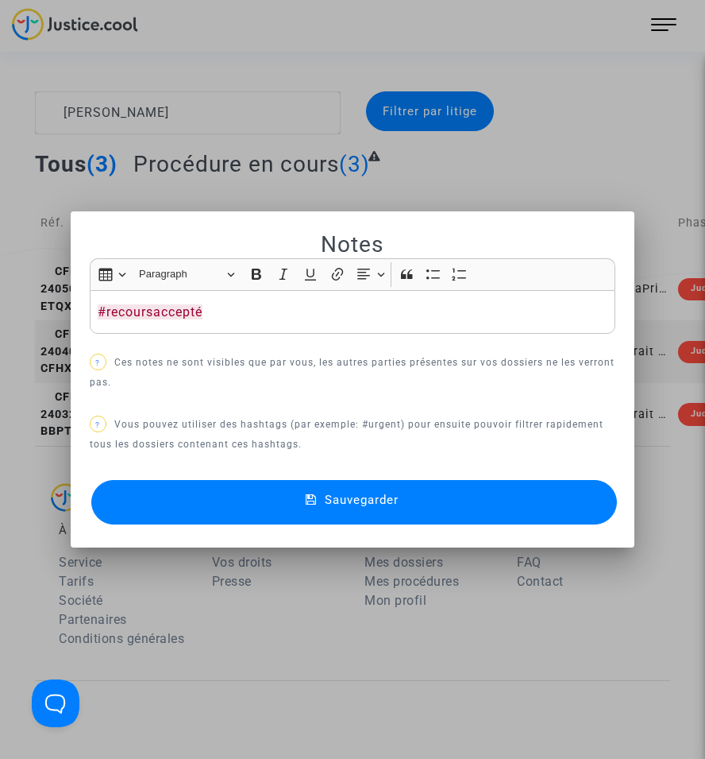
click at [411, 502] on button "Sauvegarder" at bounding box center [354, 502] width 526 height 44
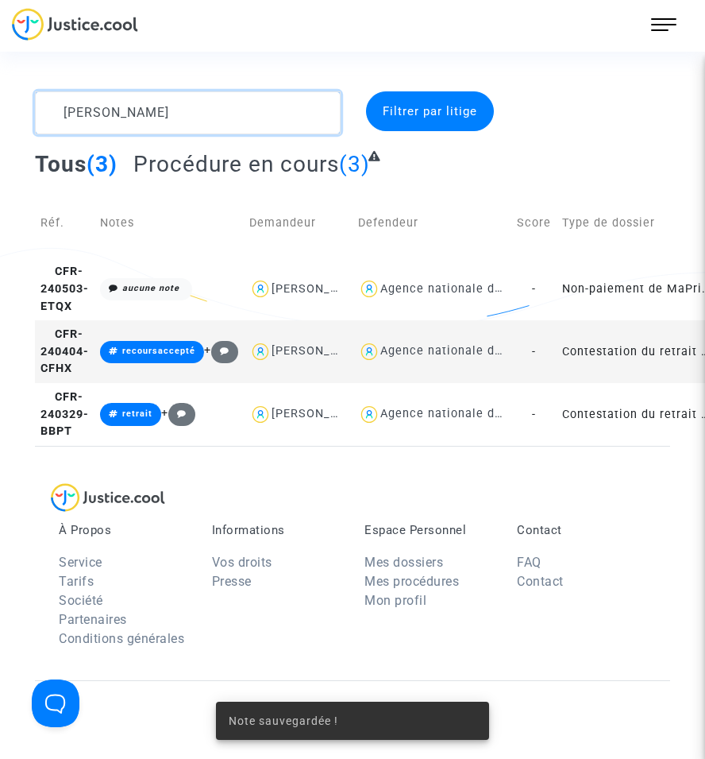
drag, startPoint x: 127, startPoint y: 110, endPoint x: 21, endPoint y: 112, distance: 105.7
click at [21, 112] on div "martinez Filtrer par litige Tous (3) Procédure en cours (3) Réf. Notes Demandeu…" at bounding box center [352, 268] width 705 height 354
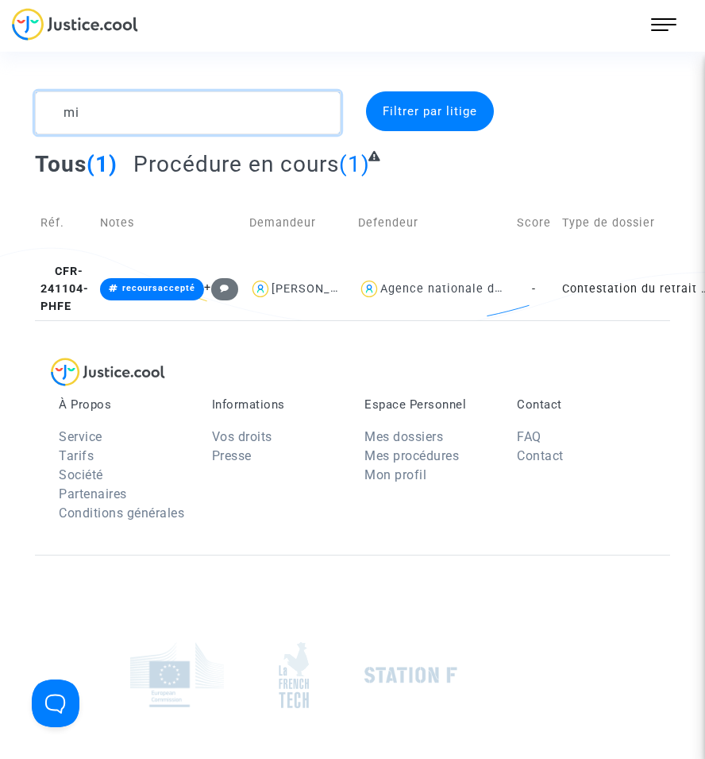
type textarea "m"
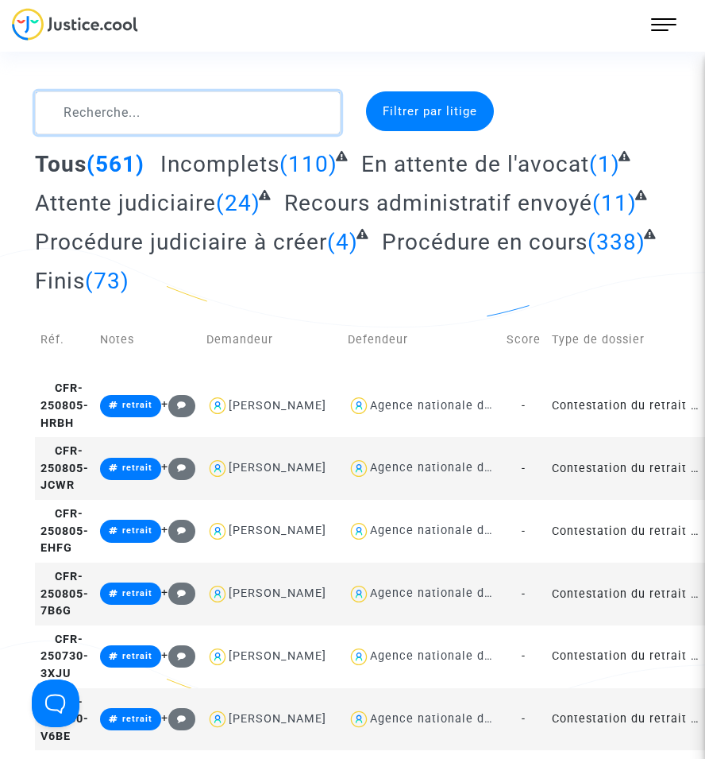
click at [138, 109] on textarea at bounding box center [188, 112] width 306 height 43
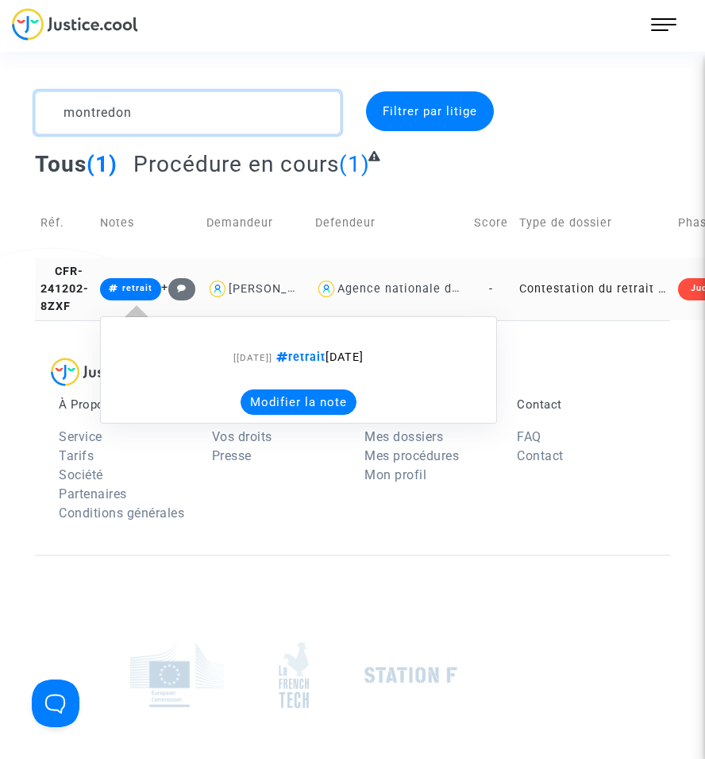
type textarea "montredon"
click at [277, 415] on button "Modifier la note" at bounding box center [299, 401] width 116 height 25
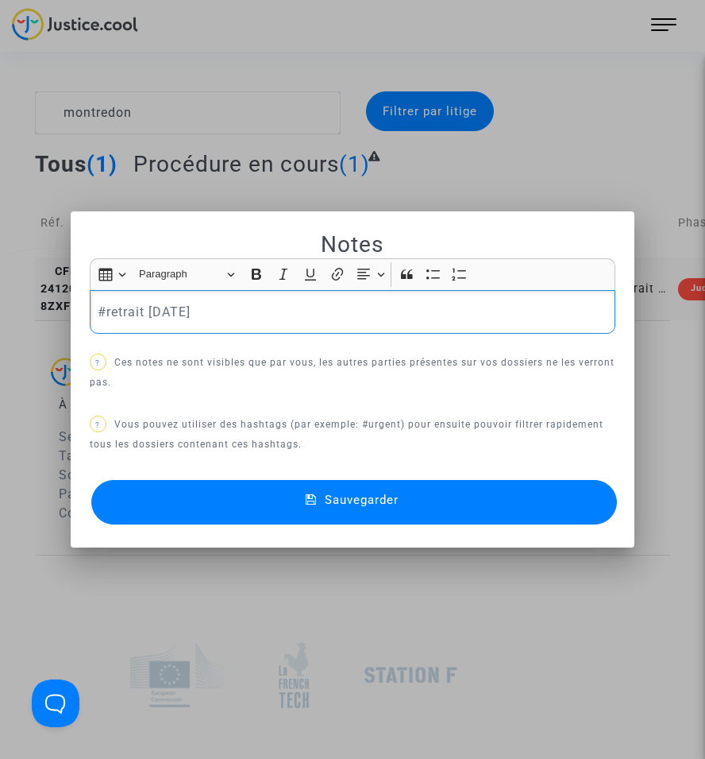
drag, startPoint x: 236, startPoint y: 317, endPoint x: -9, endPoint y: 315, distance: 244.7
click at [0, 315] on html "607 Actus Mes dossiers Mon profil Paramètres Déconnexion montredon Filtrer par …" at bounding box center [352, 479] width 705 height 959
click at [255, 496] on button "Sauvegarder" at bounding box center [354, 502] width 526 height 44
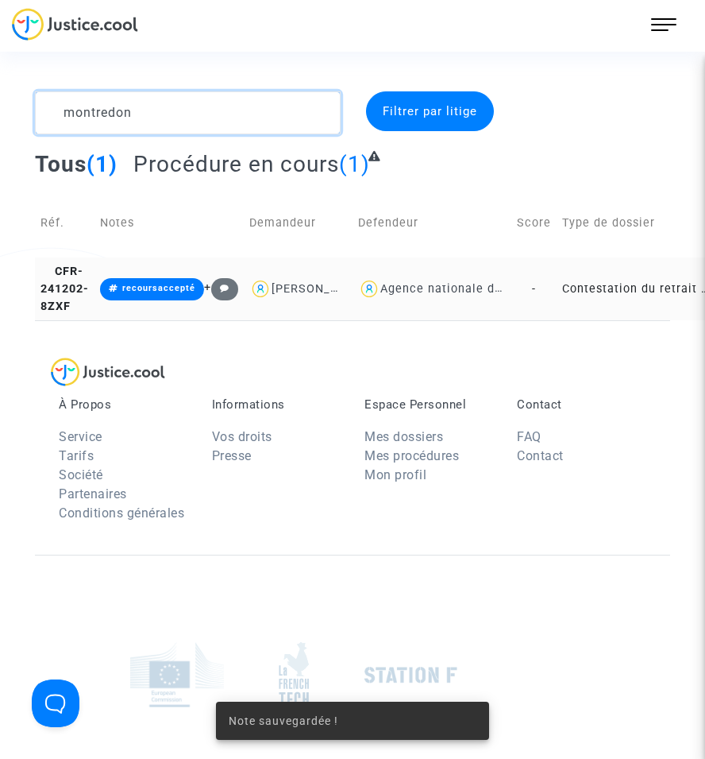
drag, startPoint x: 149, startPoint y: 118, endPoint x: -24, endPoint y: 120, distance: 172.4
click at [0, 120] on html "607 Actus Mes dossiers Mon profil Paramètres Déconnexion montredon Filtrer par …" at bounding box center [352, 479] width 705 height 959
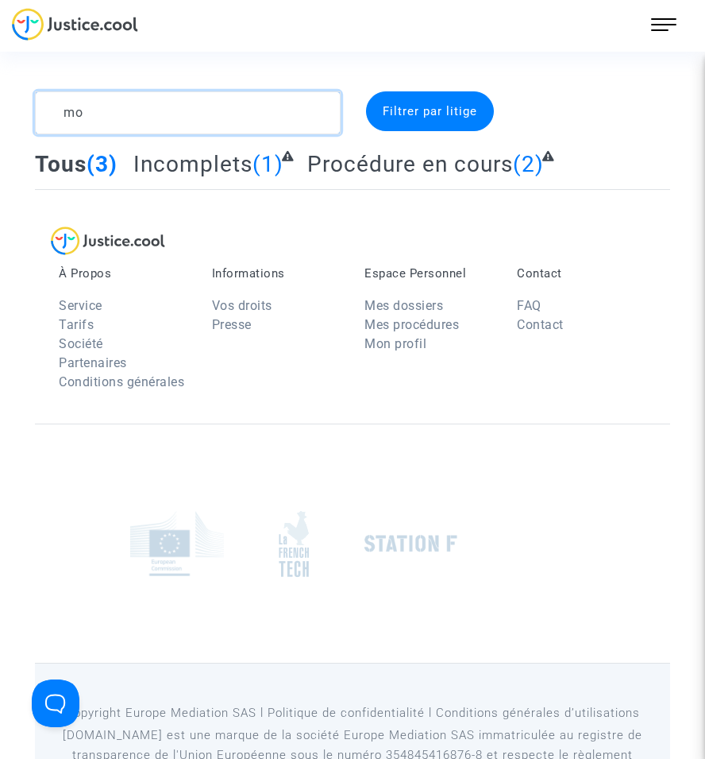
type textarea "m"
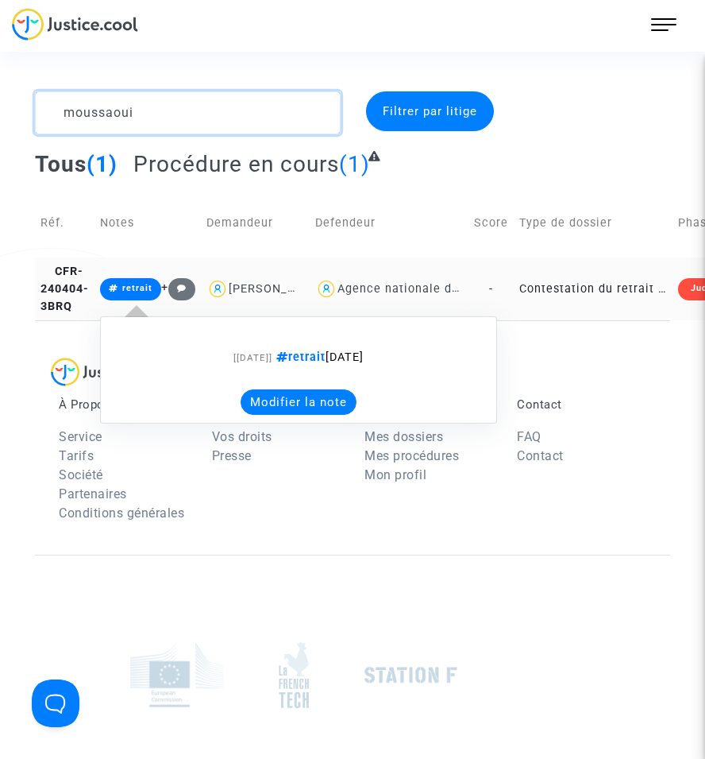
type textarea "moussaoui"
click at [294, 411] on button "Modifier la note" at bounding box center [299, 401] width 116 height 25
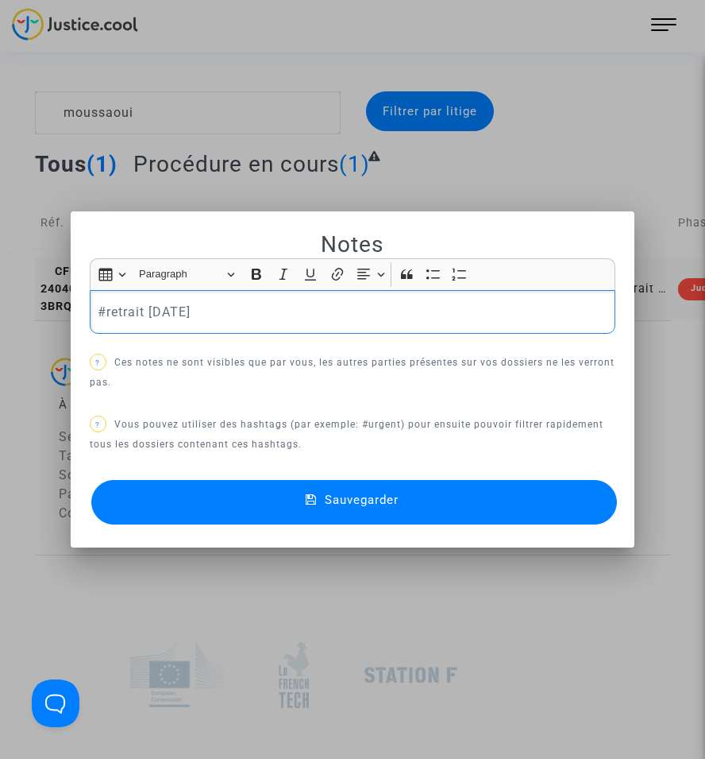
drag, startPoint x: 228, startPoint y: 322, endPoint x: -54, endPoint y: 308, distance: 282.3
click at [0, 308] on html "607 Actus Mes dossiers Mon profil Paramètres Déconnexion moussaoui Filtrer par …" at bounding box center [352, 479] width 705 height 959
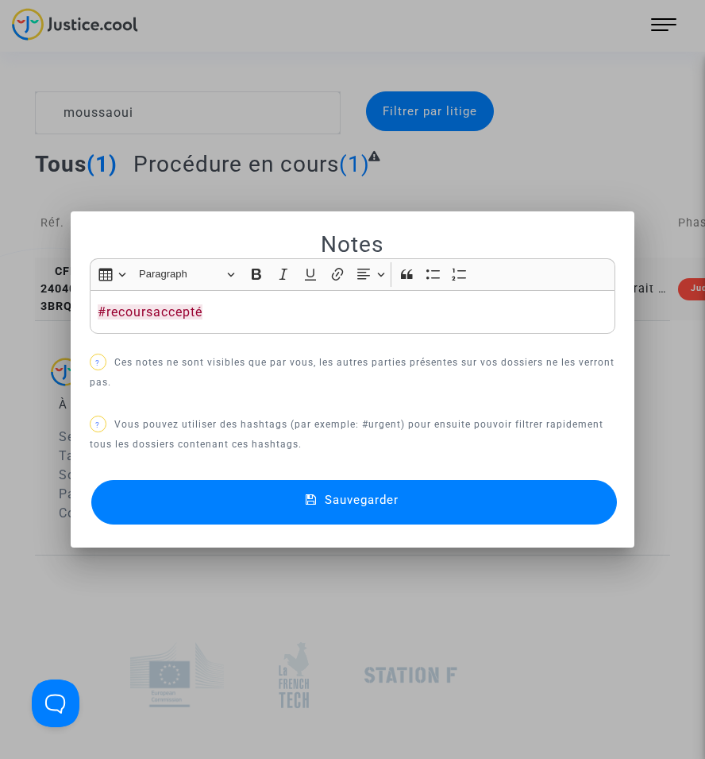
click at [357, 528] on mat-dialog-container "Notes Rich Text Editor Insert table Insert table Heading Paragraph Paragraph He…" at bounding box center [353, 379] width 564 height 336
click at [361, 518] on button "Sauvegarder" at bounding box center [354, 502] width 526 height 44
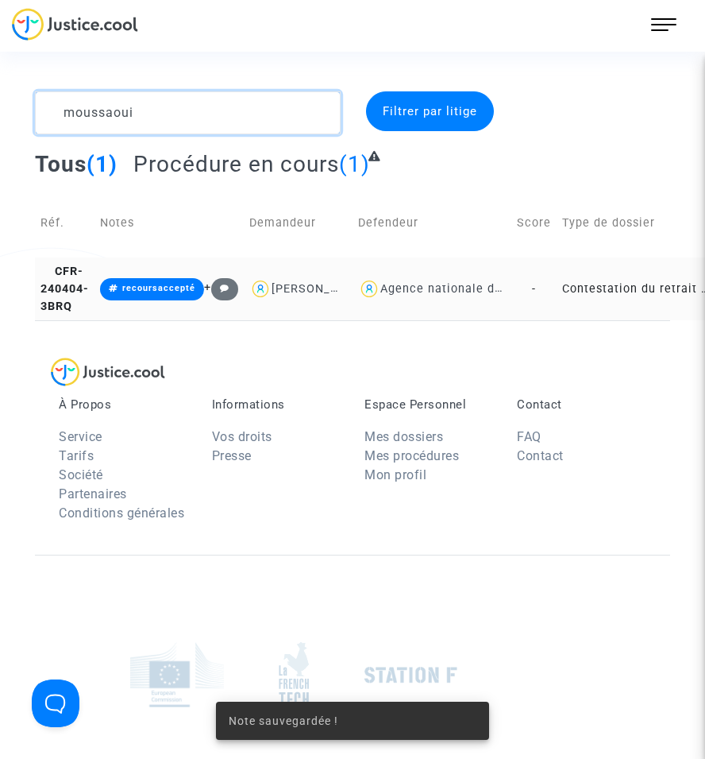
drag, startPoint x: 145, startPoint y: 112, endPoint x: -28, endPoint y: 110, distance: 172.4
click at [0, 110] on html "607 Actus Mes dossiers Mon profil Paramètres Déconnexion moussaoui Filtrer par …" at bounding box center [352, 479] width 705 height 959
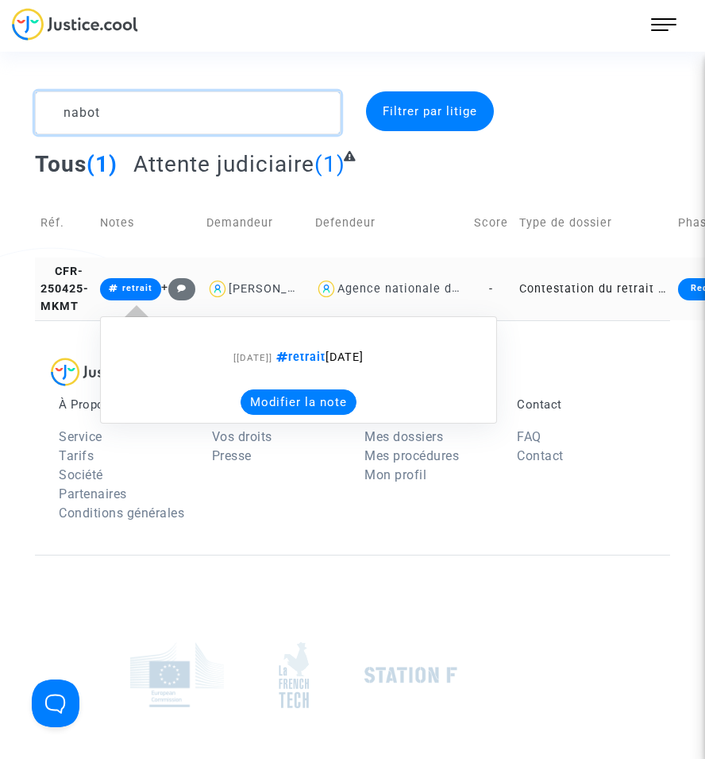
type textarea "nabot"
click at [292, 414] on button "Modifier la note" at bounding box center [299, 401] width 116 height 25
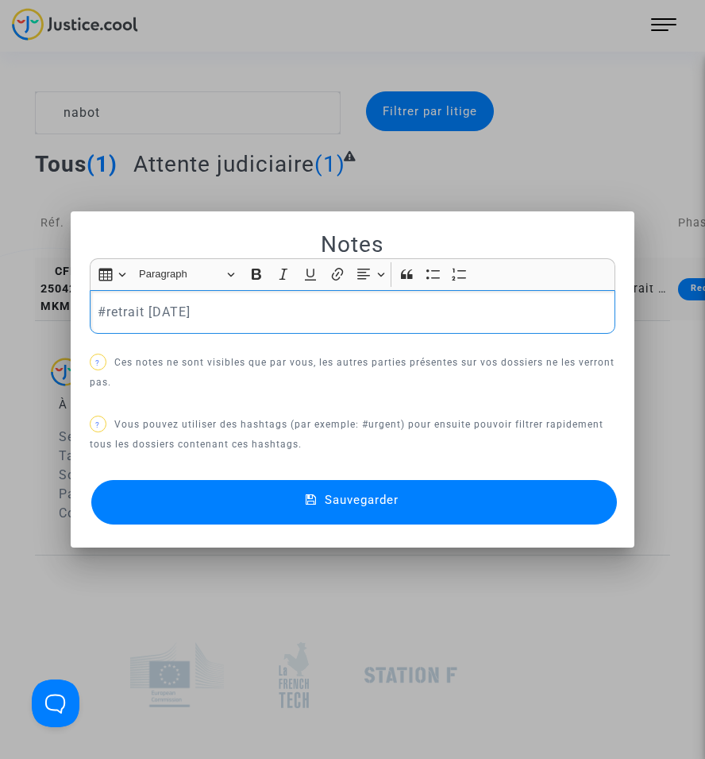
drag, startPoint x: 205, startPoint y: 319, endPoint x: 11, endPoint y: 319, distance: 193.8
click at [11, 319] on div "Notes Rich Text Editor Insert table Insert table Heading Paragraph Paragraph He…" at bounding box center [352, 379] width 705 height 759
click at [350, 489] on button "Sauvegarder" at bounding box center [354, 502] width 526 height 44
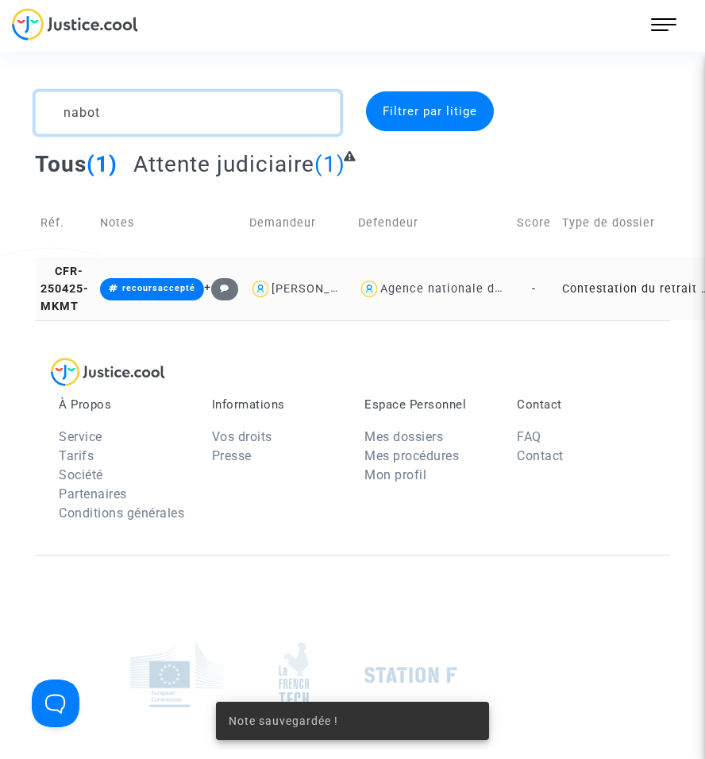
drag, startPoint x: 85, startPoint y: 96, endPoint x: 160, endPoint y: 102, distance: 74.9
click at [39, 101] on textarea at bounding box center [188, 112] width 306 height 43
drag, startPoint x: 79, startPoint y: 112, endPoint x: 47, endPoint y: 115, distance: 32.7
click at [47, 115] on textarea at bounding box center [188, 112] width 306 height 43
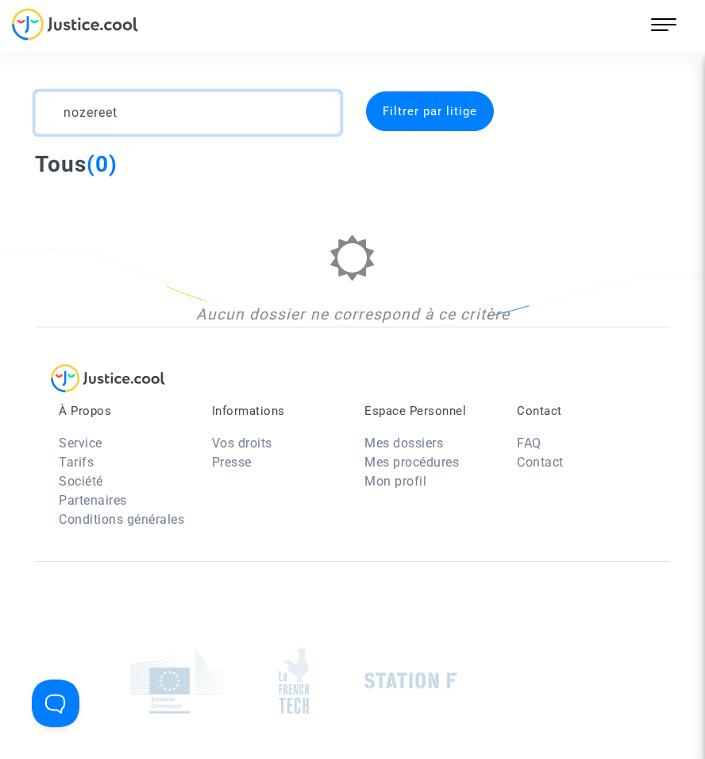
click at [135, 118] on textarea at bounding box center [188, 112] width 306 height 43
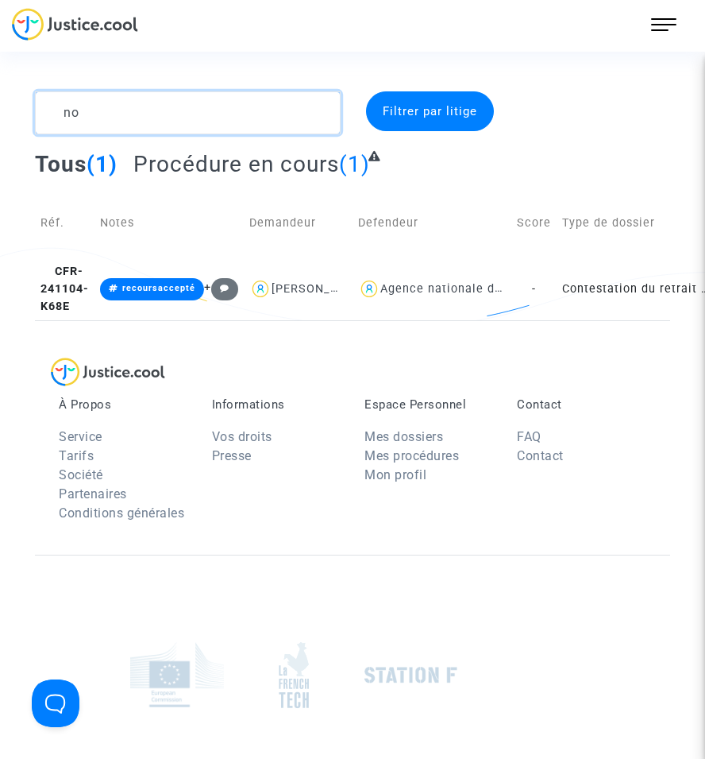
type textarea "n"
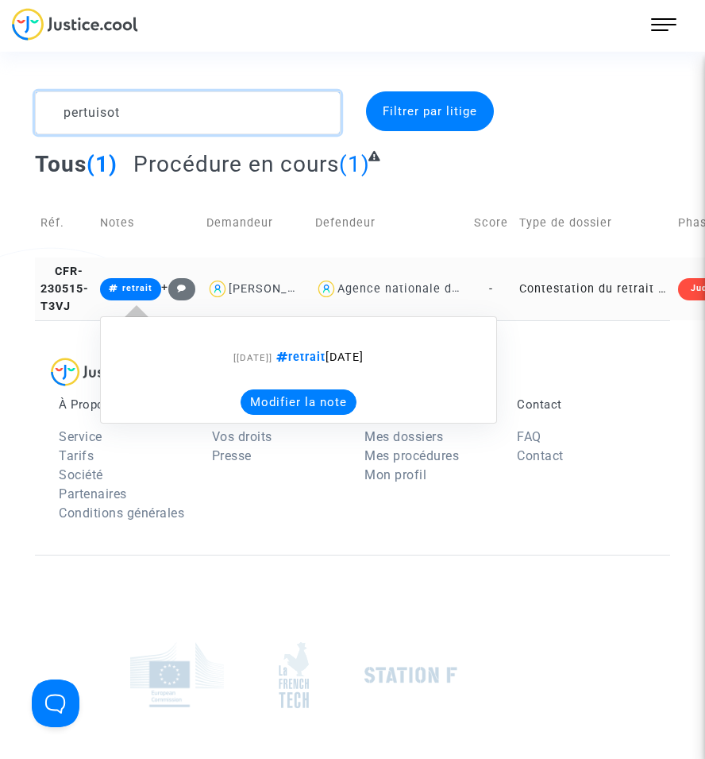
type textarea "pertuisot"
click at [145, 311] on div "[[DATE]] retrait [DATE] Modifier la note" at bounding box center [298, 370] width 397 height 140
click at [267, 415] on button "Modifier la note" at bounding box center [299, 401] width 116 height 25
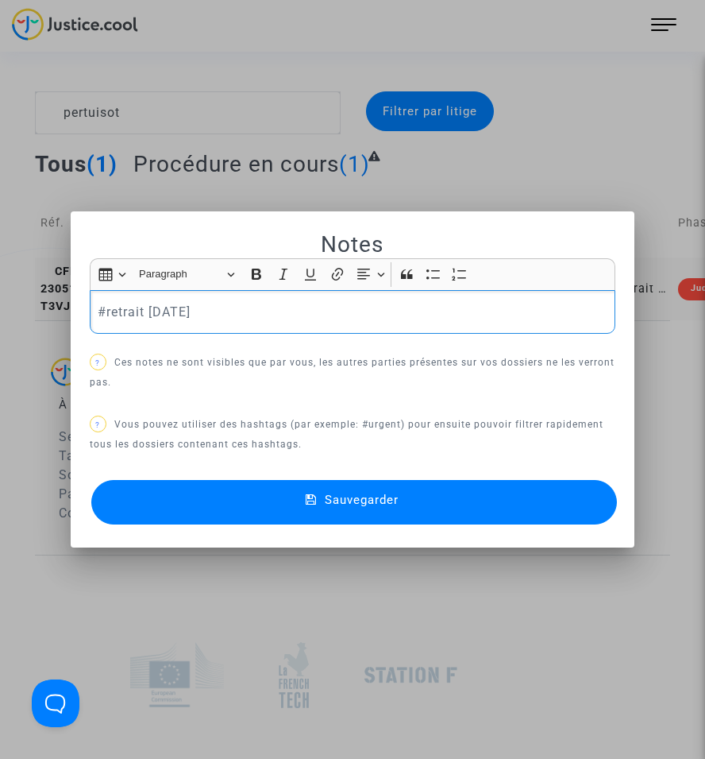
drag, startPoint x: 29, startPoint y: 308, endPoint x: 20, endPoint y: 307, distance: 8.8
click at [20, 307] on div "Notes Rich Text Editor Insert table Insert table Heading Paragraph Paragraph He…" at bounding box center [352, 379] width 705 height 759
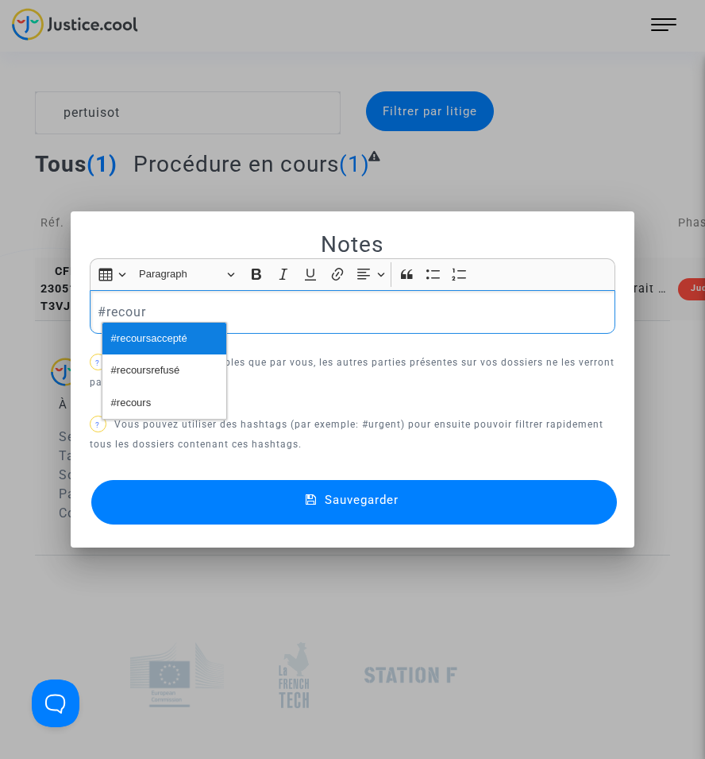
click at [208, 334] on button "#recoursaccepté" at bounding box center [164, 339] width 124 height 32
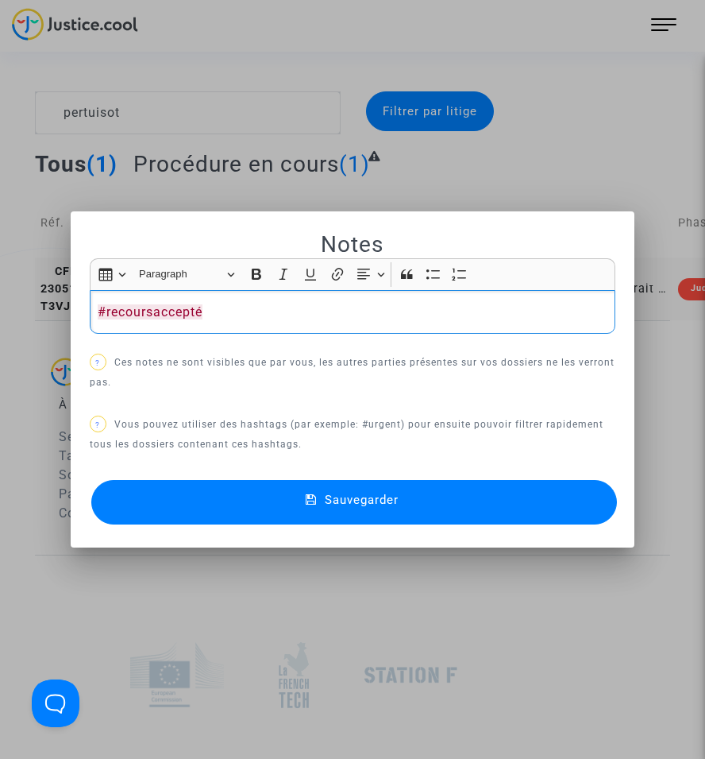
click at [314, 491] on button "Sauvegarder" at bounding box center [354, 502] width 526 height 44
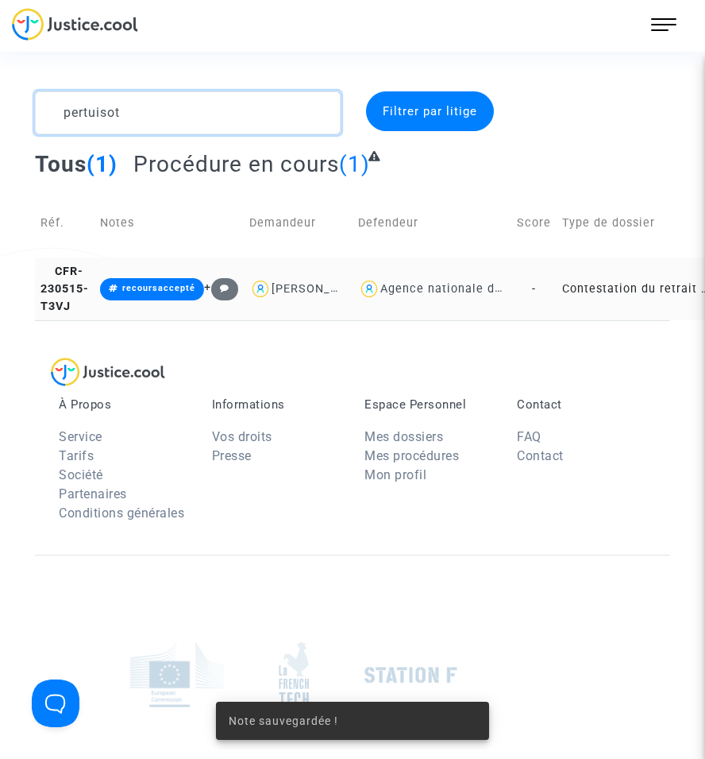
drag, startPoint x: 54, startPoint y: 121, endPoint x: 15, endPoint y: 123, distance: 39.0
click at [15, 123] on div "pertuisot Filtrer par litige Tous (1) Procédure en cours (1) Réf. Notes Demande…" at bounding box center [352, 205] width 705 height 229
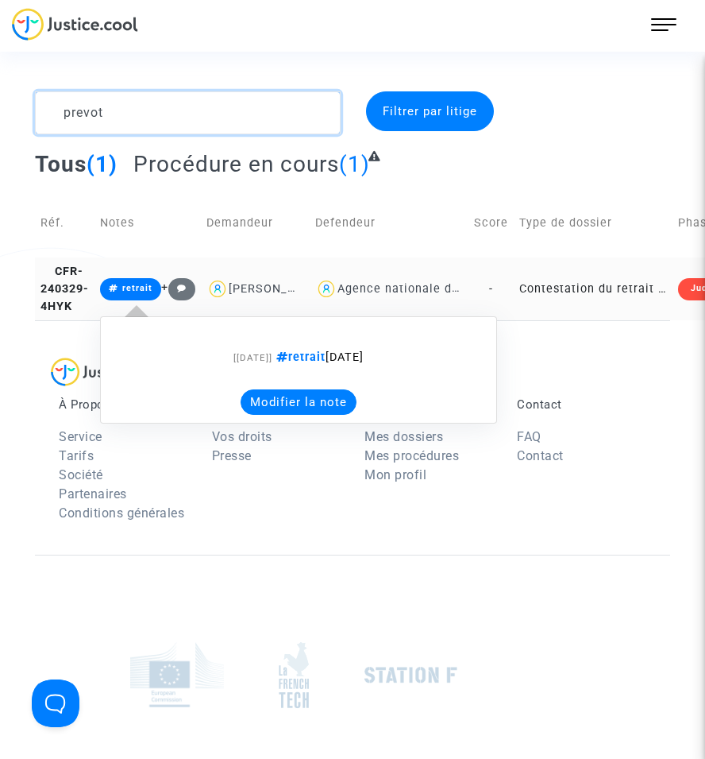
type textarea "prevot"
click at [272, 411] on button "Modifier la note" at bounding box center [299, 401] width 116 height 25
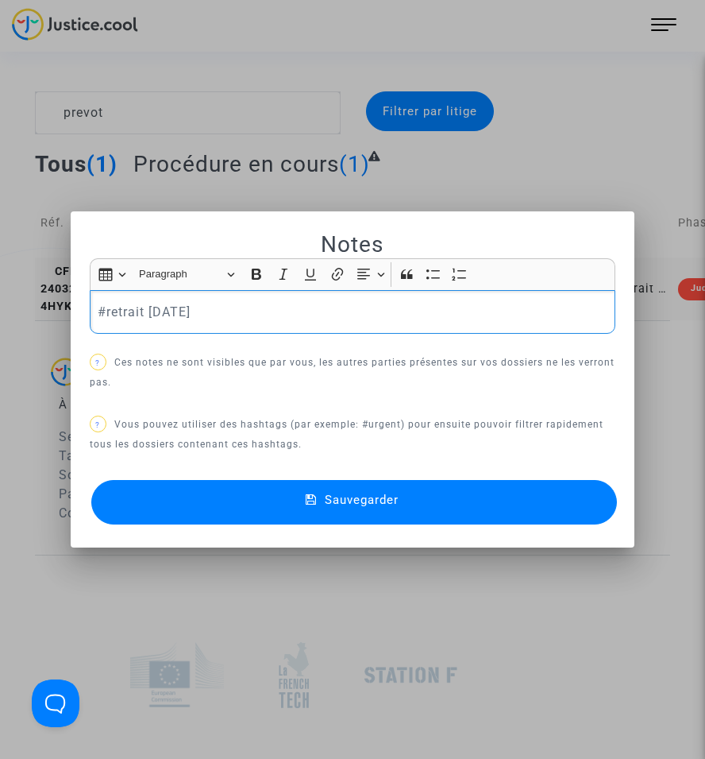
drag, startPoint x: 226, startPoint y: 320, endPoint x: 45, endPoint y: 316, distance: 181.2
click at [45, 316] on div "Notes Rich Text Editor Insert table Insert table Heading Paragraph Paragraph He…" at bounding box center [352, 379] width 705 height 759
click at [315, 495] on mat-icon at bounding box center [315, 502] width 19 height 19
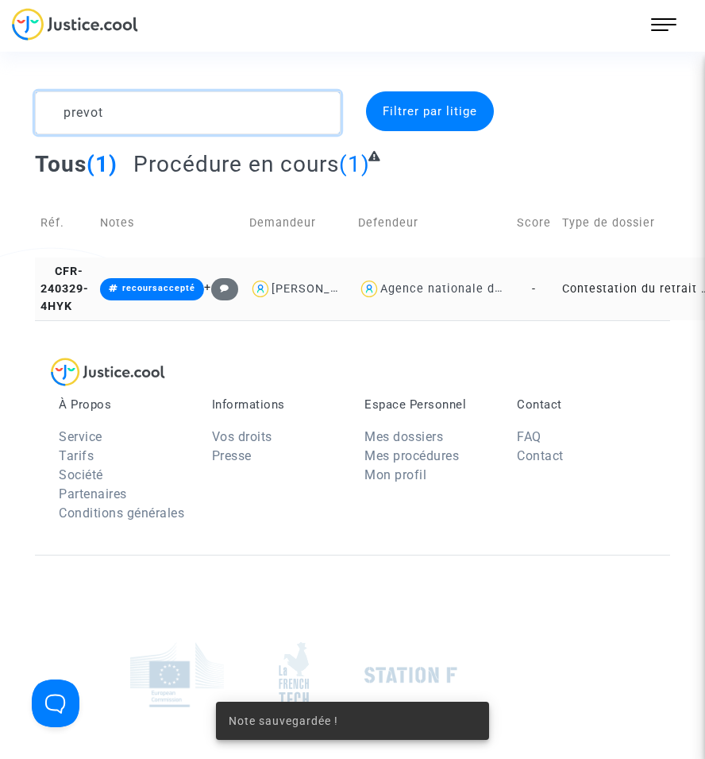
drag, startPoint x: 144, startPoint y: 120, endPoint x: 32, endPoint y: 123, distance: 112.1
click at [32, 123] on div "prevot" at bounding box center [188, 112] width 330 height 43
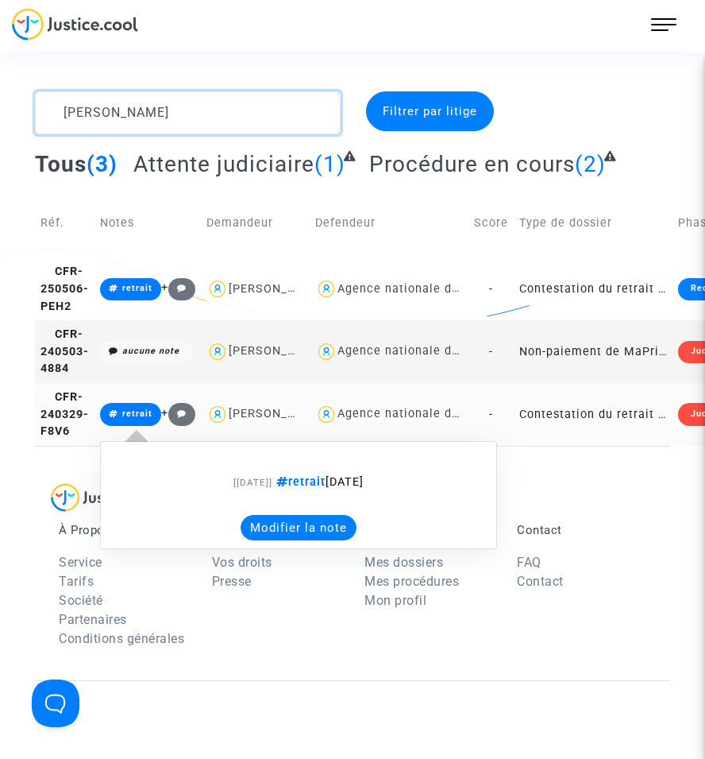
type textarea "[PERSON_NAME]"
click at [280, 540] on button "Modifier la note" at bounding box center [299, 527] width 116 height 25
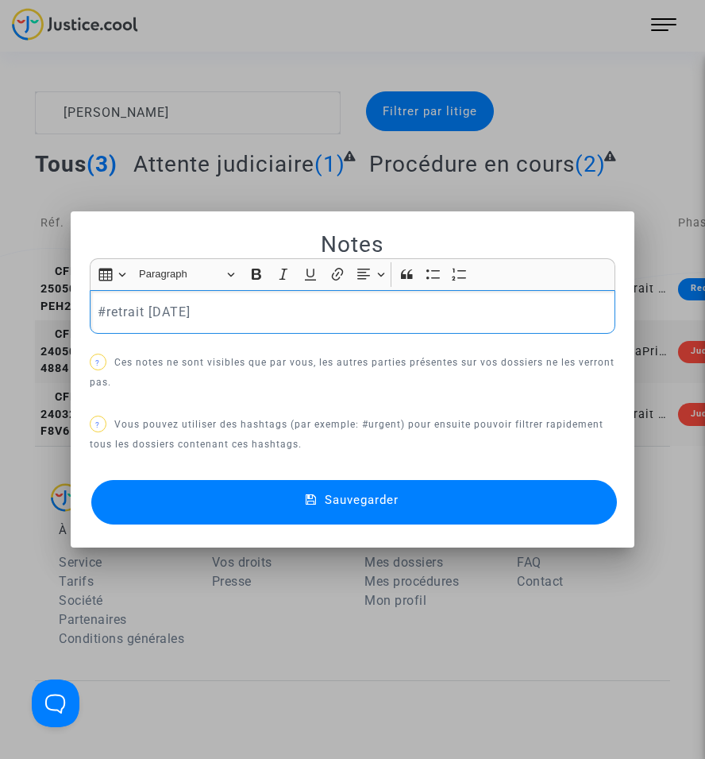
drag, startPoint x: 216, startPoint y: 307, endPoint x: 38, endPoint y: 308, distance: 177.9
click at [38, 308] on div "Notes Rich Text Editor Insert table Insert table Heading Paragraph Paragraph He…" at bounding box center [352, 379] width 705 height 759
click at [376, 510] on button "Sauvegarder" at bounding box center [354, 502] width 526 height 44
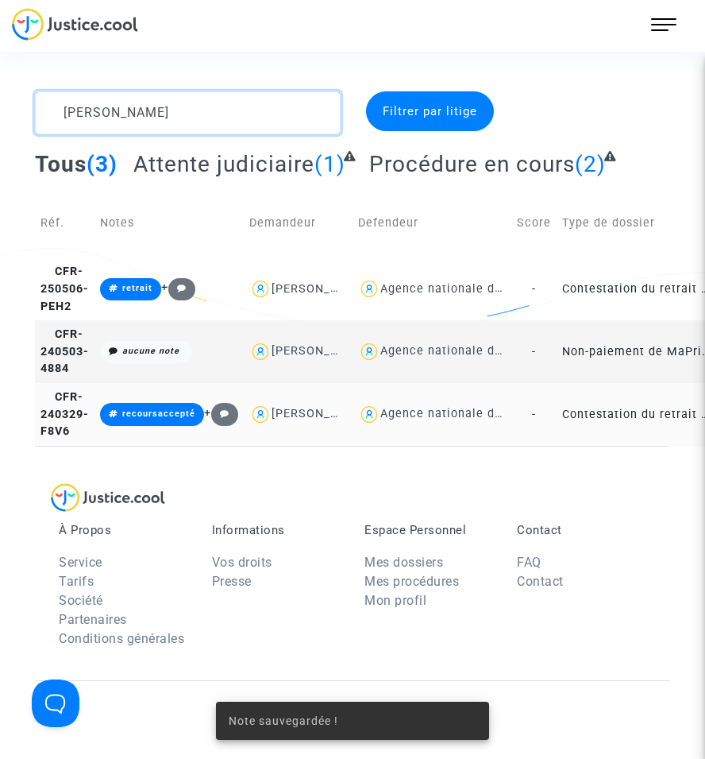
drag, startPoint x: 140, startPoint y: 123, endPoint x: 2, endPoint y: 110, distance: 138.1
click at [2, 110] on div "[PERSON_NAME] par litige Tous (3) Attente judiciaire (1) Procédure en cours (2)…" at bounding box center [352, 268] width 705 height 354
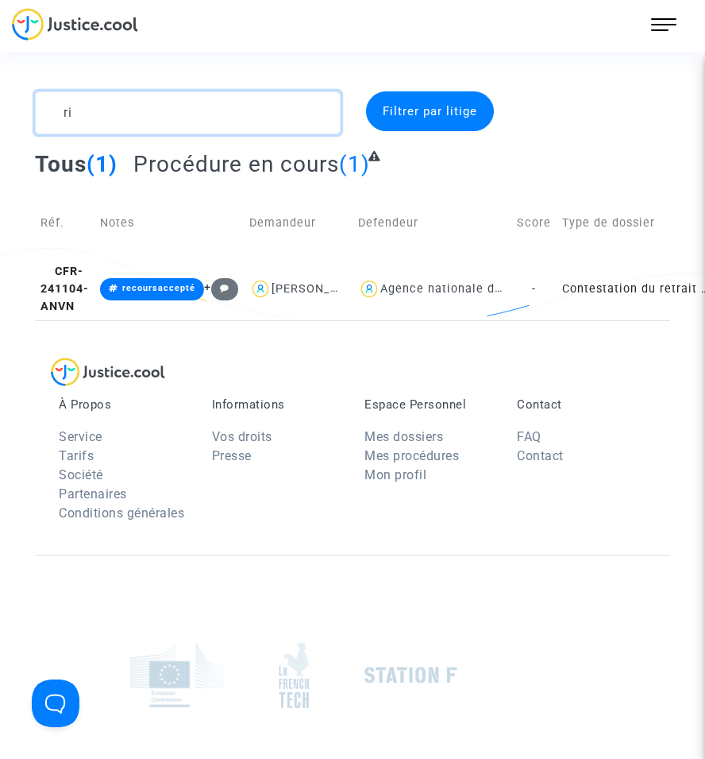
type textarea "r"
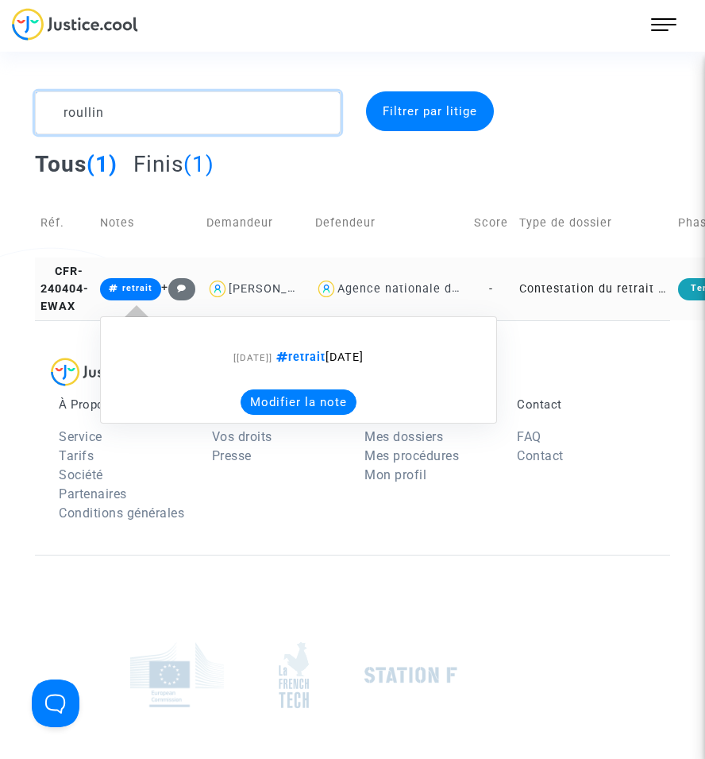
type textarea "roullin"
click at [295, 402] on button "Modifier la note" at bounding box center [299, 401] width 116 height 25
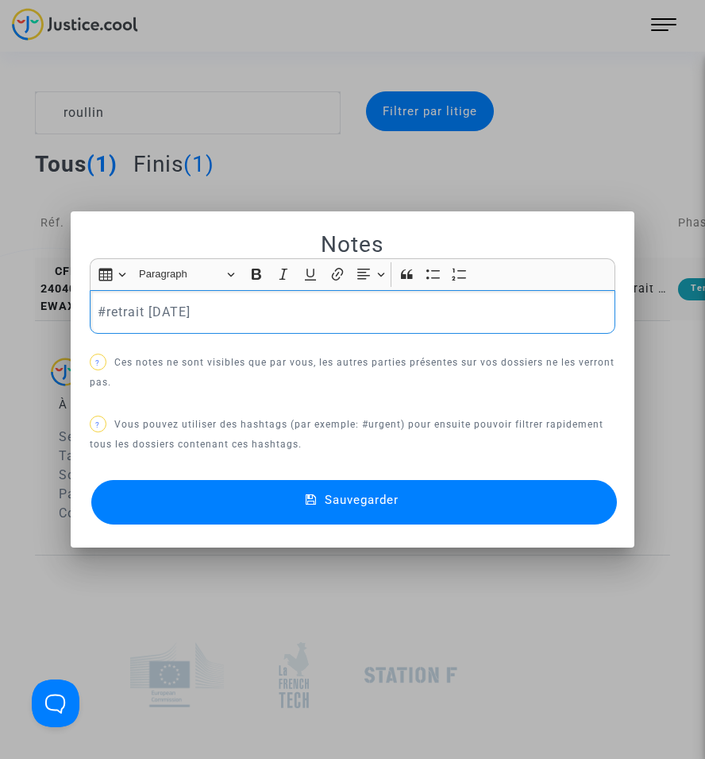
drag, startPoint x: 227, startPoint y: 321, endPoint x: -6, endPoint y: 310, distance: 233.8
click at [0, 310] on html "607 Actus Mes dossiers Mon profil Paramètres Déconnexion roullin Filtrer par li…" at bounding box center [352, 479] width 705 height 959
click at [411, 525] on div "Sauvegarder" at bounding box center [353, 502] width 526 height 52
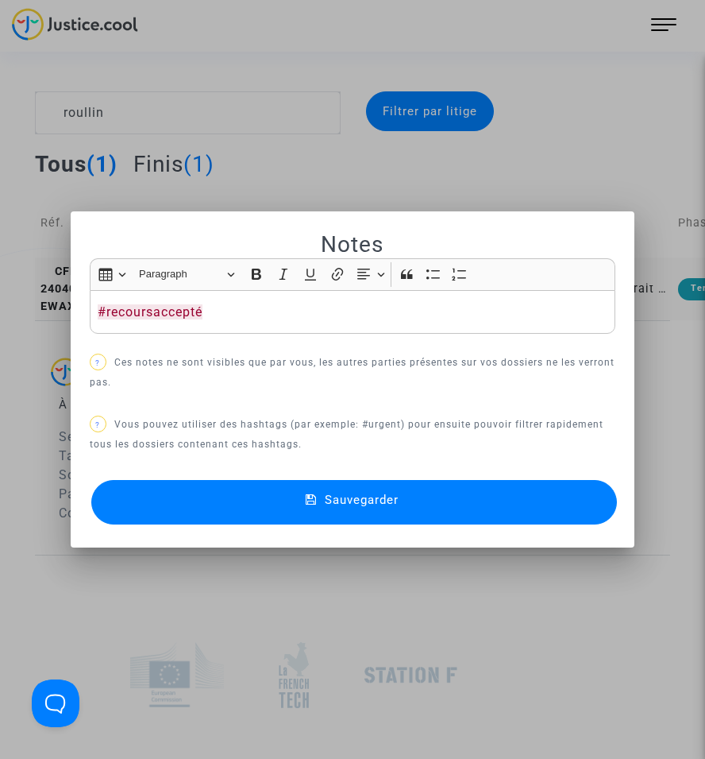
click at [409, 512] on button "Sauvegarder" at bounding box center [354, 502] width 526 height 44
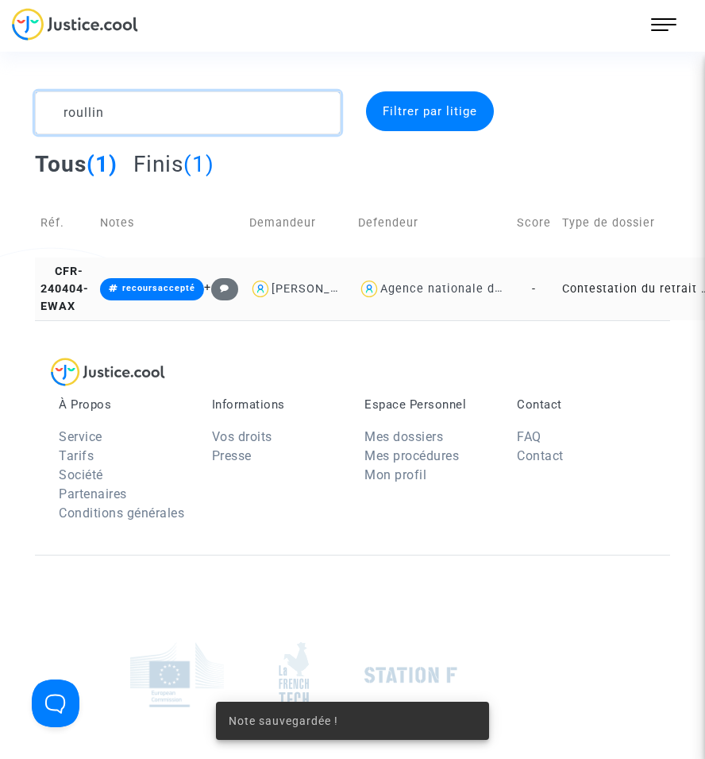
drag, startPoint x: 63, startPoint y: 110, endPoint x: 7, endPoint y: 112, distance: 55.6
click at [7, 112] on div "roullin Filtrer par litige Tous (1) Finis (1) Réf. Notes Demandeur Defendeur Sc…" at bounding box center [352, 205] width 705 height 229
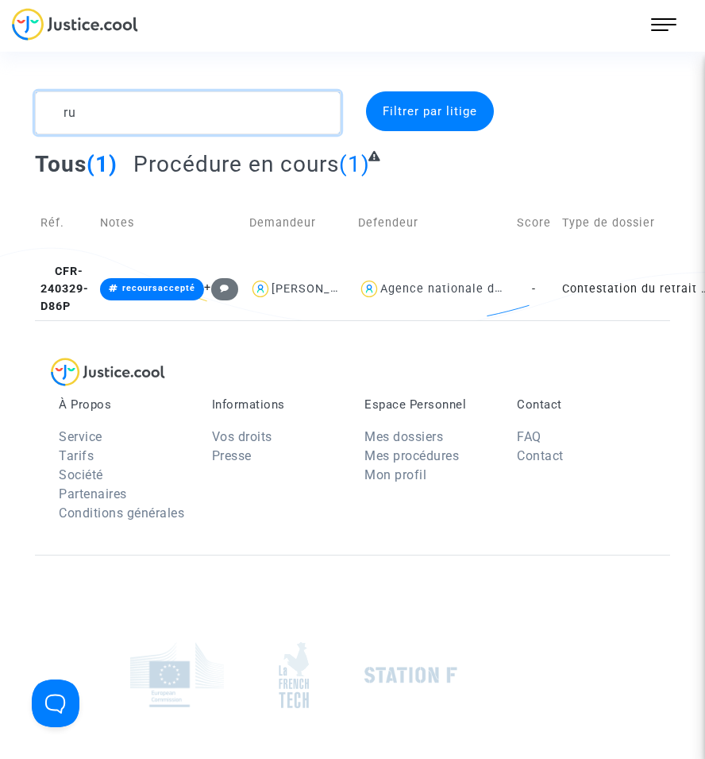
type textarea "r"
type textarea "s"
type textarea "t"
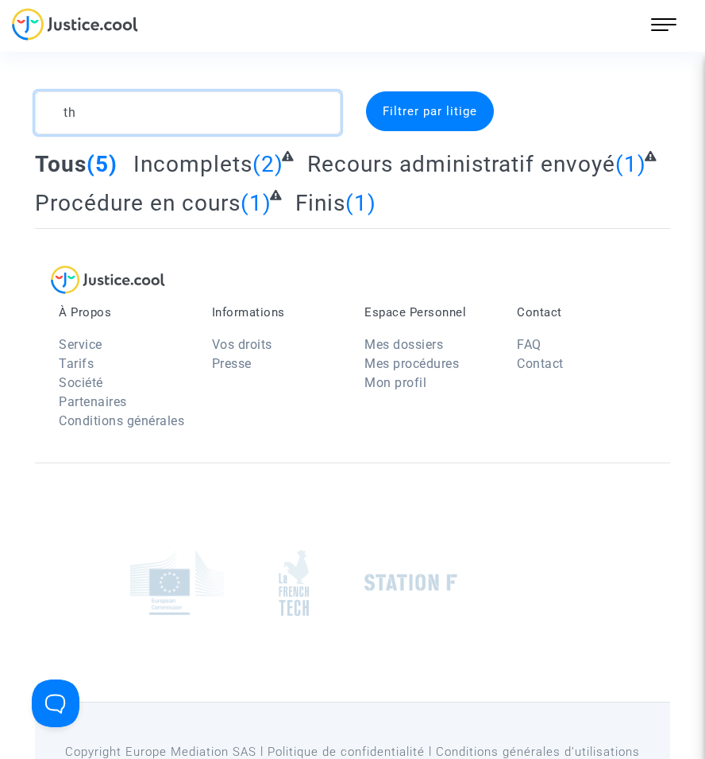
type textarea "t"
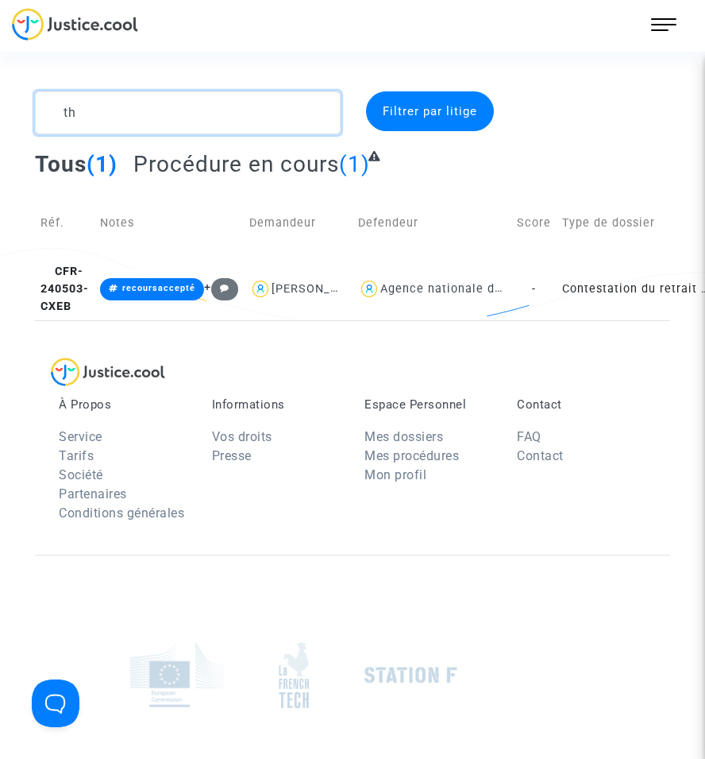
type textarea "t"
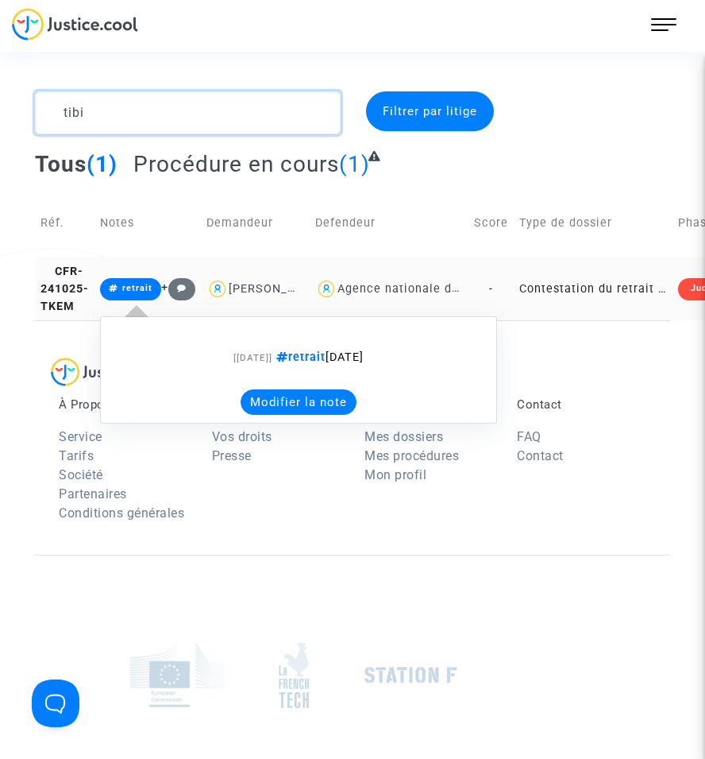
type textarea "tibi"
click at [280, 415] on button "Modifier la note" at bounding box center [299, 401] width 116 height 25
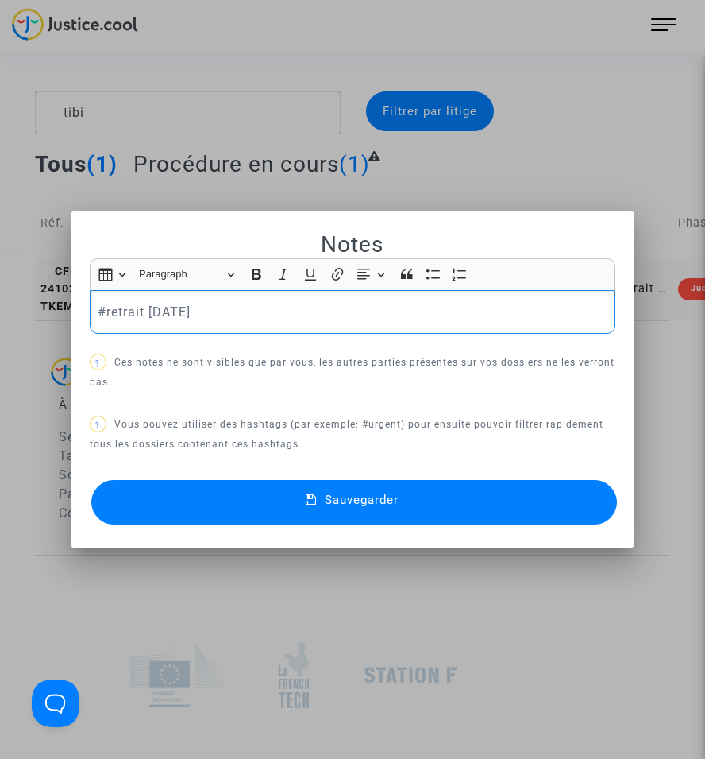
drag, startPoint x: 210, startPoint y: 317, endPoint x: -45, endPoint y: 314, distance: 255.0
click at [0, 314] on html "607 Actus Mes dossiers Mon profil Paramètres Déconnexion tibi Filtrer par litig…" at bounding box center [352, 479] width 705 height 959
click at [429, 529] on mat-dialog-container "Notes Rich Text Editor Insert table Insert table Heading Paragraph Paragraph He…" at bounding box center [353, 379] width 564 height 336
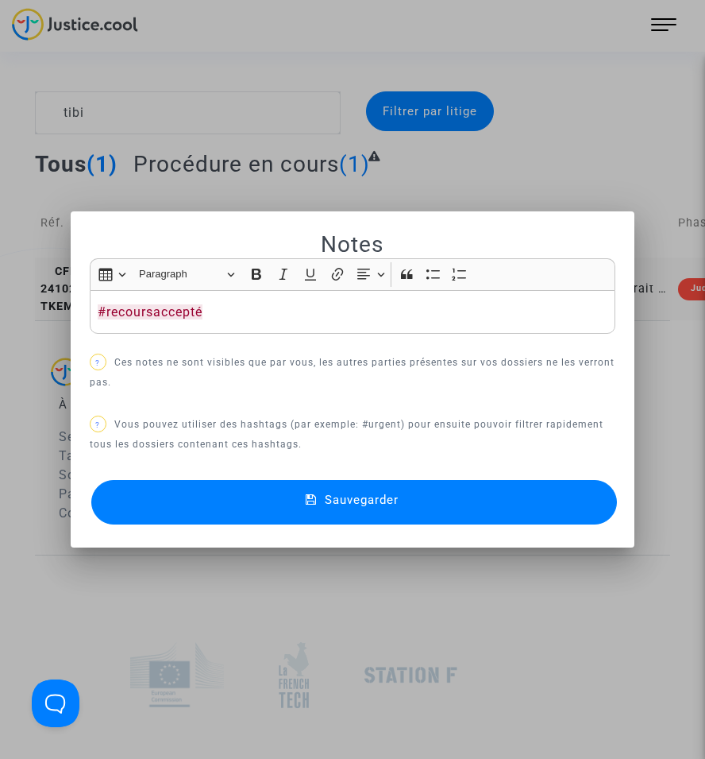
click at [423, 513] on button "Sauvegarder" at bounding box center [354, 502] width 526 height 44
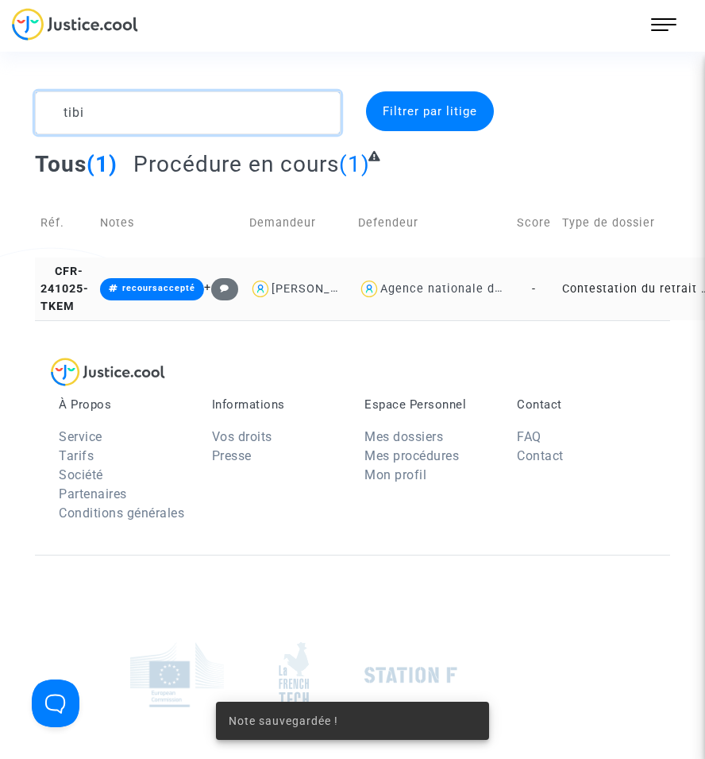
drag, startPoint x: 45, startPoint y: 118, endPoint x: 17, endPoint y: 119, distance: 27.8
click at [17, 119] on div "tibi Filtrer par litige Tous (1) Procédure en cours (1) Réf. Notes Demandeur De…" at bounding box center [352, 205] width 705 height 229
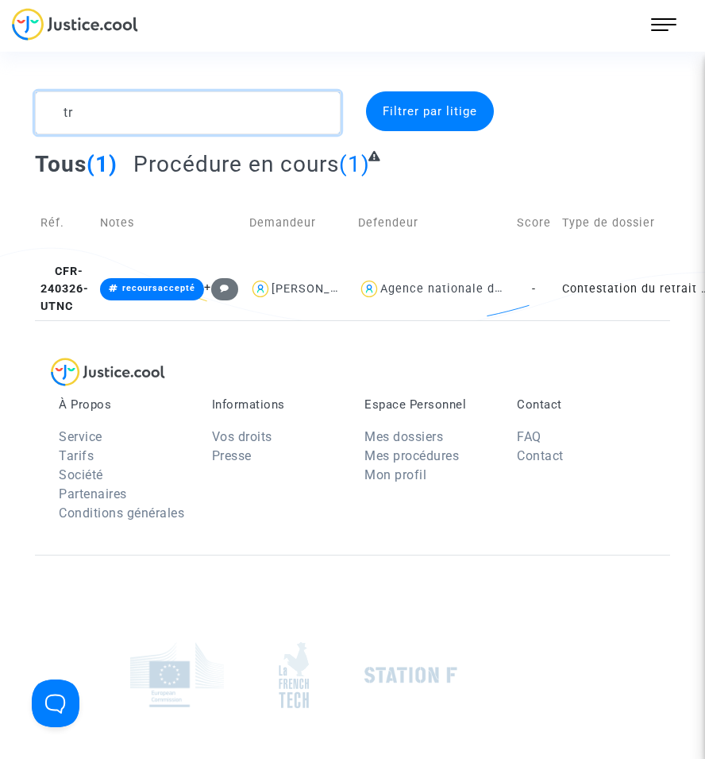
type textarea "t"
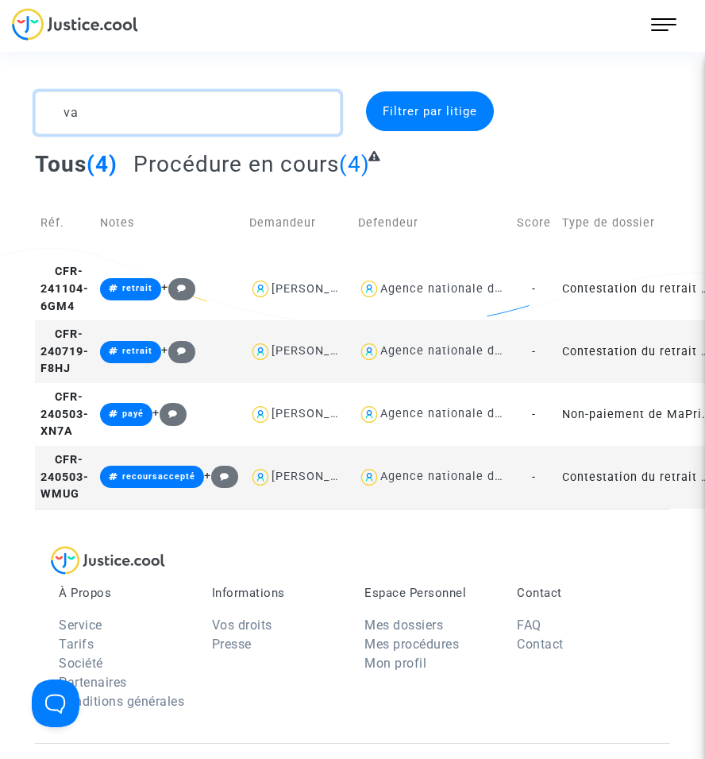
type textarea "v"
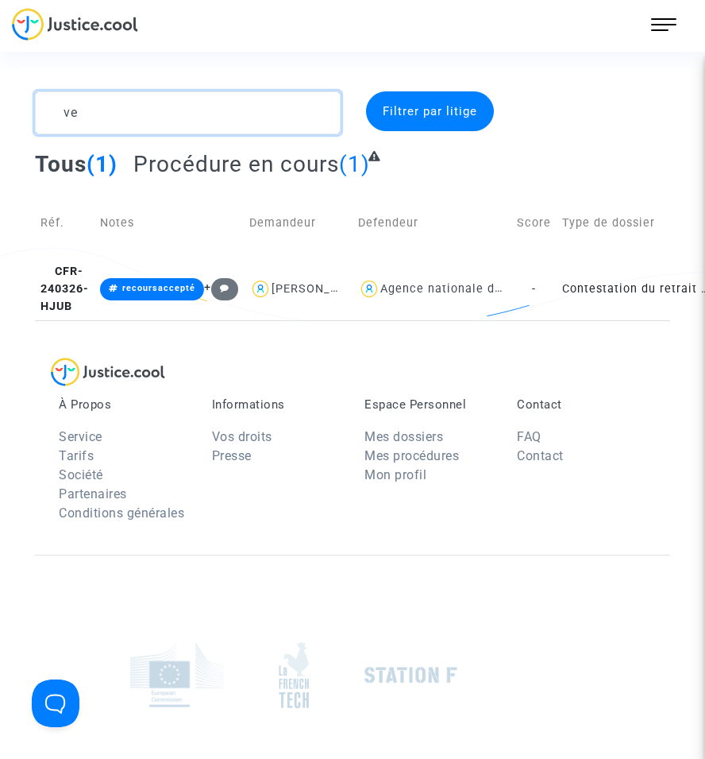
type textarea "v"
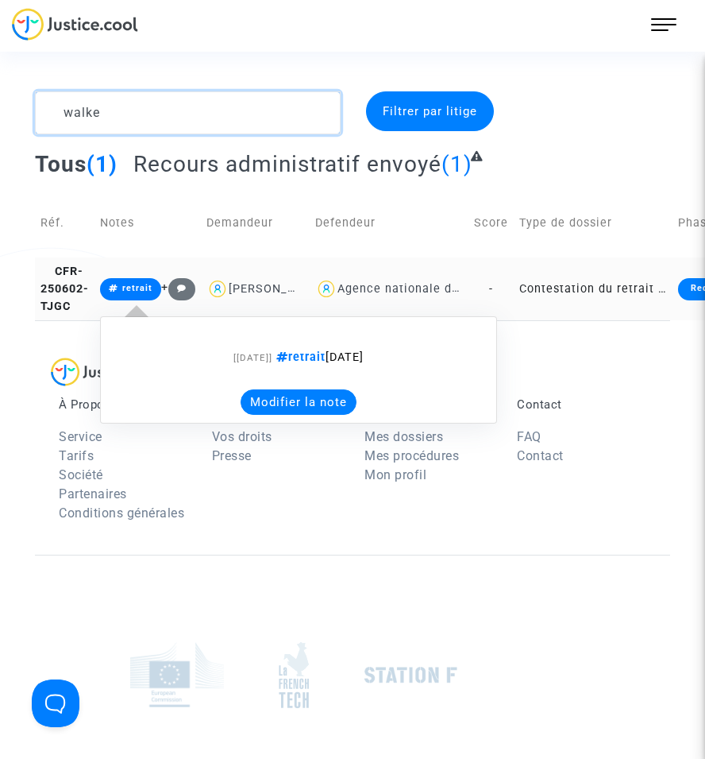
type textarea "walke"
click at [281, 407] on button "Modifier la note" at bounding box center [299, 401] width 116 height 25
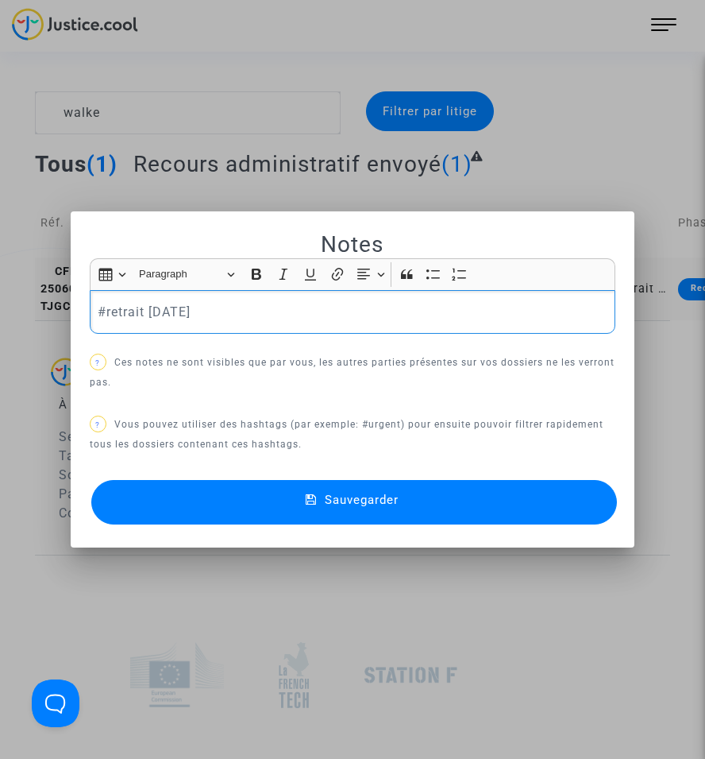
drag, startPoint x: 215, startPoint y: 319, endPoint x: 17, endPoint y: 313, distance: 197.9
click at [17, 313] on div "Notes Rich Text Editor Insert table Insert table Heading Paragraph Paragraph He…" at bounding box center [352, 379] width 705 height 759
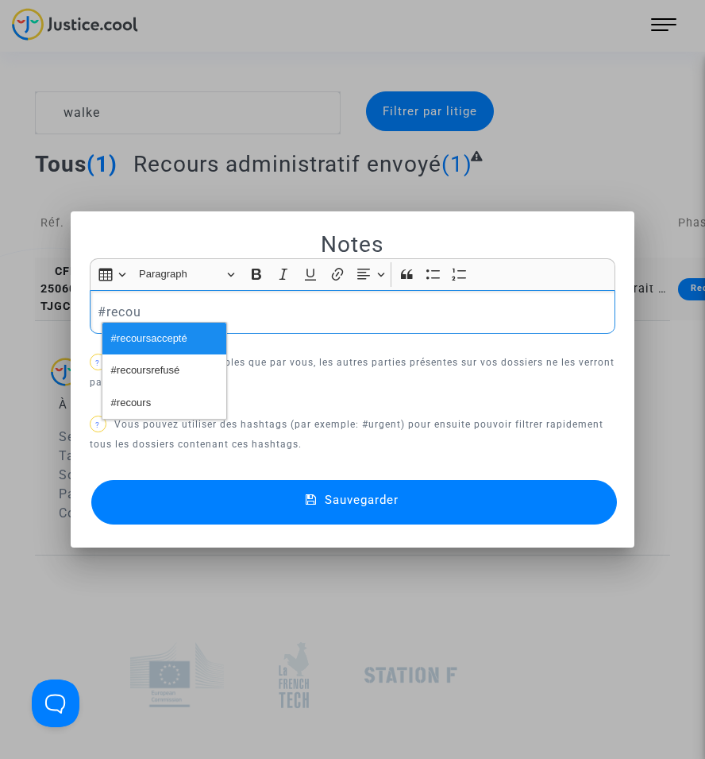
click at [203, 337] on button "#recoursaccepté" at bounding box center [164, 339] width 124 height 32
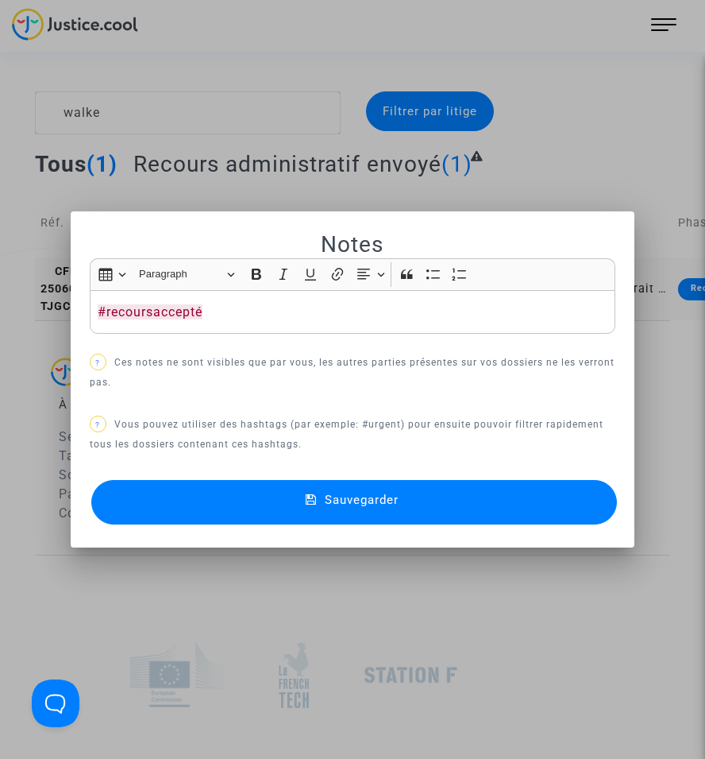
click at [319, 505] on mat-icon at bounding box center [315, 502] width 19 height 19
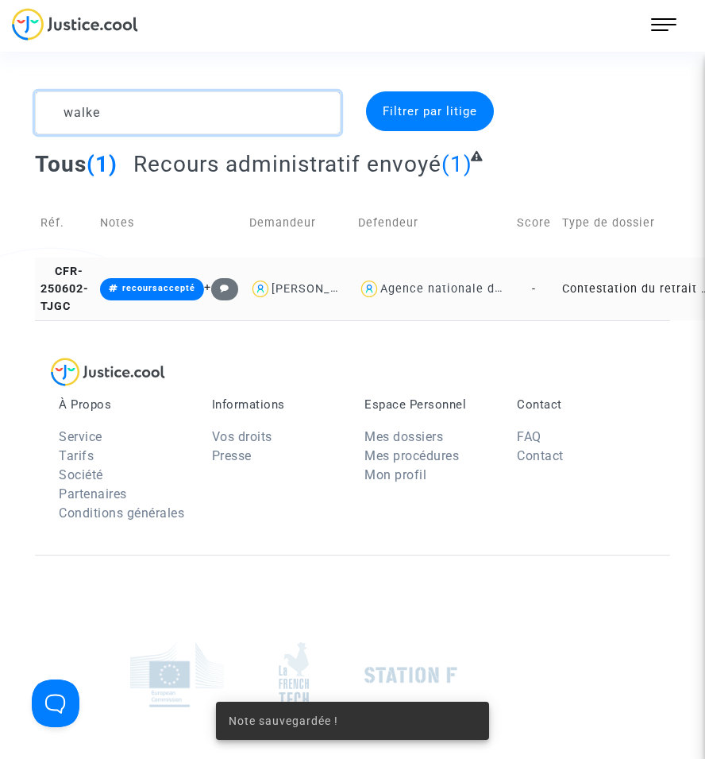
drag, startPoint x: 110, startPoint y: 121, endPoint x: 25, endPoint y: 118, distance: 85.1
click at [25, 118] on div "walke" at bounding box center [188, 112] width 330 height 43
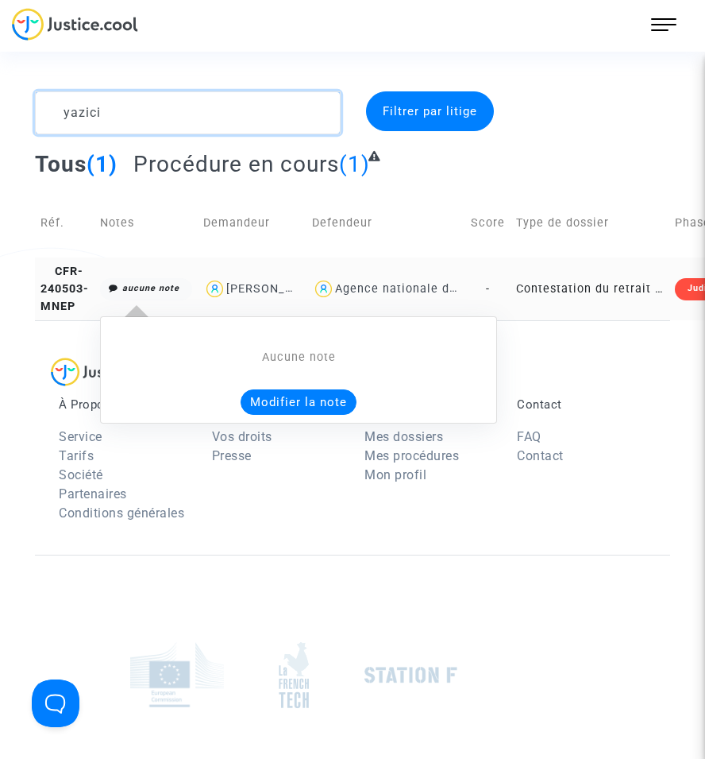
type textarea "yazici"
click at [292, 414] on button "Modifier la note" at bounding box center [299, 401] width 116 height 25
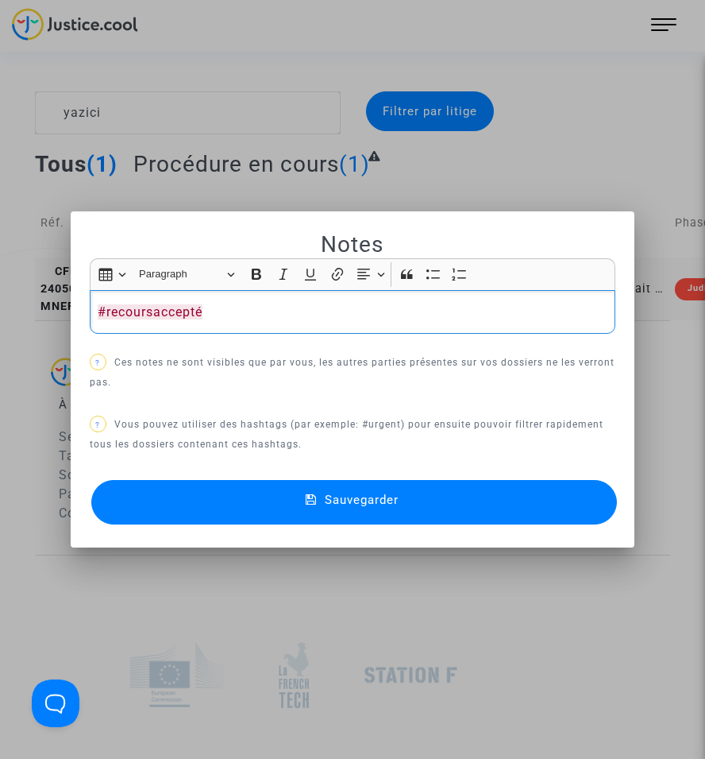
click at [268, 479] on div "Sauvegarder" at bounding box center [353, 502] width 526 height 52
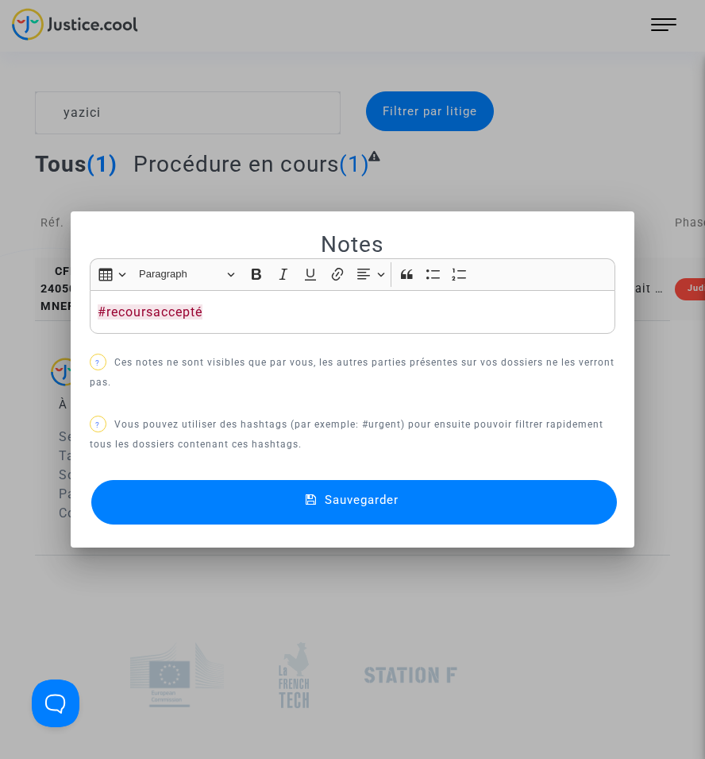
click at [331, 500] on span "Sauvegarder" at bounding box center [362, 500] width 74 height 14
